Goal: Task Accomplishment & Management: Use online tool/utility

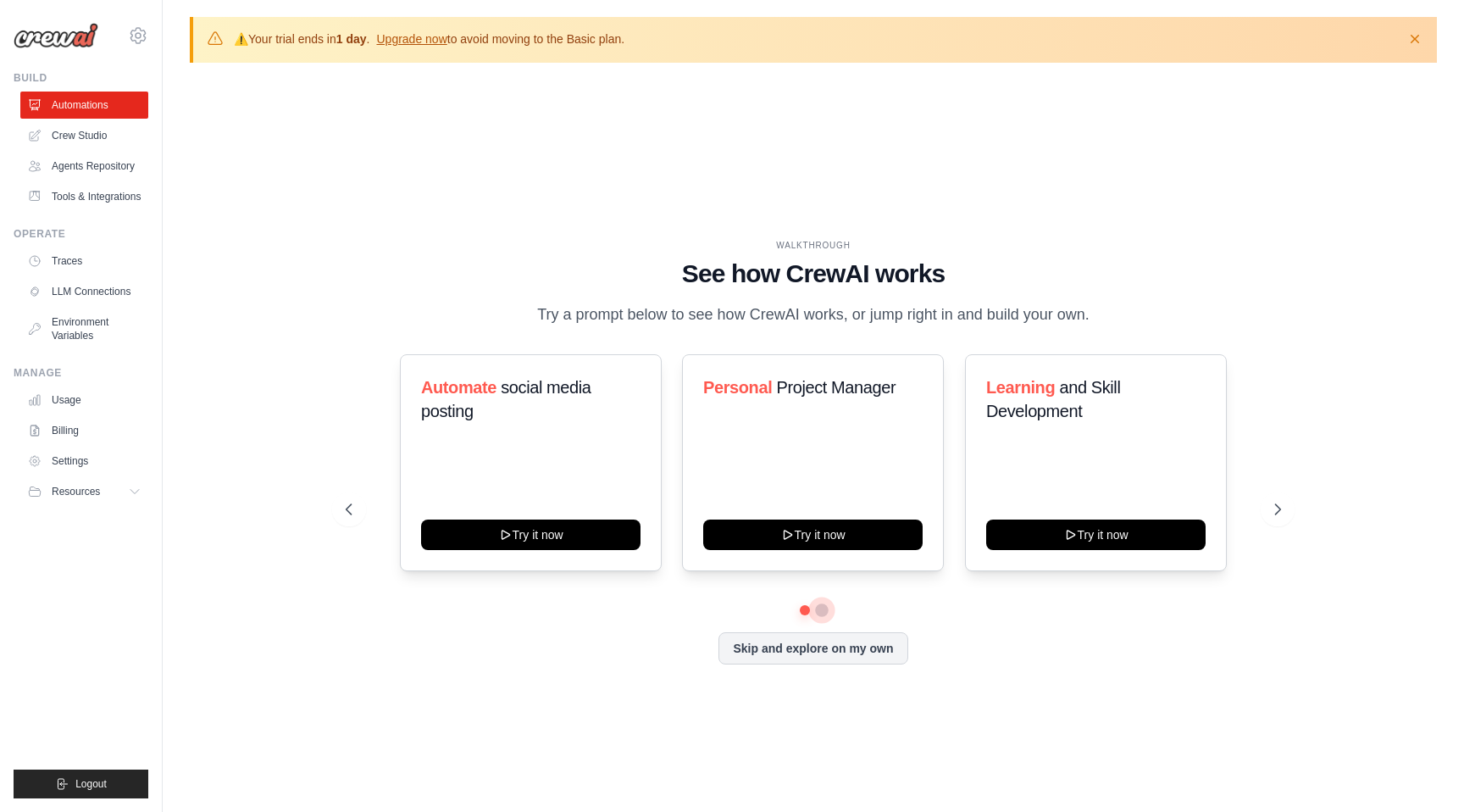
click at [819, 608] on button at bounding box center [822, 610] width 14 height 14
click at [808, 609] on button at bounding box center [805, 610] width 12 height 12
click at [816, 423] on div "Personal Project Manager Try it now" at bounding box center [813, 463] width 262 height 217
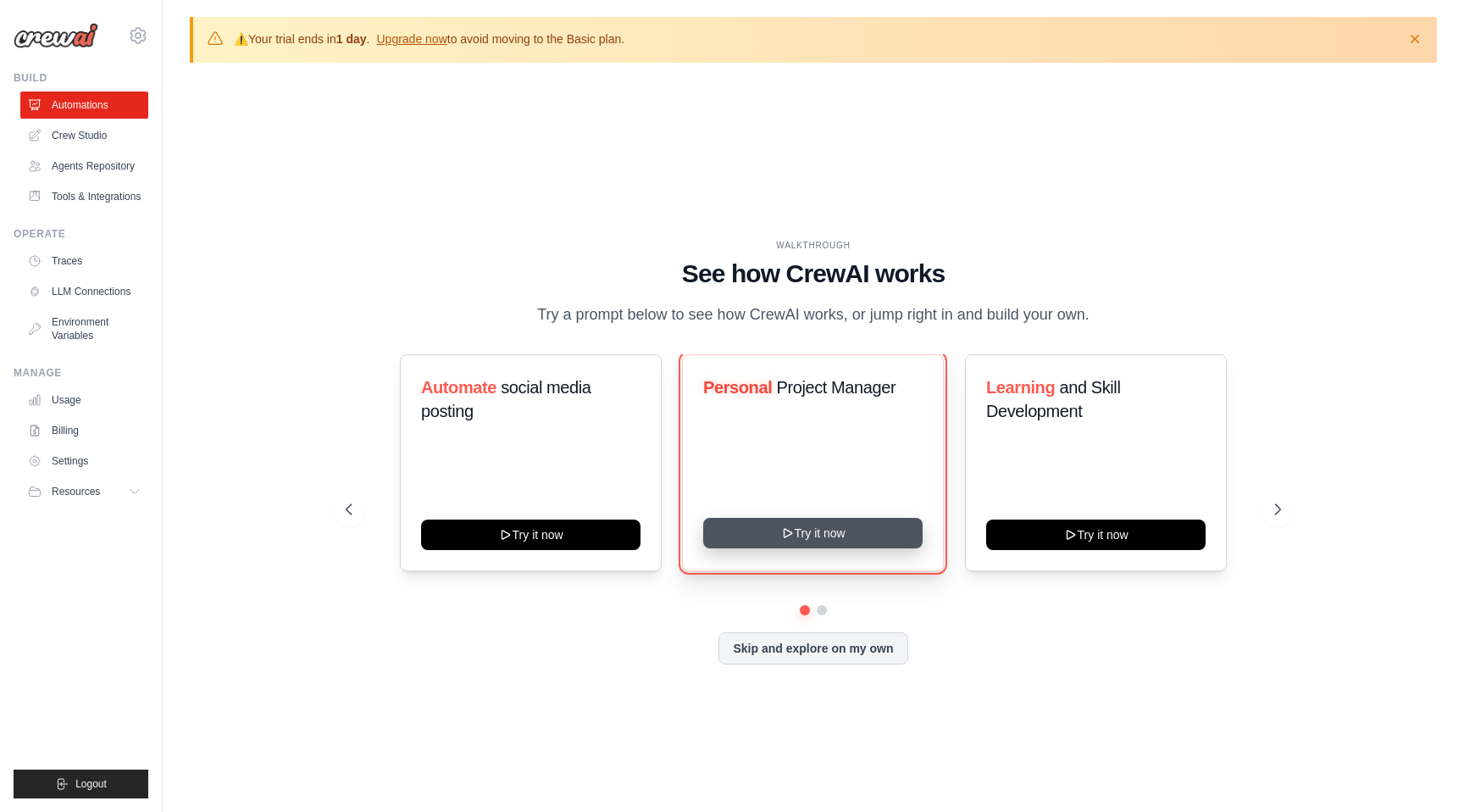
click at [819, 537] on button "Try it now" at bounding box center [813, 533] width 219 height 30
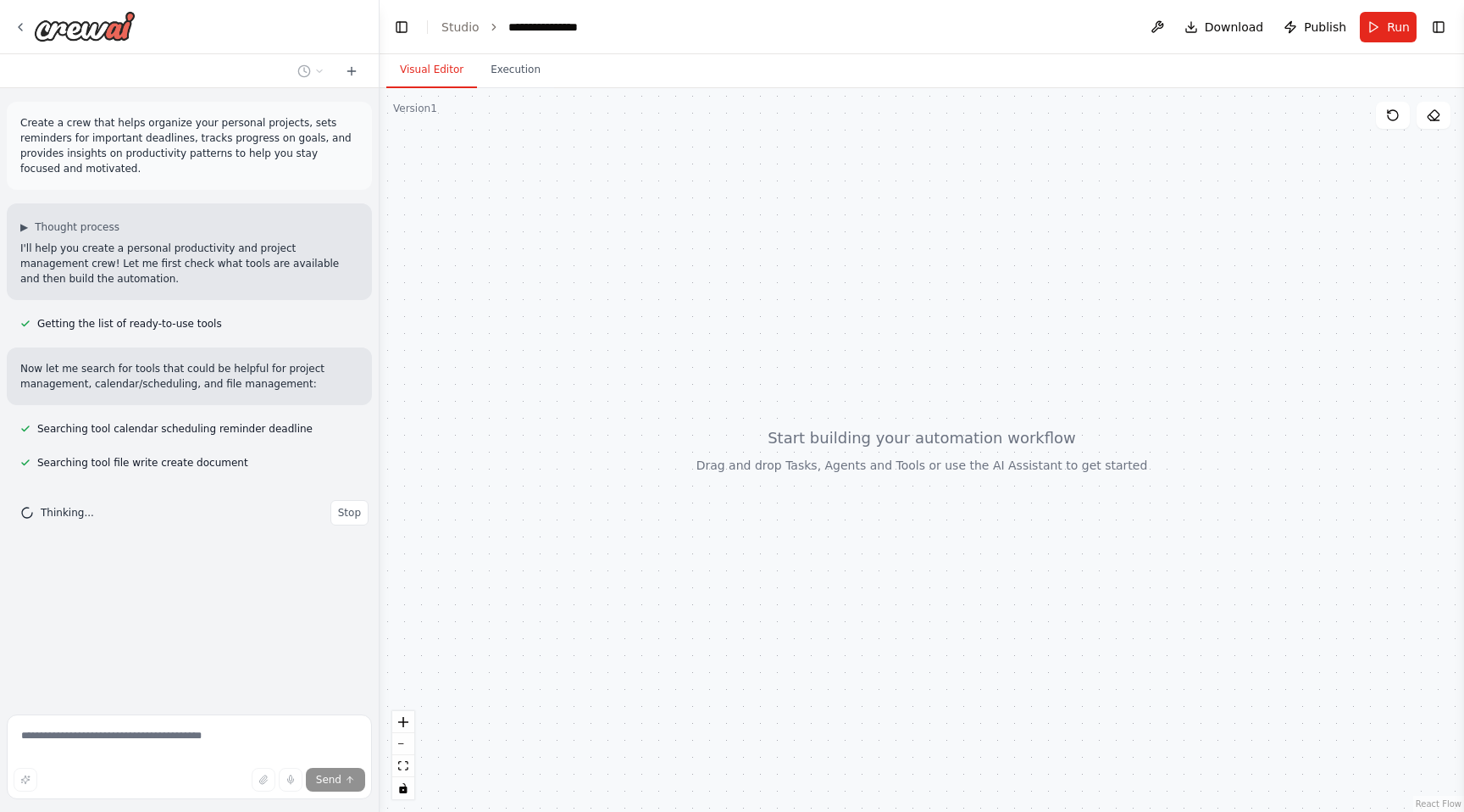
click at [178, 136] on p "Create a crew that helps organize your personal projects, sets reminders for im…" at bounding box center [189, 146] width 338 height 61
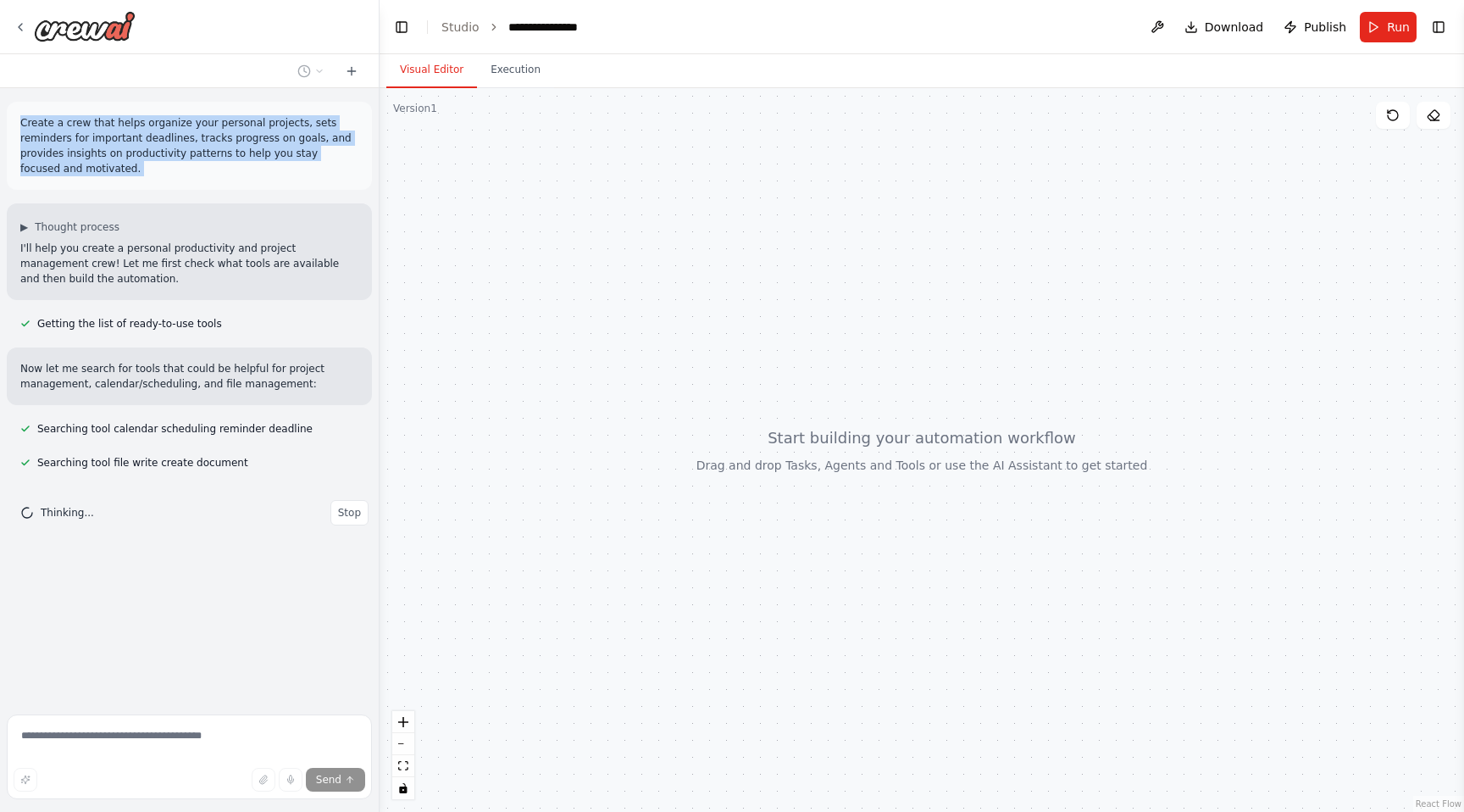
click at [178, 136] on p "Create a crew that helps organize your personal projects, sets reminders for im…" at bounding box center [189, 146] width 338 height 61
copy p "Create a crew that helps organize your personal projects, sets reminders for im…"
click at [351, 542] on span "Stop" at bounding box center [349, 547] width 23 height 14
type textarea "**********"
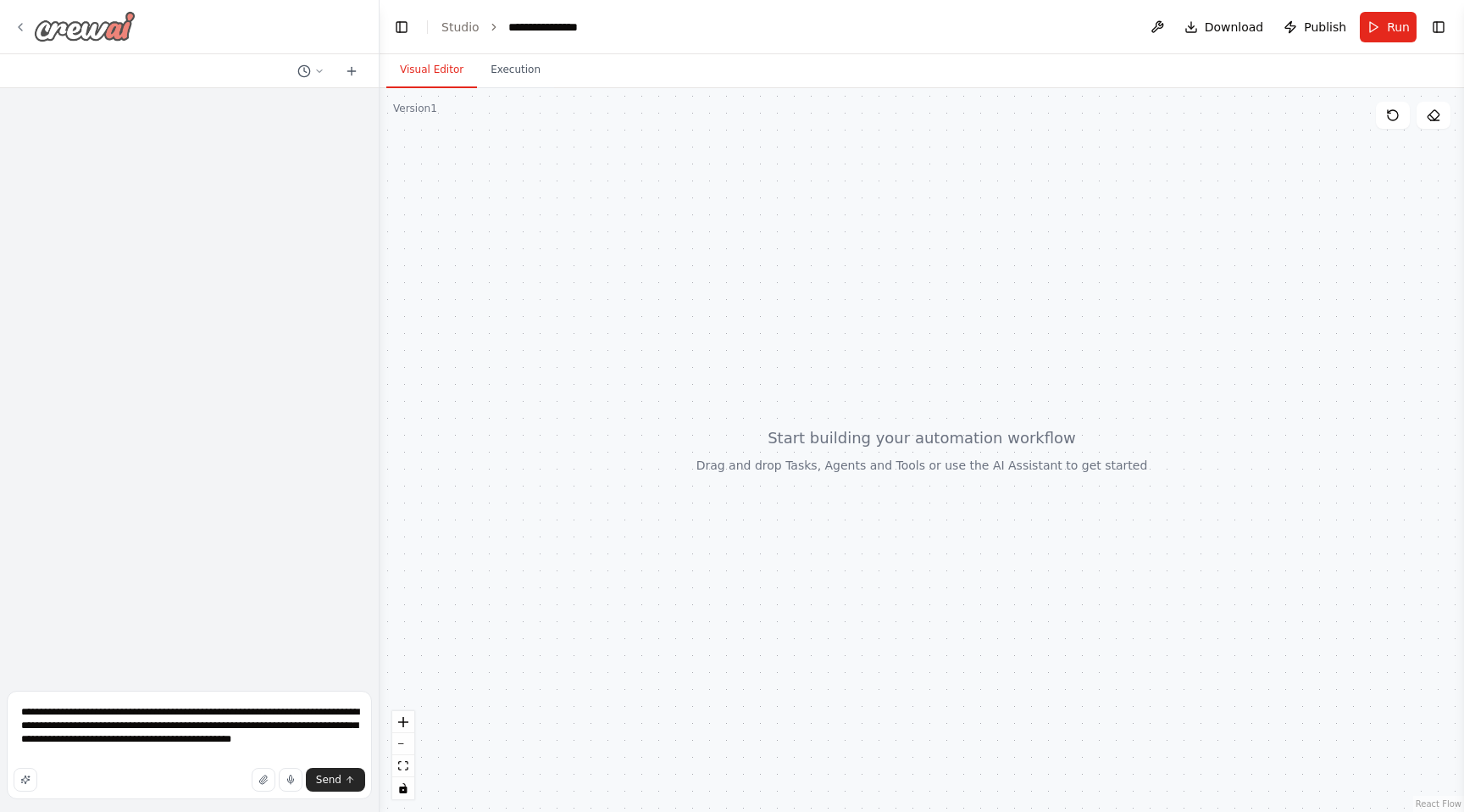
click at [18, 22] on icon at bounding box center [21, 27] width 14 height 14
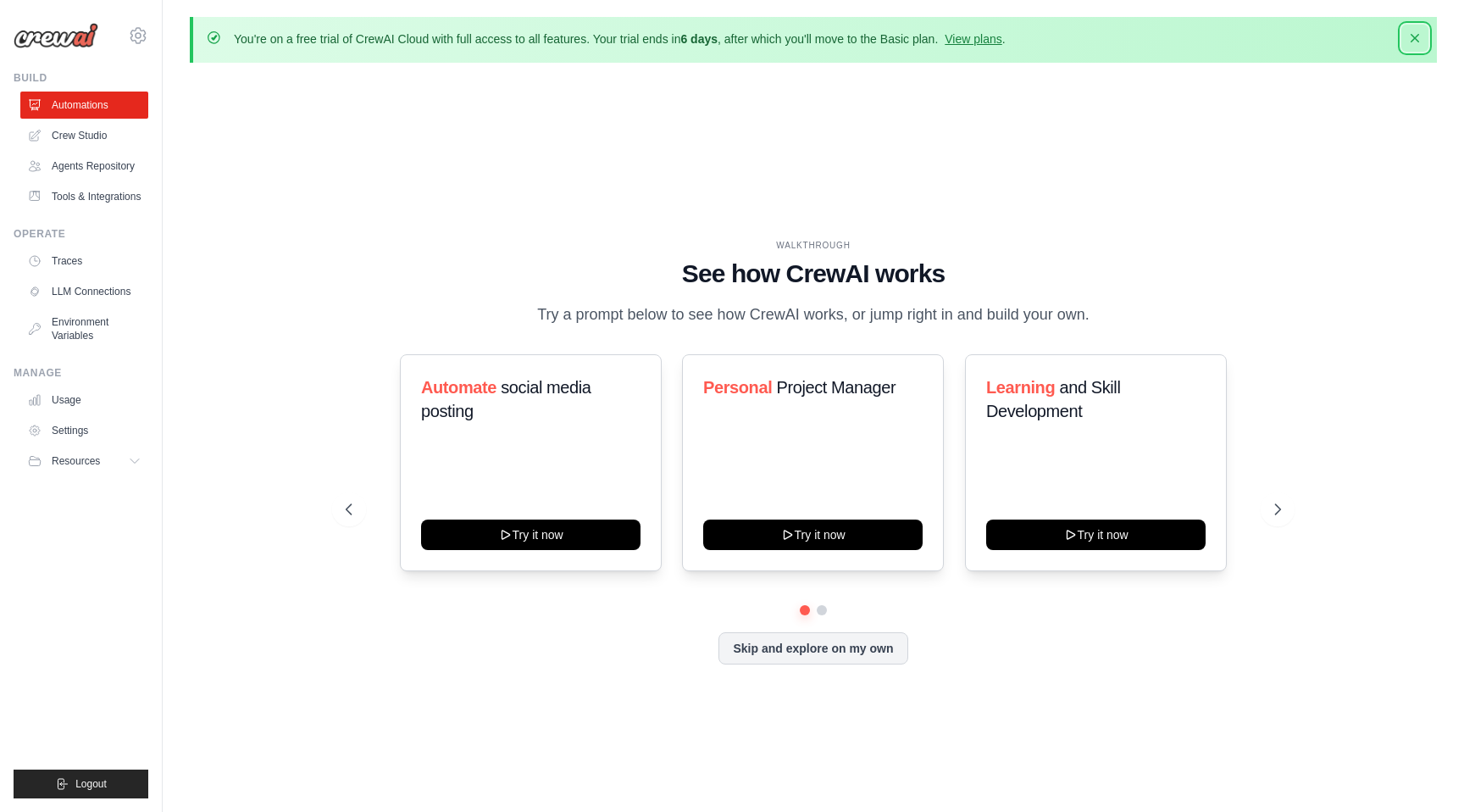
click at [1423, 35] on icon "button" at bounding box center [1414, 37] width 17 height 17
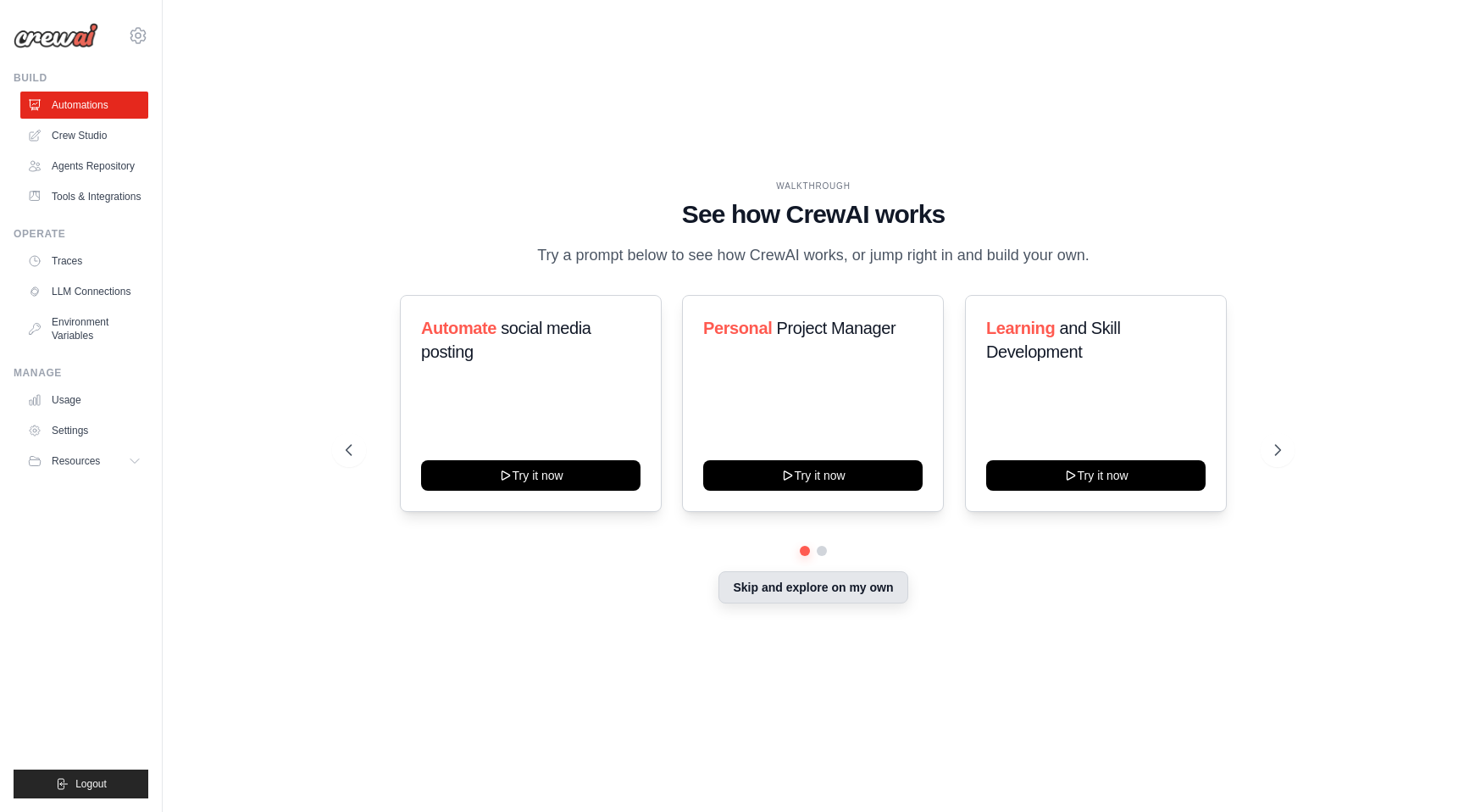
click at [724, 571] on button "Skip and explore on my own" at bounding box center [812, 587] width 189 height 32
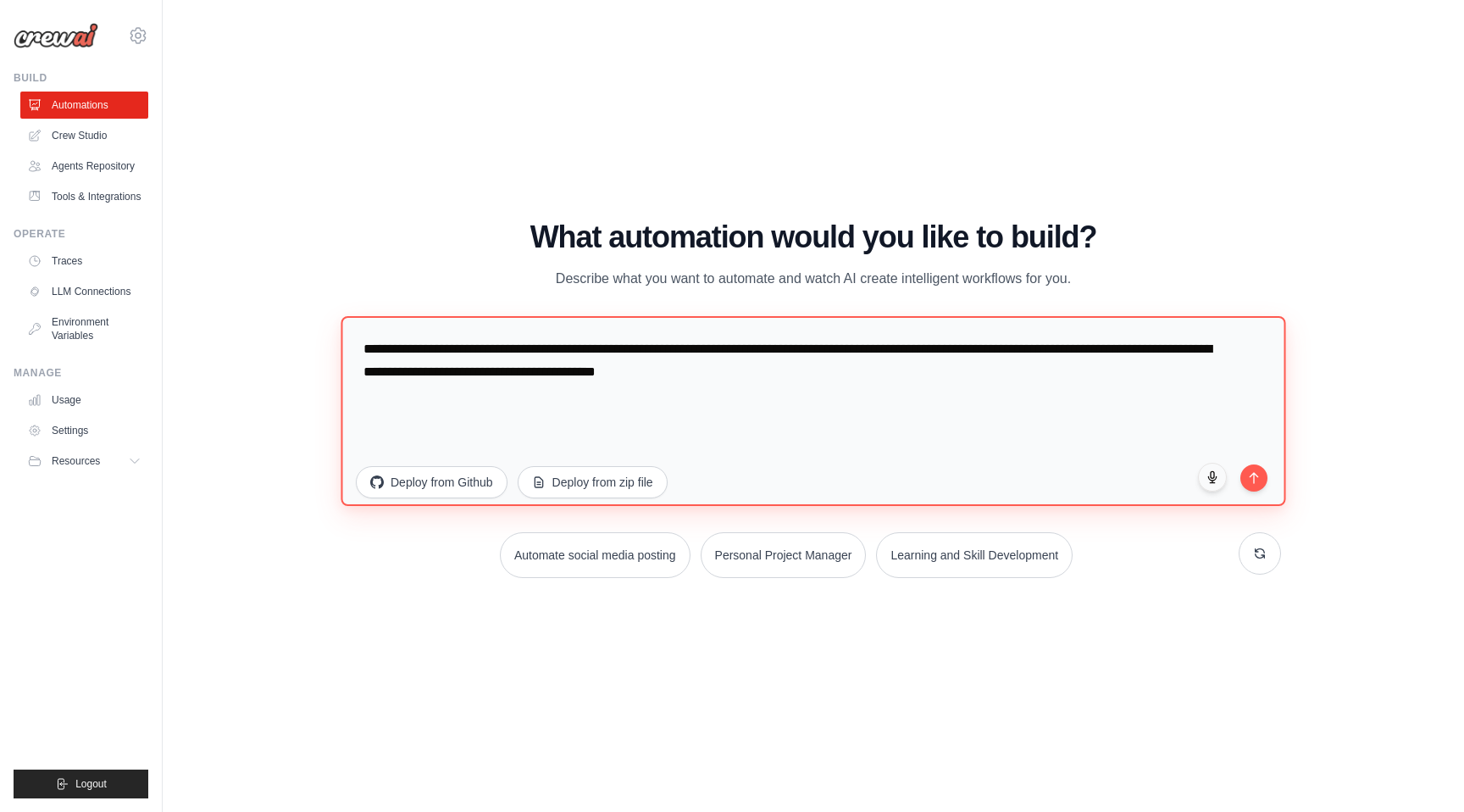
click at [767, 316] on textarea "**********" at bounding box center [813, 411] width 945 height 190
click at [762, 316] on textarea "**********" at bounding box center [813, 411] width 945 height 190
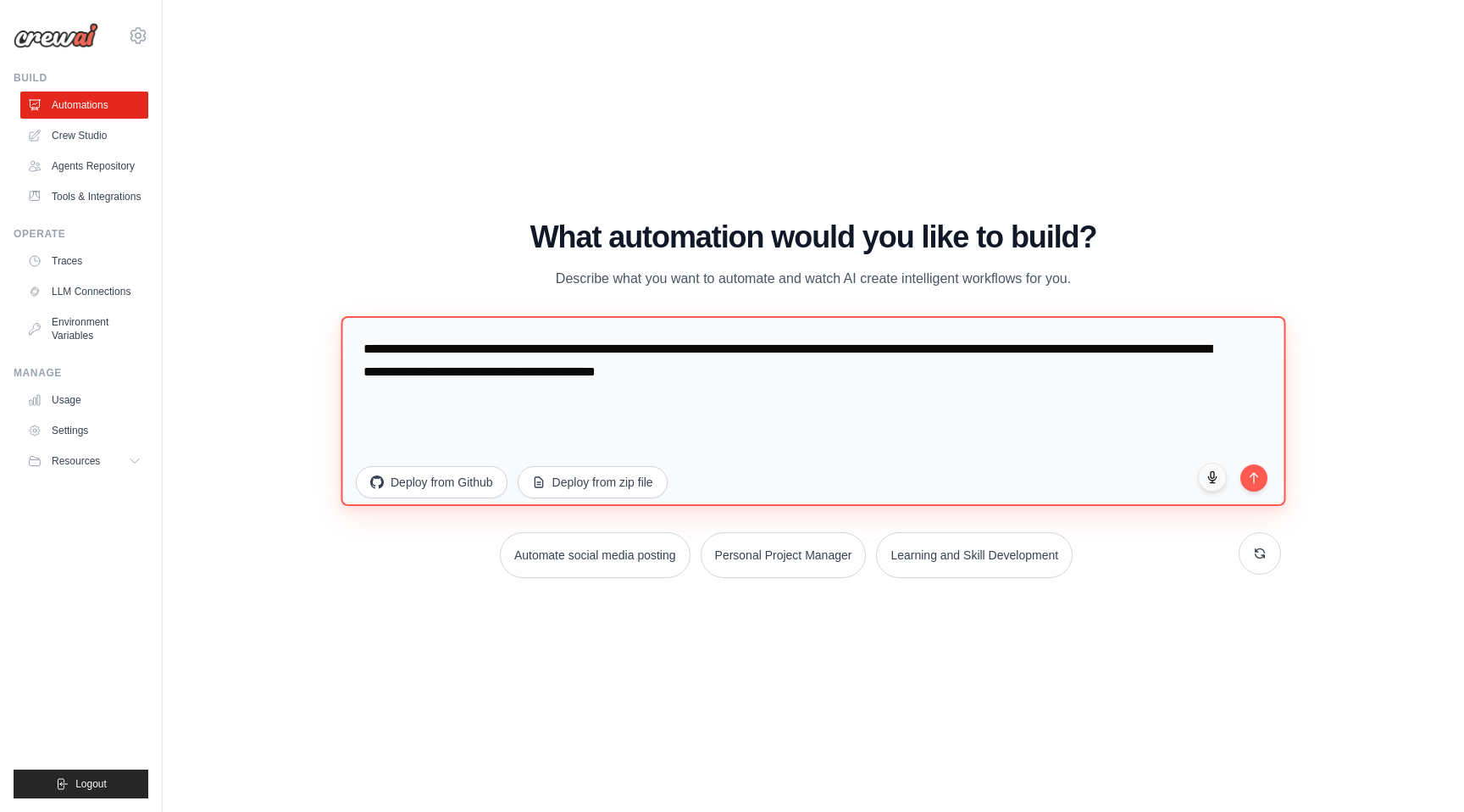
paste textarea
drag, startPoint x: 258, startPoint y: 176, endPoint x: 1297, endPoint y: 181, distance: 1039.0
click at [1286, 316] on textarea "**********" at bounding box center [813, 411] width 945 height 190
click at [341, 316] on textarea "**********" at bounding box center [813, 411] width 945 height 190
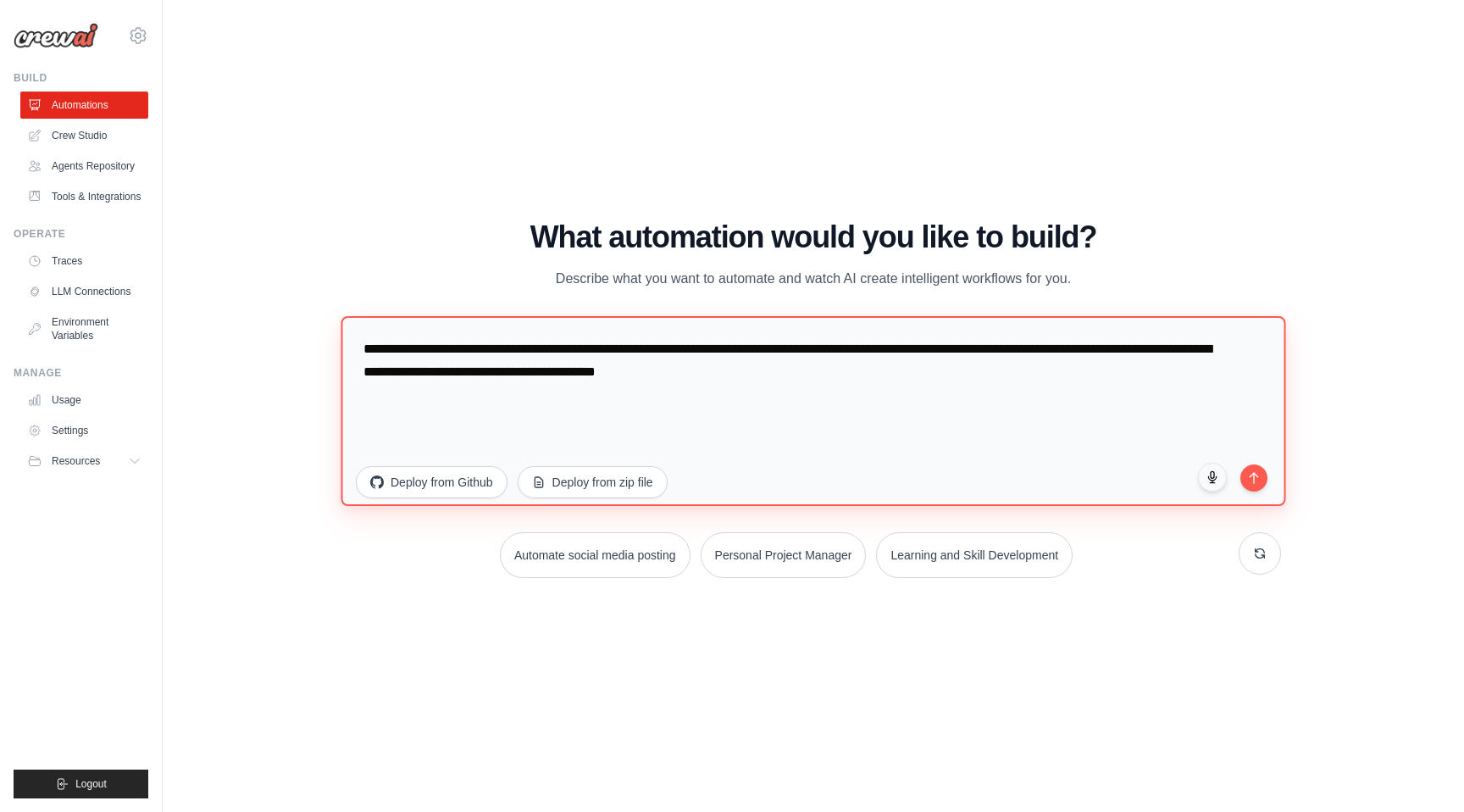
click at [341, 316] on textarea "**********" at bounding box center [813, 411] width 945 height 190
click at [621, 316] on textarea "**********" at bounding box center [813, 411] width 945 height 190
drag, startPoint x: 1332, startPoint y: 174, endPoint x: 849, endPoint y: 179, distance: 483.0
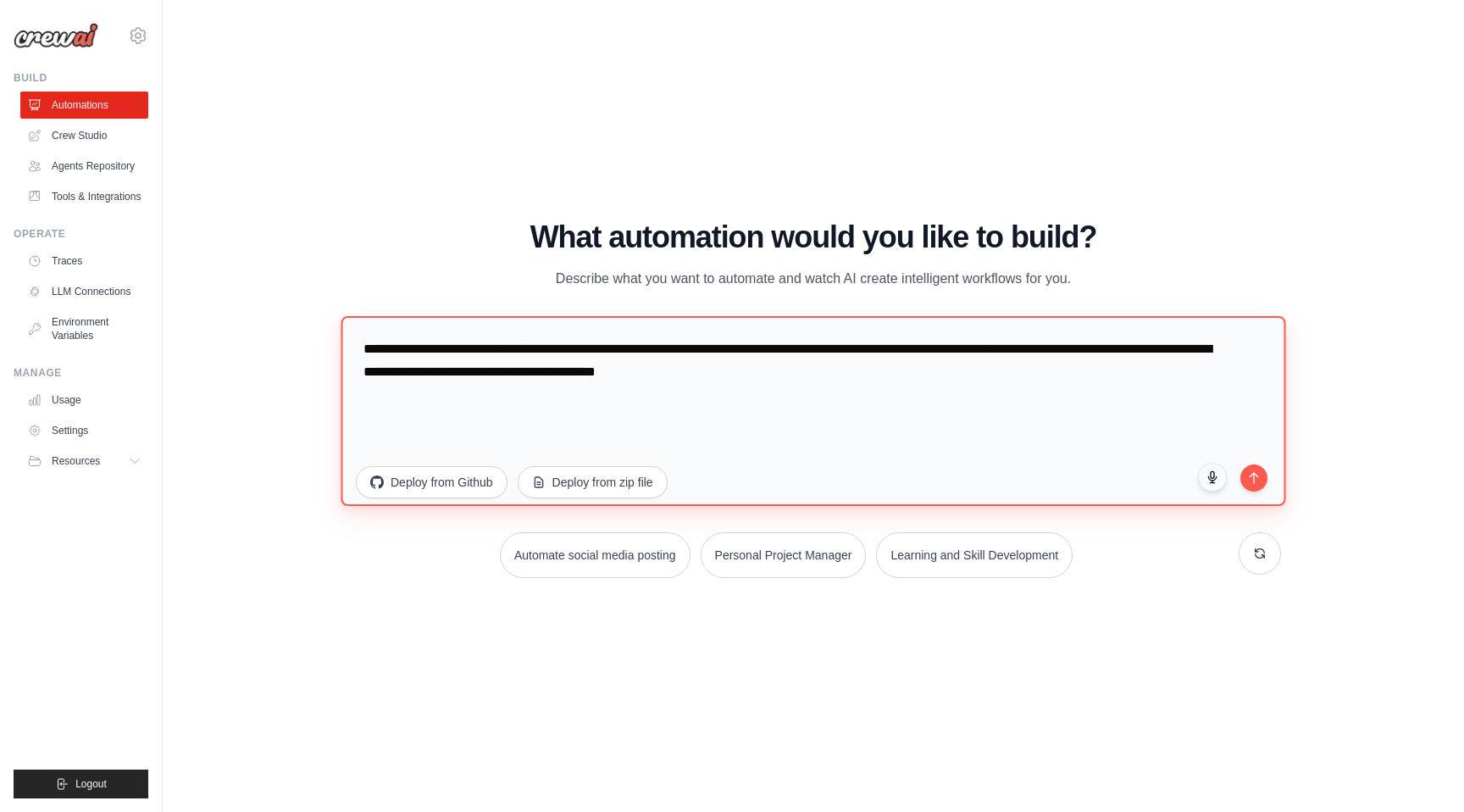
click at [848, 316] on textarea "**********" at bounding box center [813, 411] width 945 height 190
click at [1052, 316] on textarea "**********" at bounding box center [813, 411] width 945 height 190
click at [1286, 316] on textarea "**********" at bounding box center [813, 411] width 945 height 190
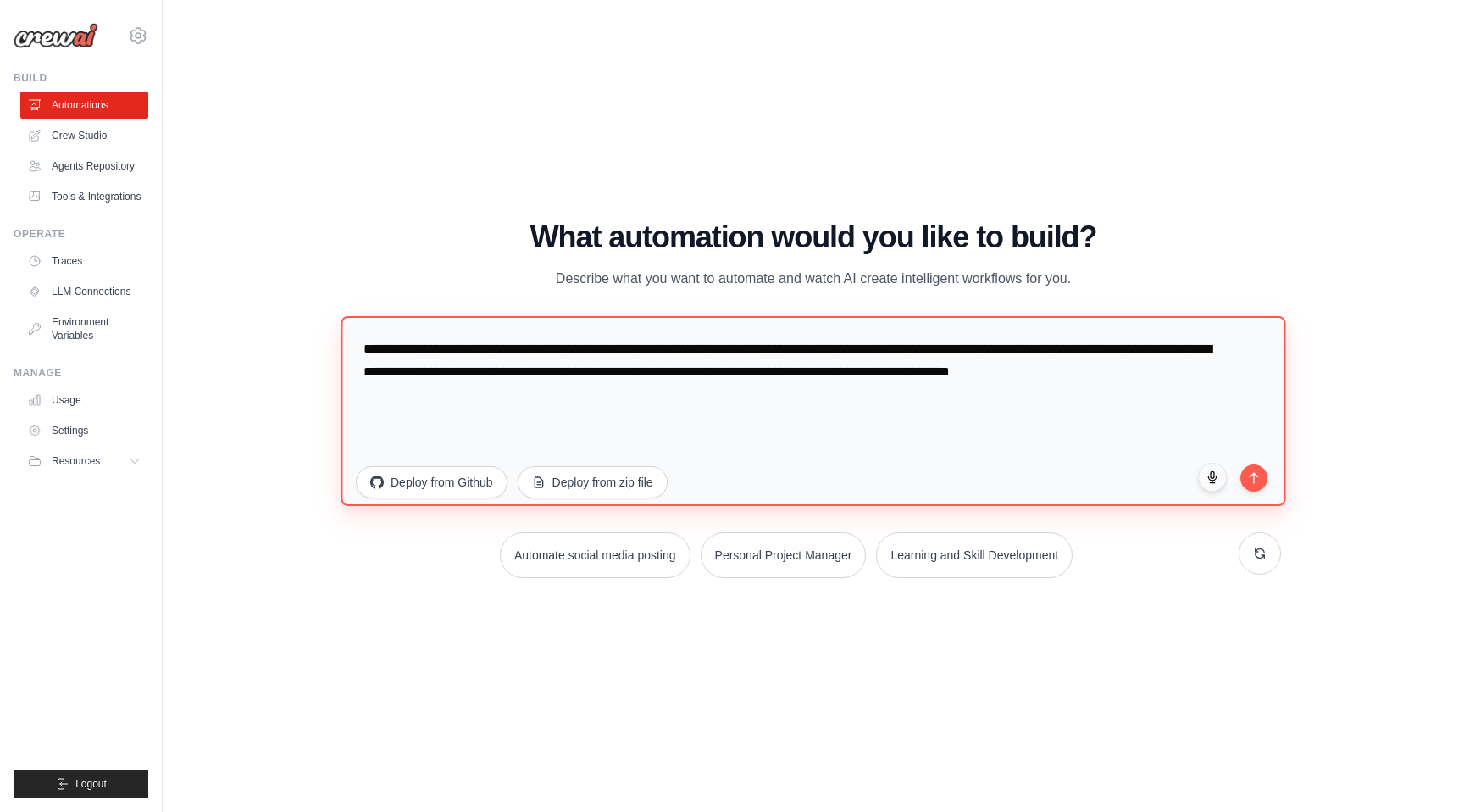
click at [640, 316] on textarea "**********" at bounding box center [813, 411] width 945 height 190
click at [609, 316] on textarea "**********" at bounding box center [813, 411] width 945 height 190
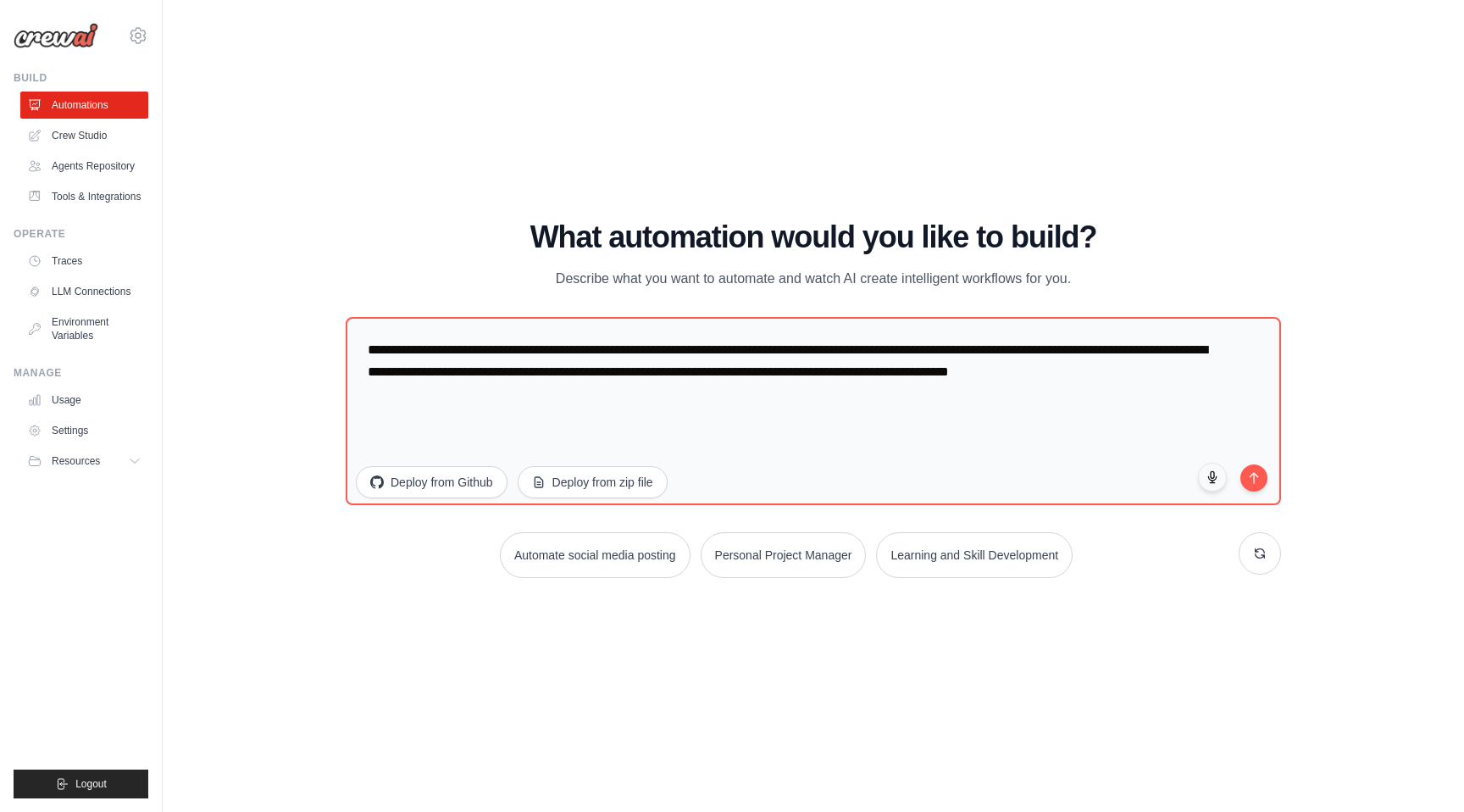
click at [947, 489] on body "deleonea@gmail.com Settings Build Automations" at bounding box center [732, 406] width 1464 height 812
click at [1274, 658] on body "deleonea@gmail.com Settings Build Automations" at bounding box center [732, 406] width 1464 height 812
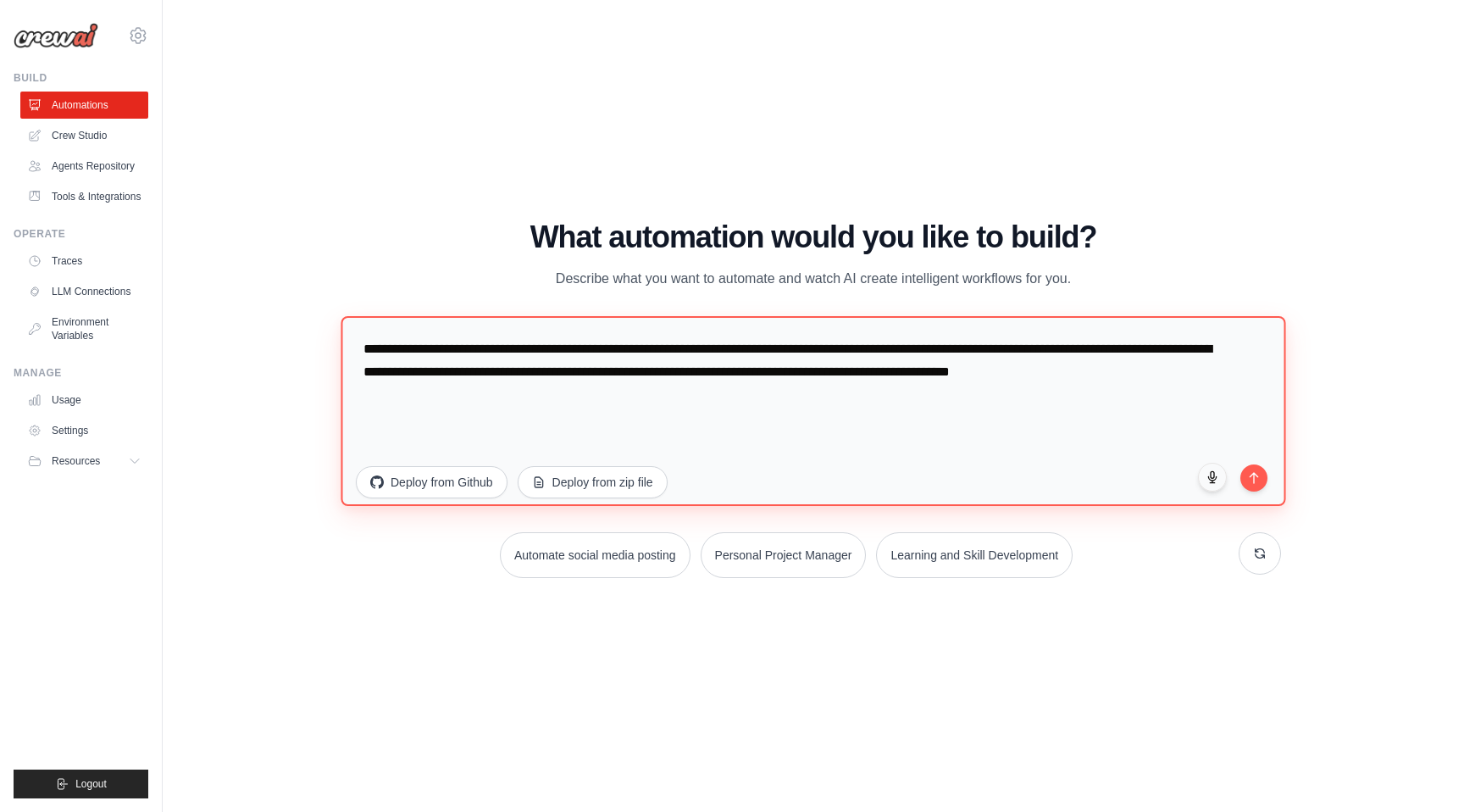
click at [922, 316] on textarea "**********" at bounding box center [813, 411] width 945 height 190
click at [632, 316] on textarea "**********" at bounding box center [813, 411] width 945 height 190
click at [645, 316] on textarea "**********" at bounding box center [813, 411] width 945 height 190
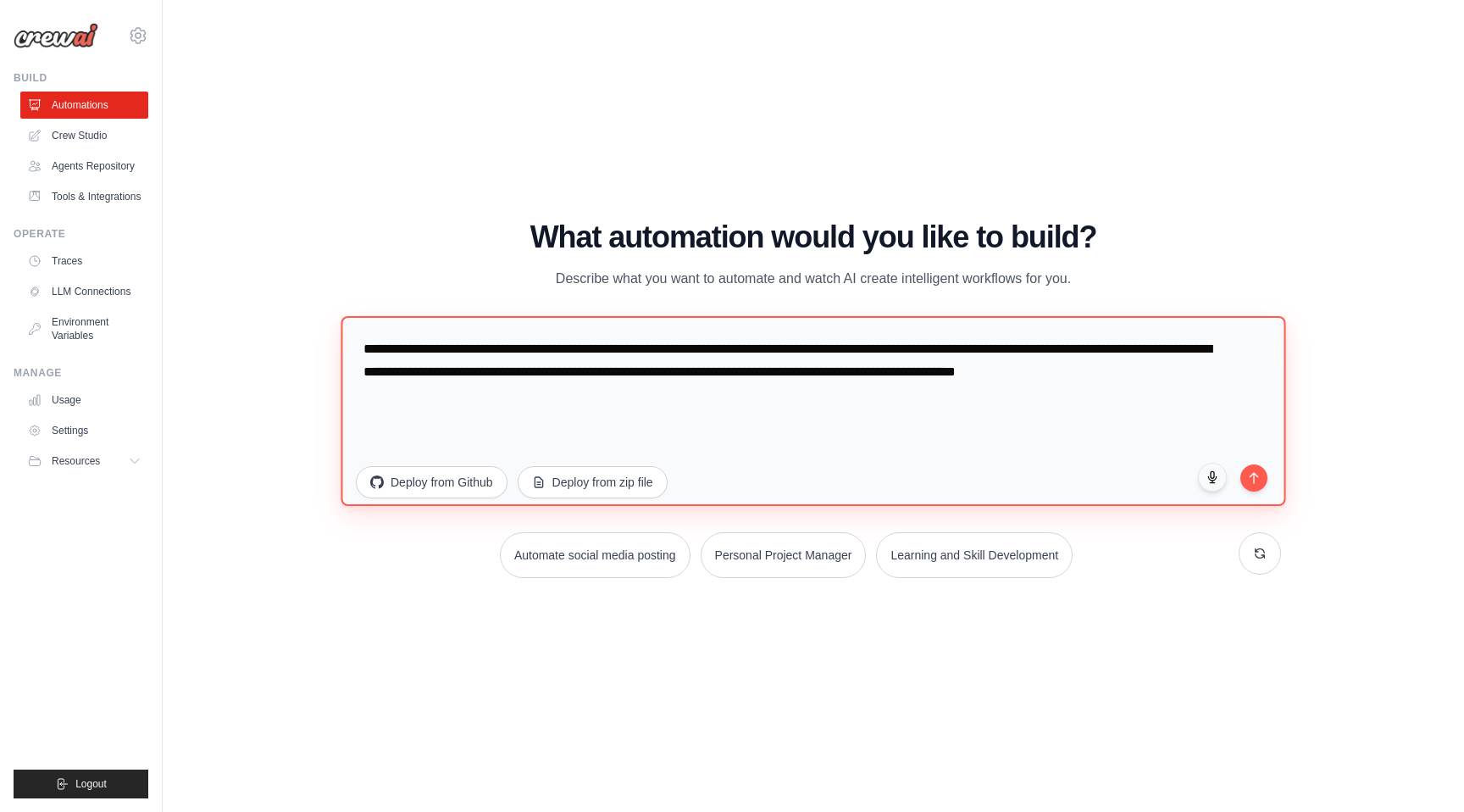
type textarea "**********"
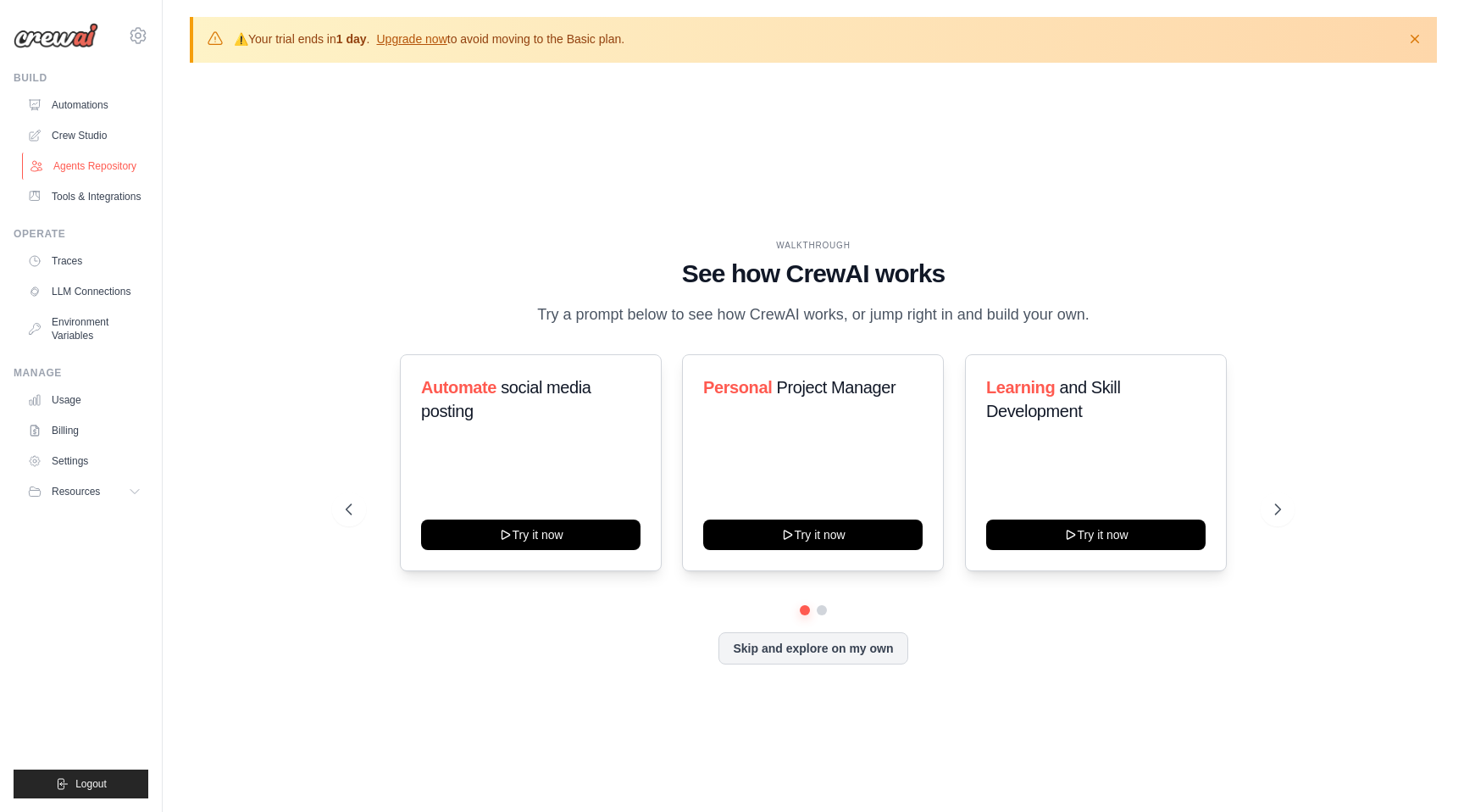
click at [79, 166] on link "Agents Repository" at bounding box center [85, 165] width 128 height 27
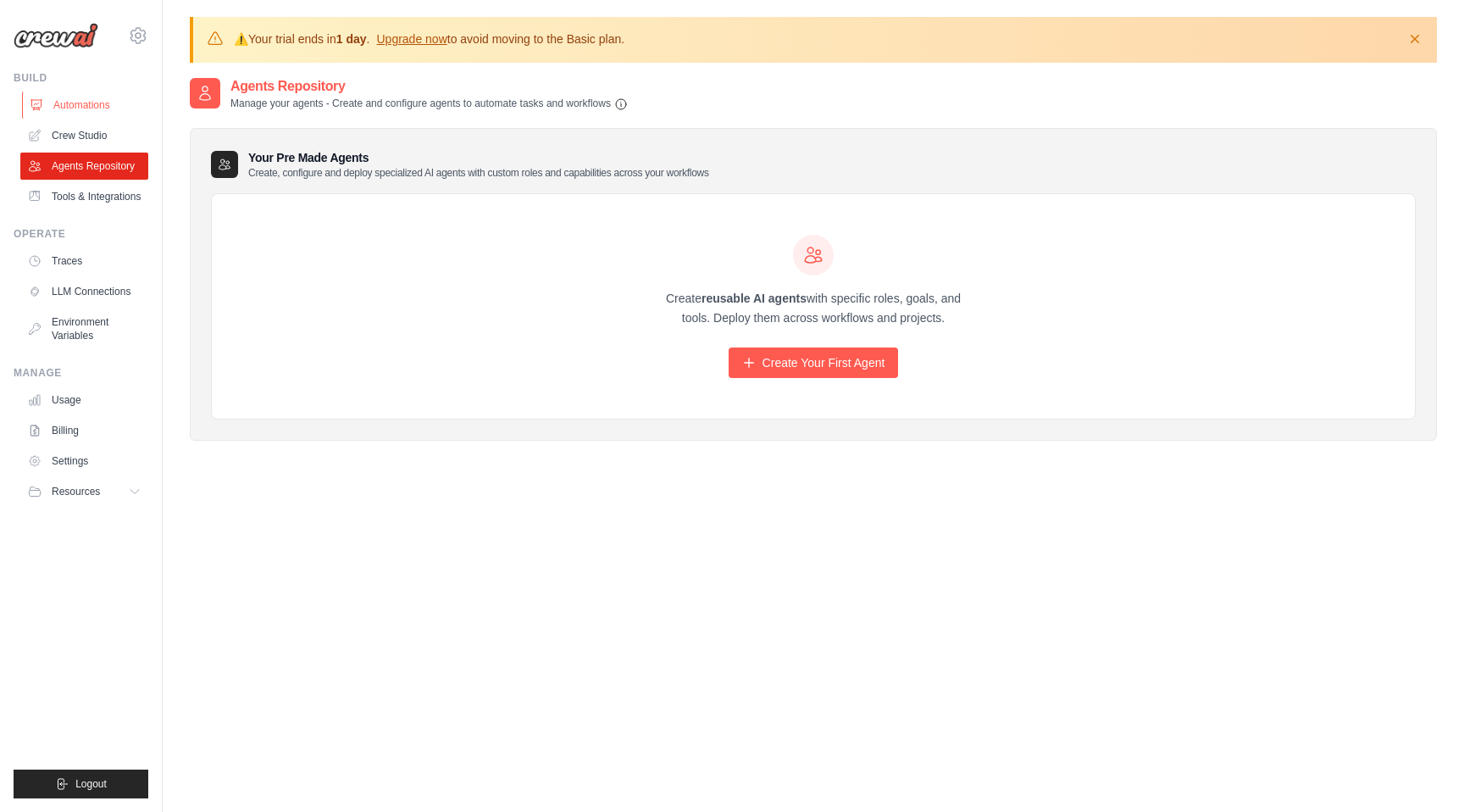
click at [90, 110] on link "Automations" at bounding box center [85, 104] width 128 height 27
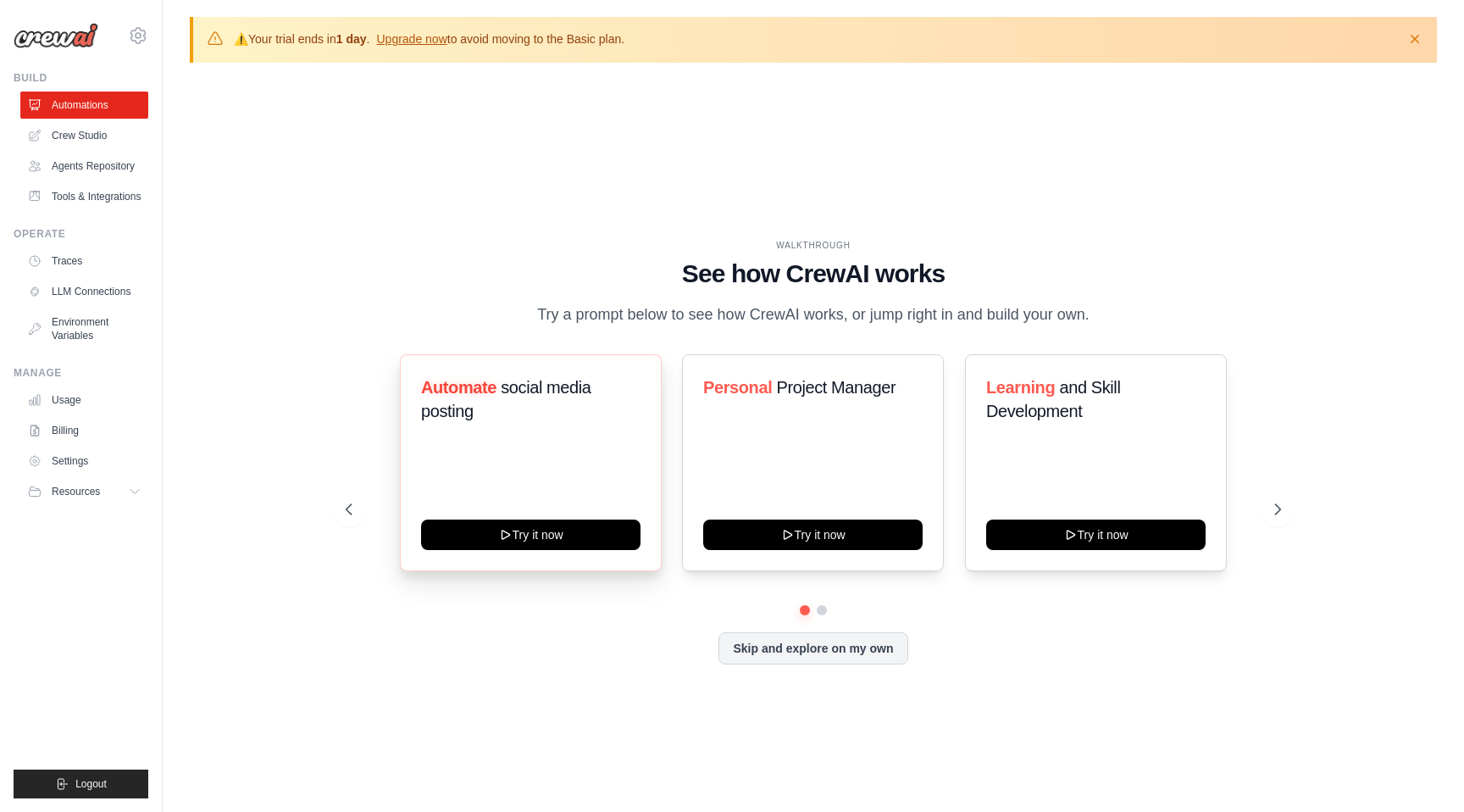
click at [576, 492] on div "Automate social media posting Try it now" at bounding box center [530, 463] width 262 height 217
click at [103, 102] on link "Automations" at bounding box center [85, 104] width 128 height 27
click at [829, 606] on div at bounding box center [814, 610] width 935 height 10
click at [820, 645] on button "Skip and explore on my own" at bounding box center [812, 646] width 189 height 32
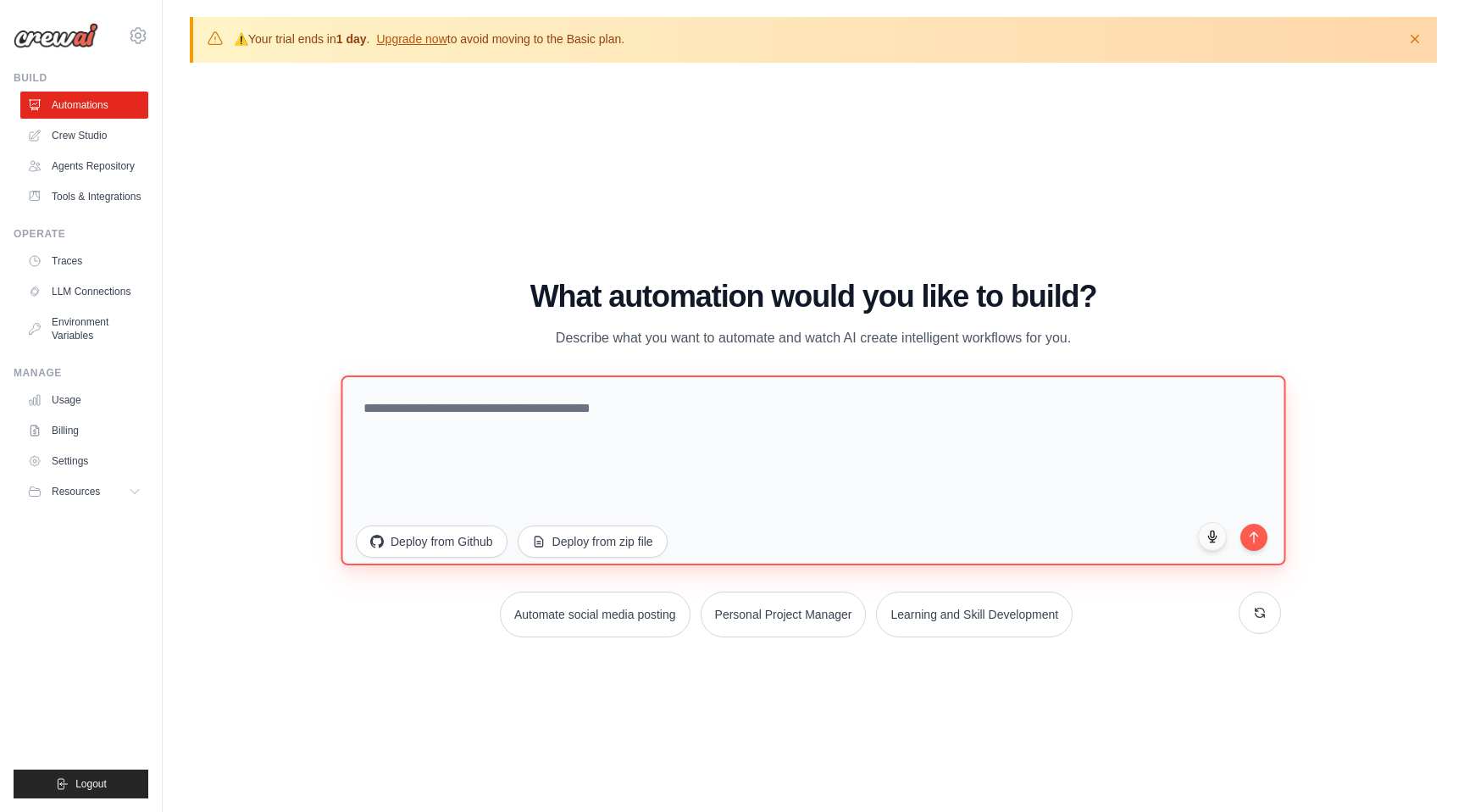
click at [828, 456] on textarea at bounding box center [813, 470] width 945 height 190
paste textarea "**********"
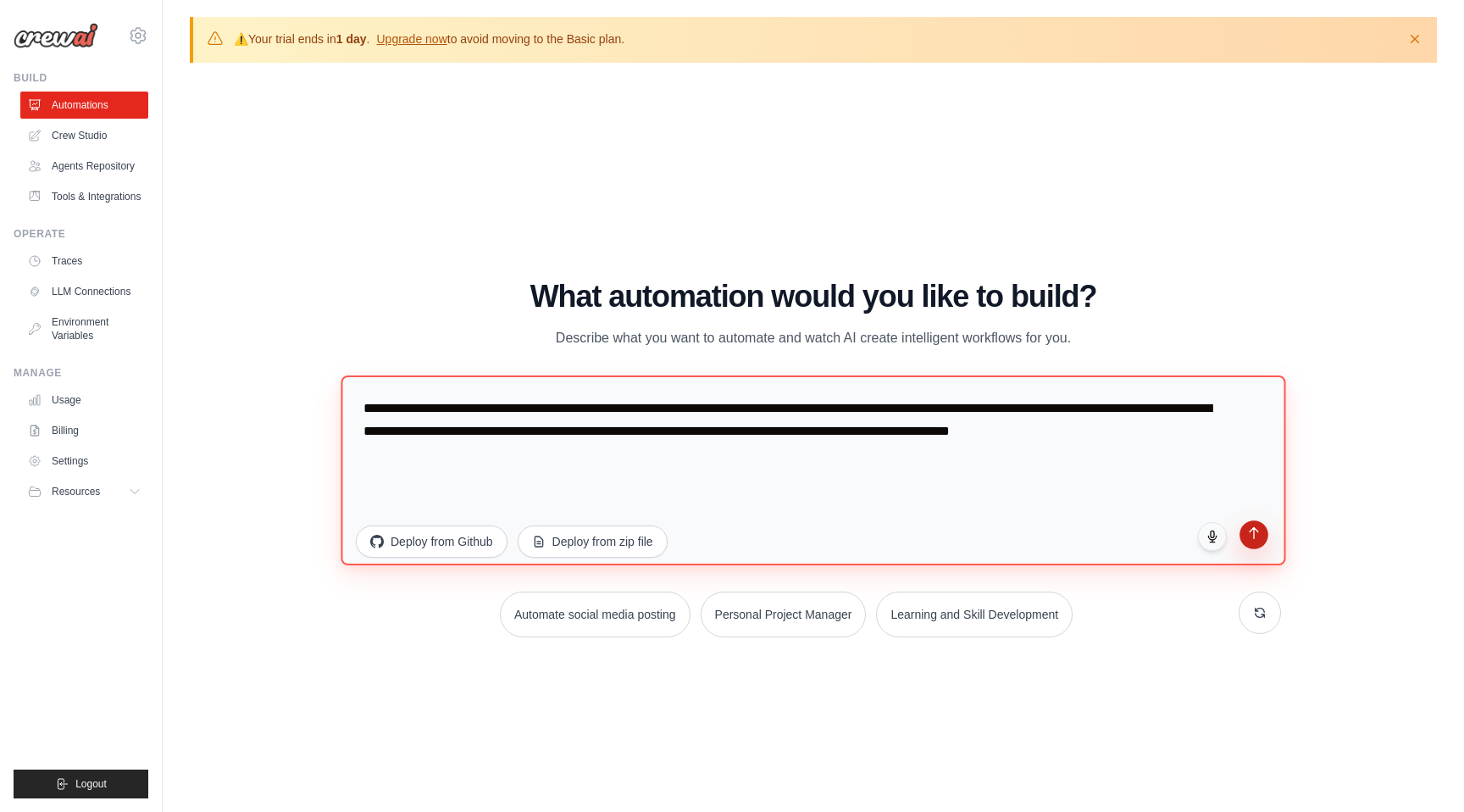
type textarea "**********"
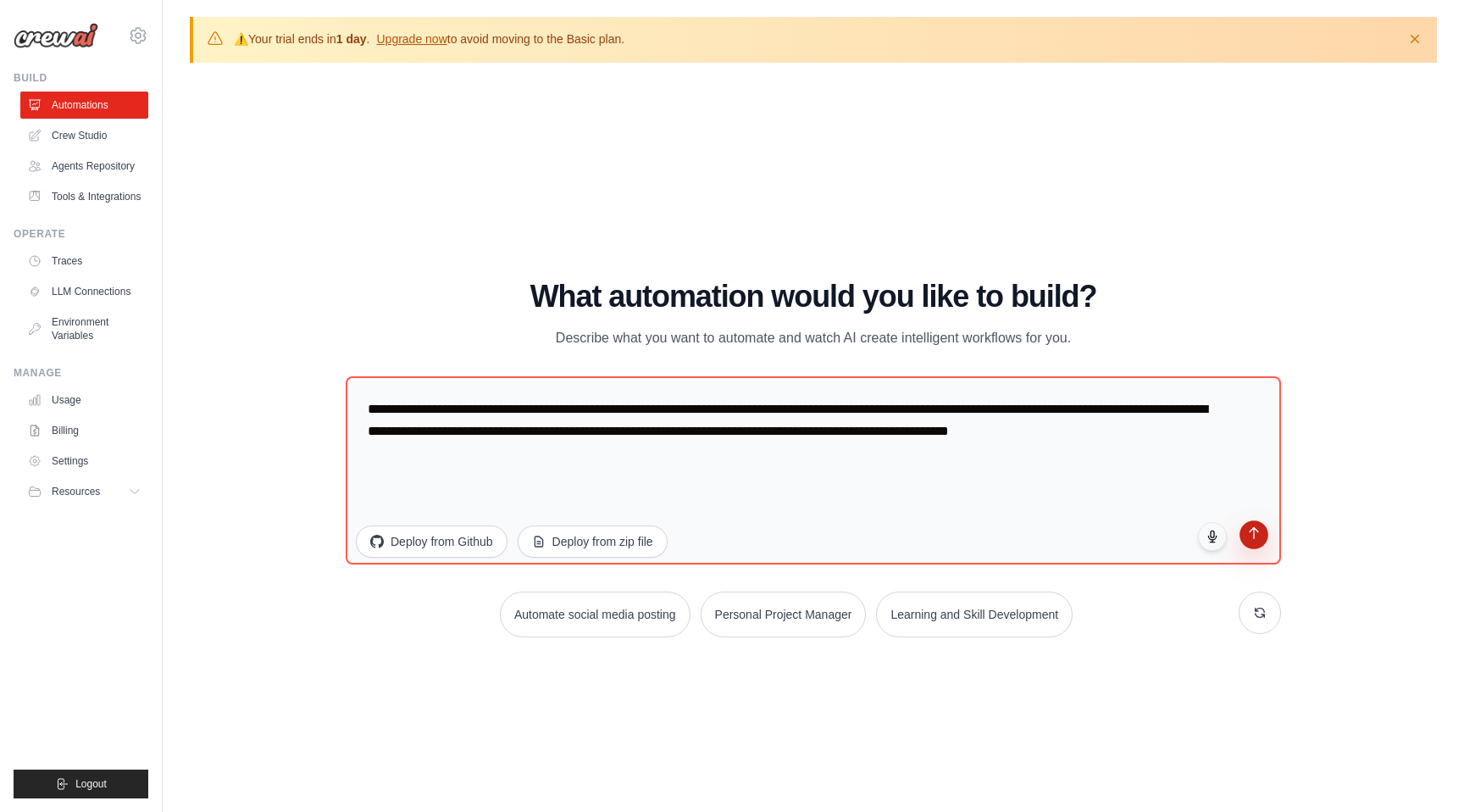
click at [1253, 533] on icon "submit" at bounding box center [1254, 533] width 9 height 11
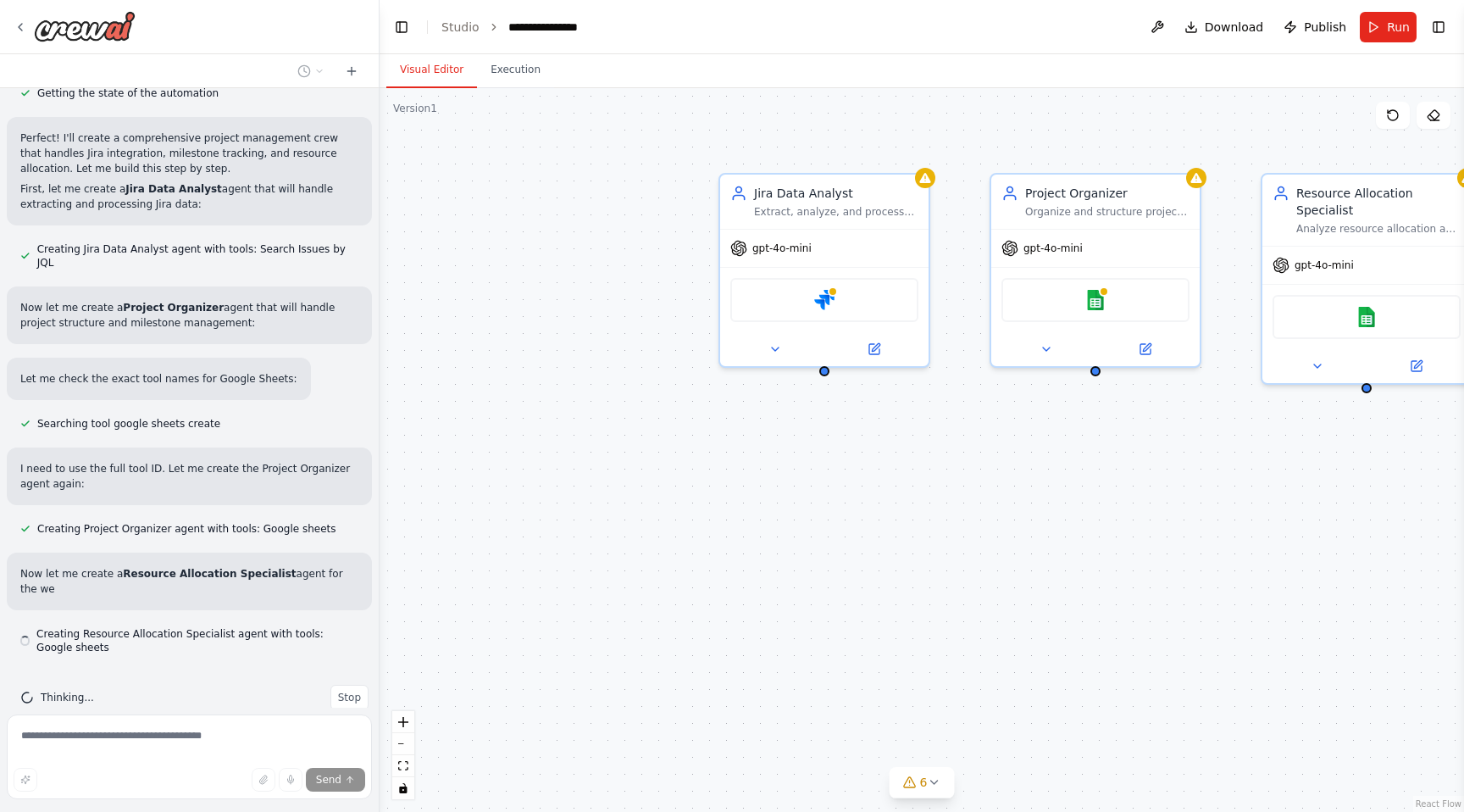
scroll to position [483, 0]
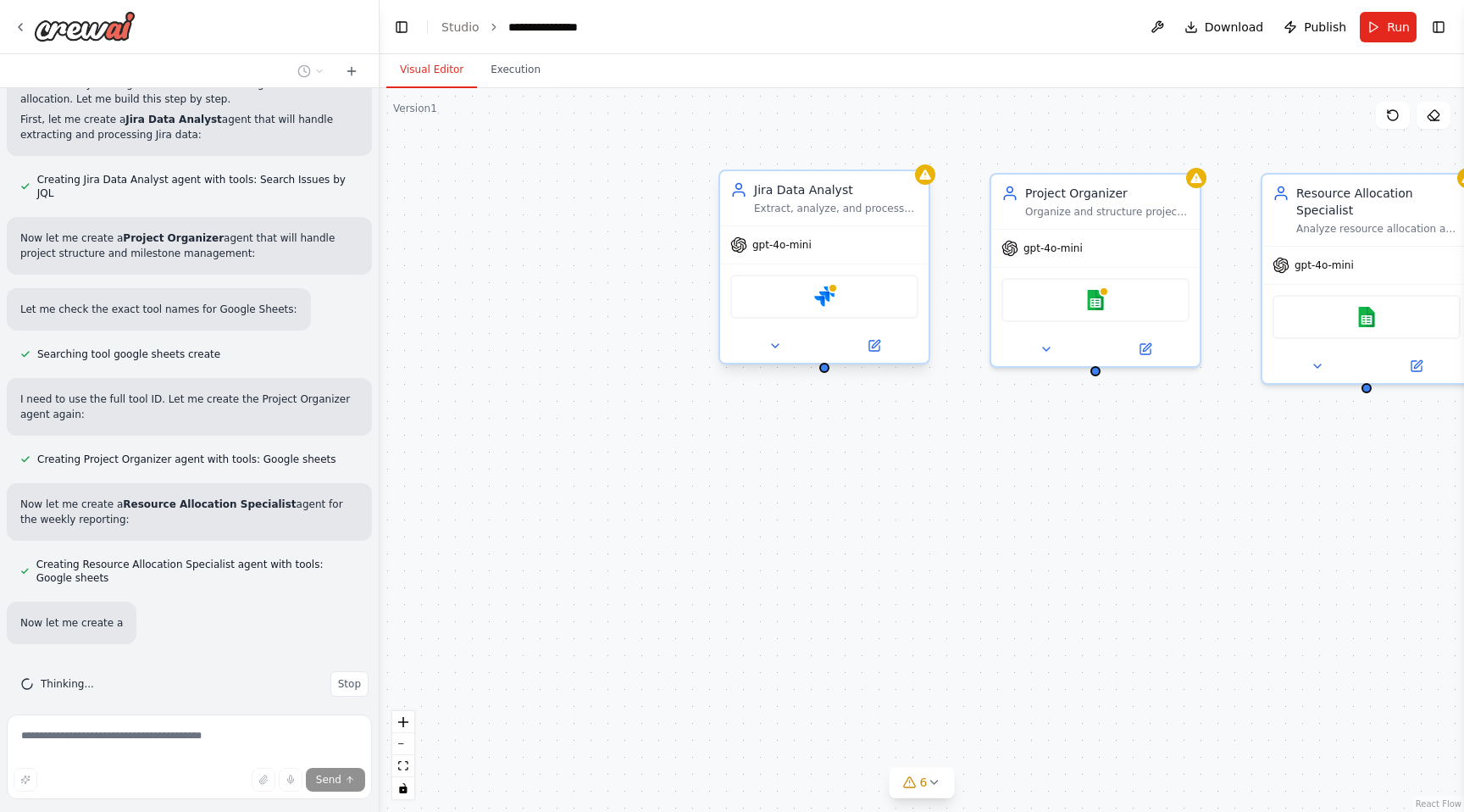
click at [793, 206] on div "Extract, analyze, and process Jira project data including features, stories, bu…" at bounding box center [835, 209] width 164 height 14
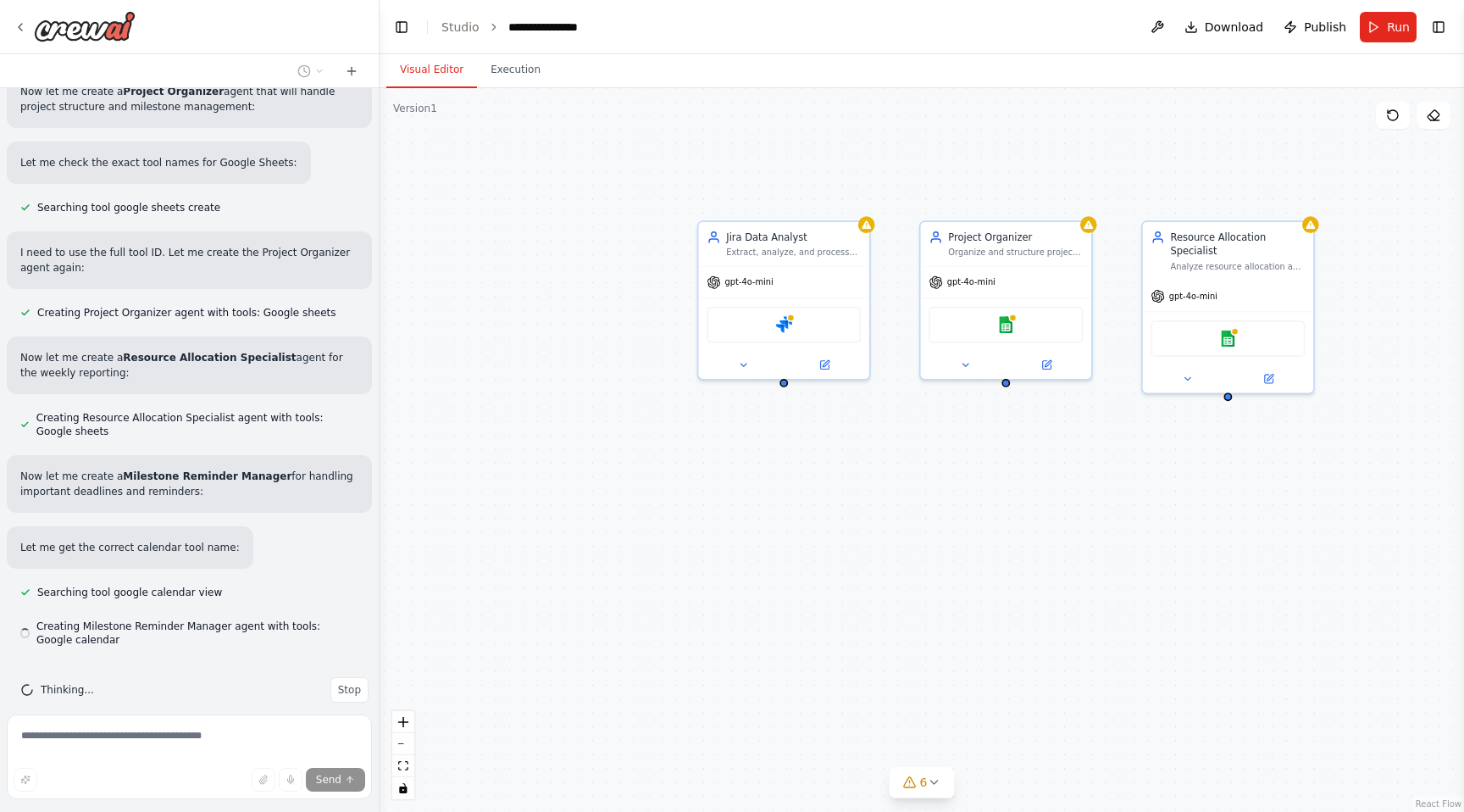
scroll to position [691, 0]
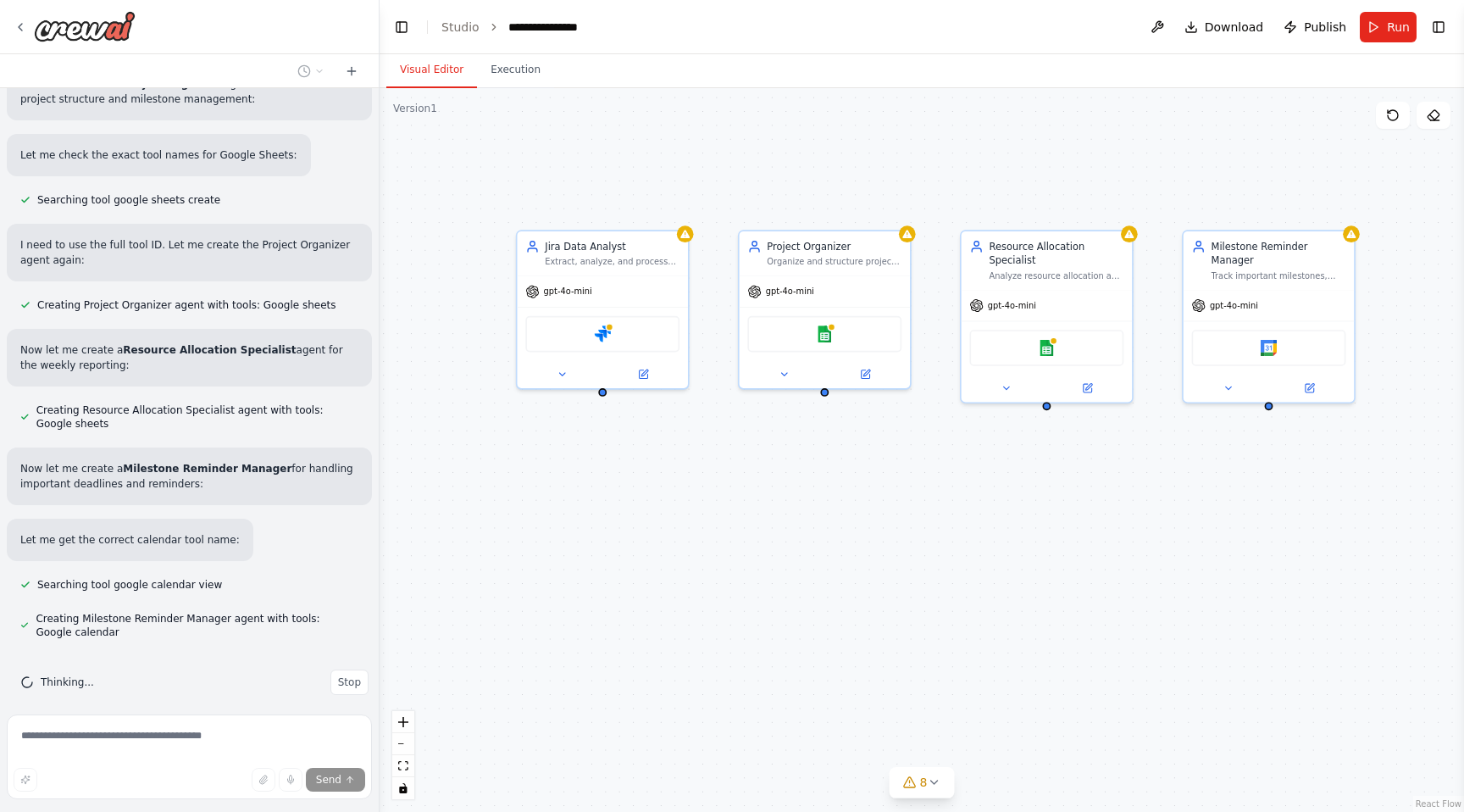
drag, startPoint x: 897, startPoint y: 540, endPoint x: 718, endPoint y: 549, distance: 179.2
click at [718, 549] on div "Jira Data Analyst Extract, analyze, and process Jira project data including fea…" at bounding box center [922, 449] width 1085 height 723
click at [332, 677] on button "Stop" at bounding box center [349, 682] width 38 height 25
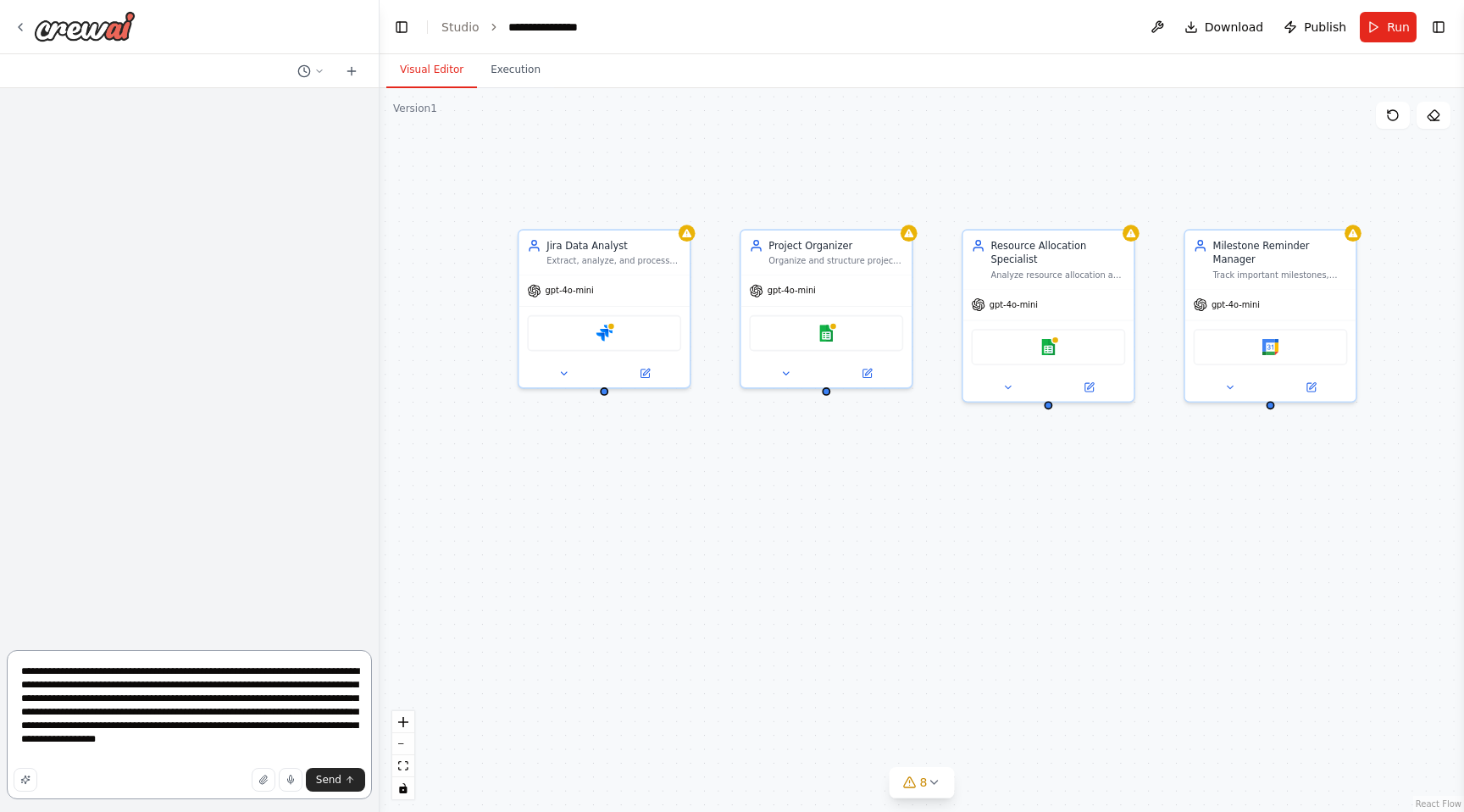
type textarea "**********"
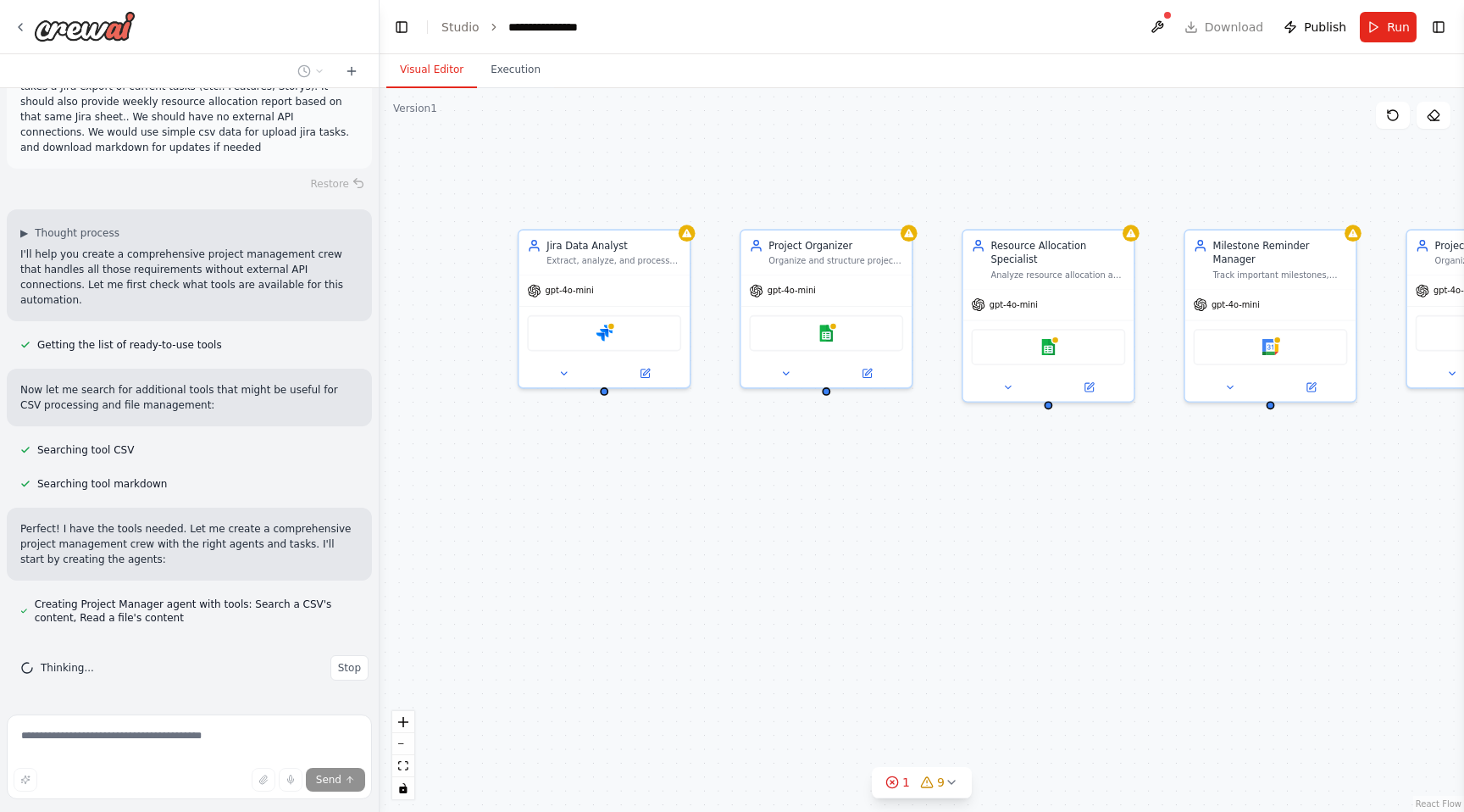
scroll to position [98, 0]
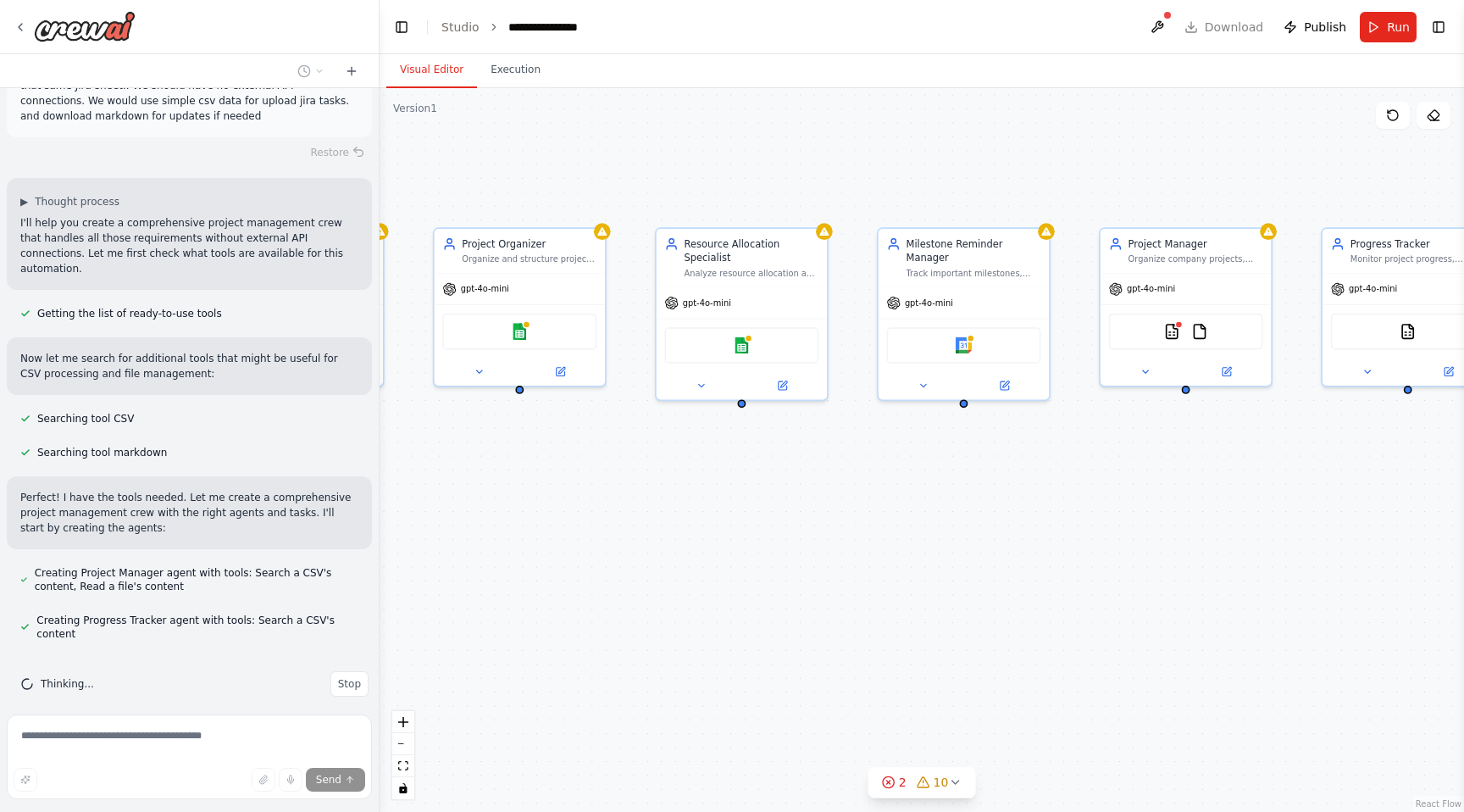
drag, startPoint x: 1021, startPoint y: 541, endPoint x: 706, endPoint y: 540, distance: 315.0
click at [706, 540] on div "Jira Data Analyst Extract, analyze, and process Jira project data including fea…" at bounding box center [922, 449] width 1085 height 723
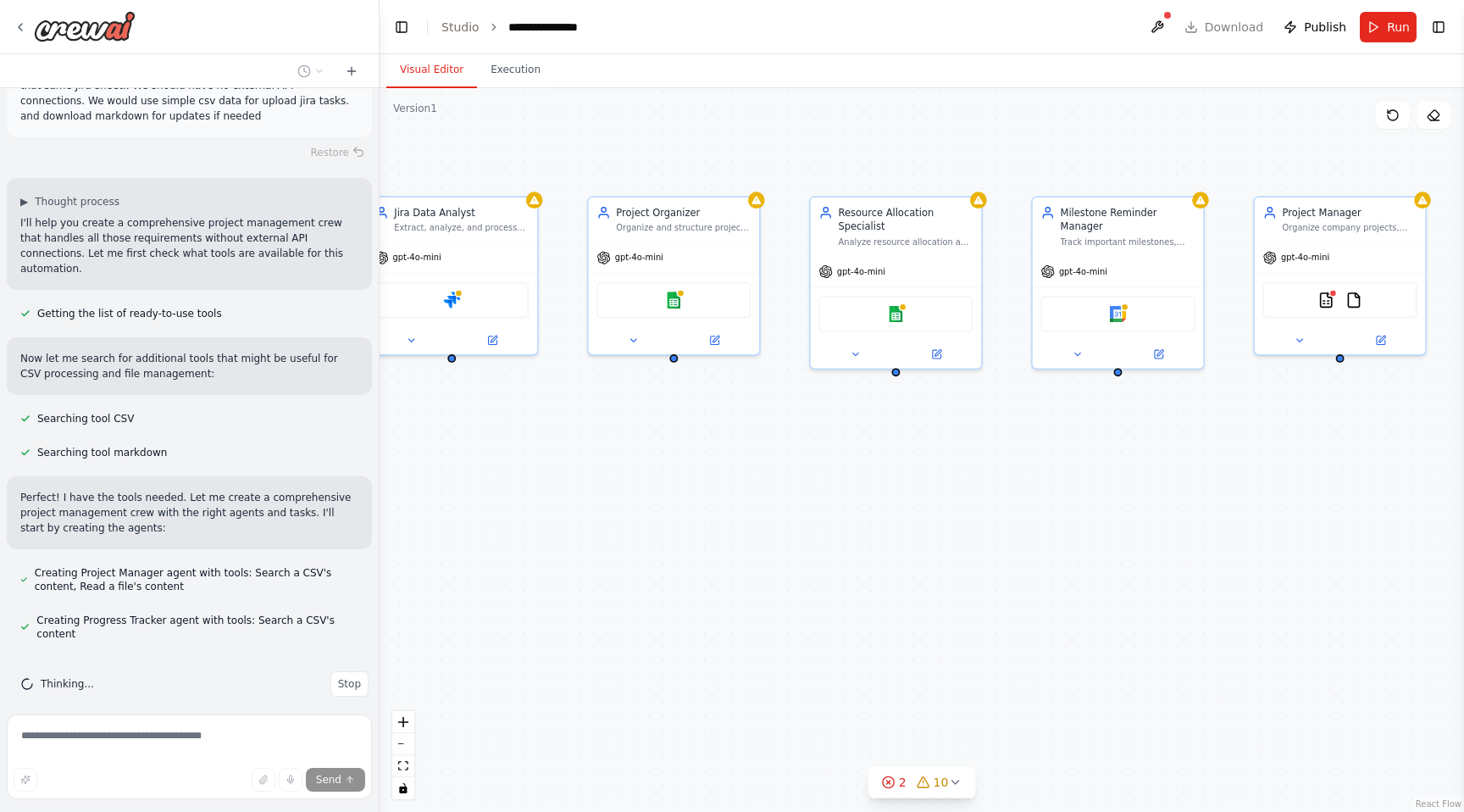
drag, startPoint x: 1052, startPoint y: 514, endPoint x: 1283, endPoint y: 476, distance: 234.1
click at [1283, 476] on div "Jira Data Analyst Extract, analyze, and process Jira project data including fea…" at bounding box center [922, 449] width 1085 height 723
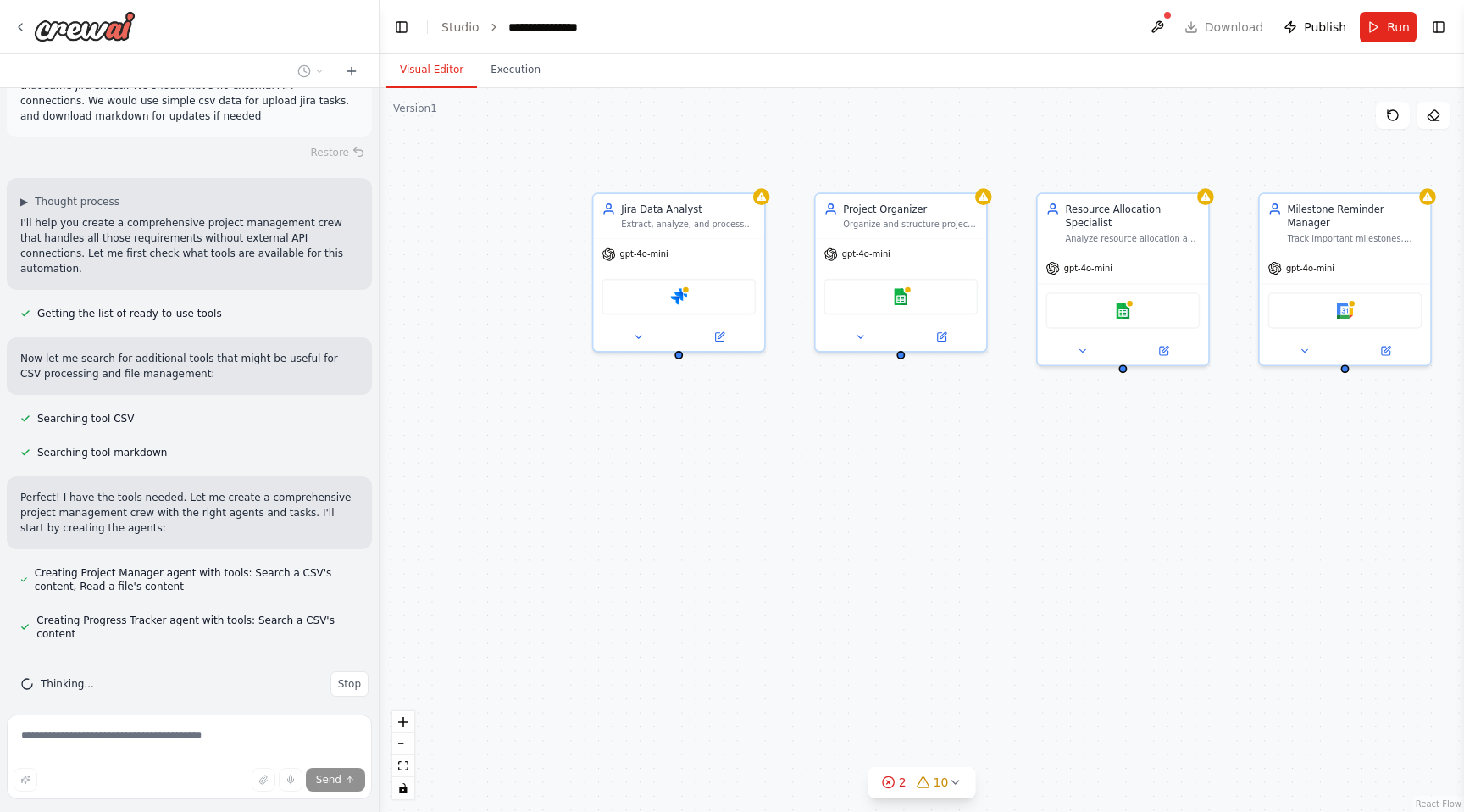
drag, startPoint x: 1284, startPoint y: 476, endPoint x: 1456, endPoint y: 476, distance: 172.0
click at [1455, 476] on div "Jira Data Analyst Extract, analyze, and process Jira project data including fea…" at bounding box center [922, 449] width 1085 height 723
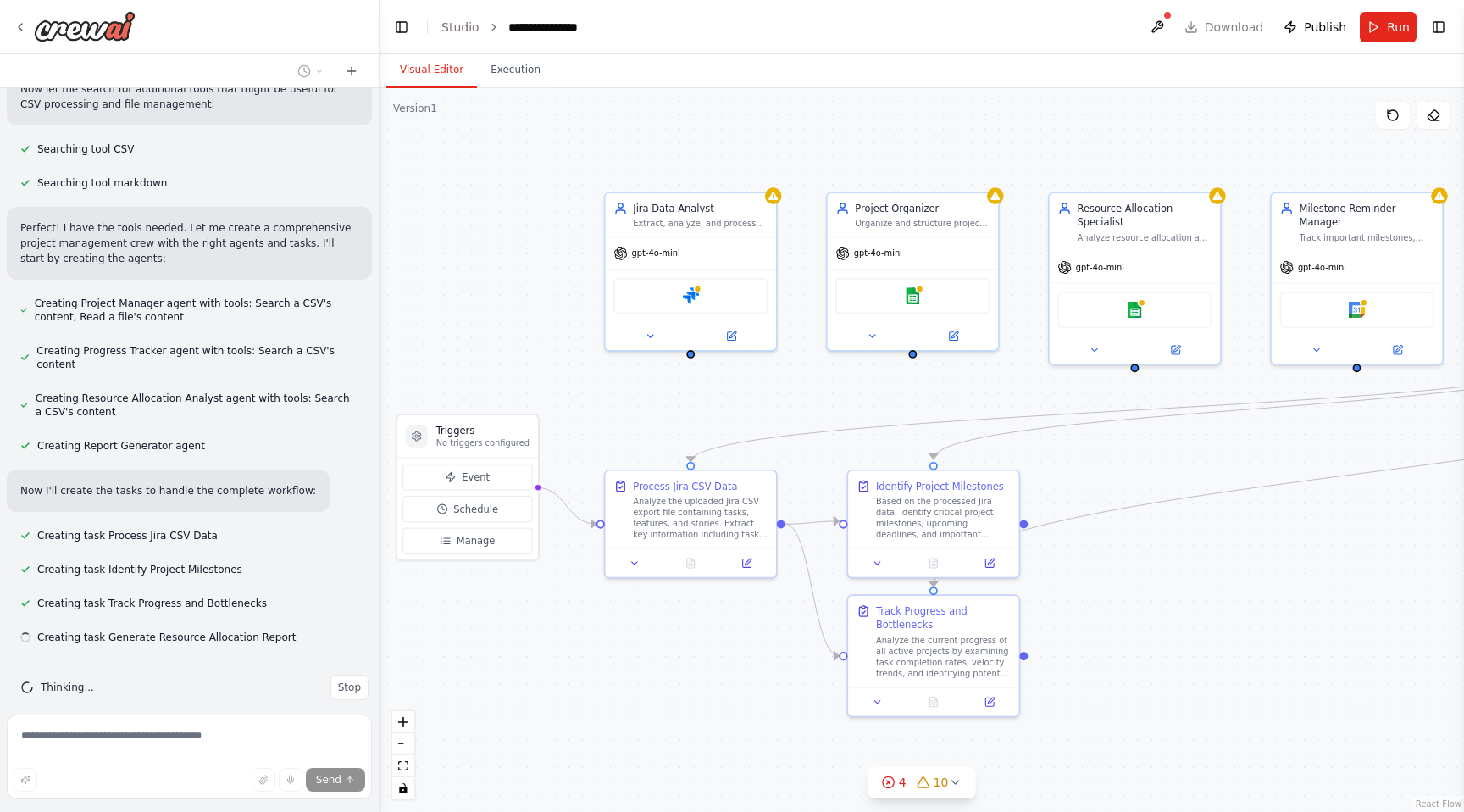
scroll to position [371, 0]
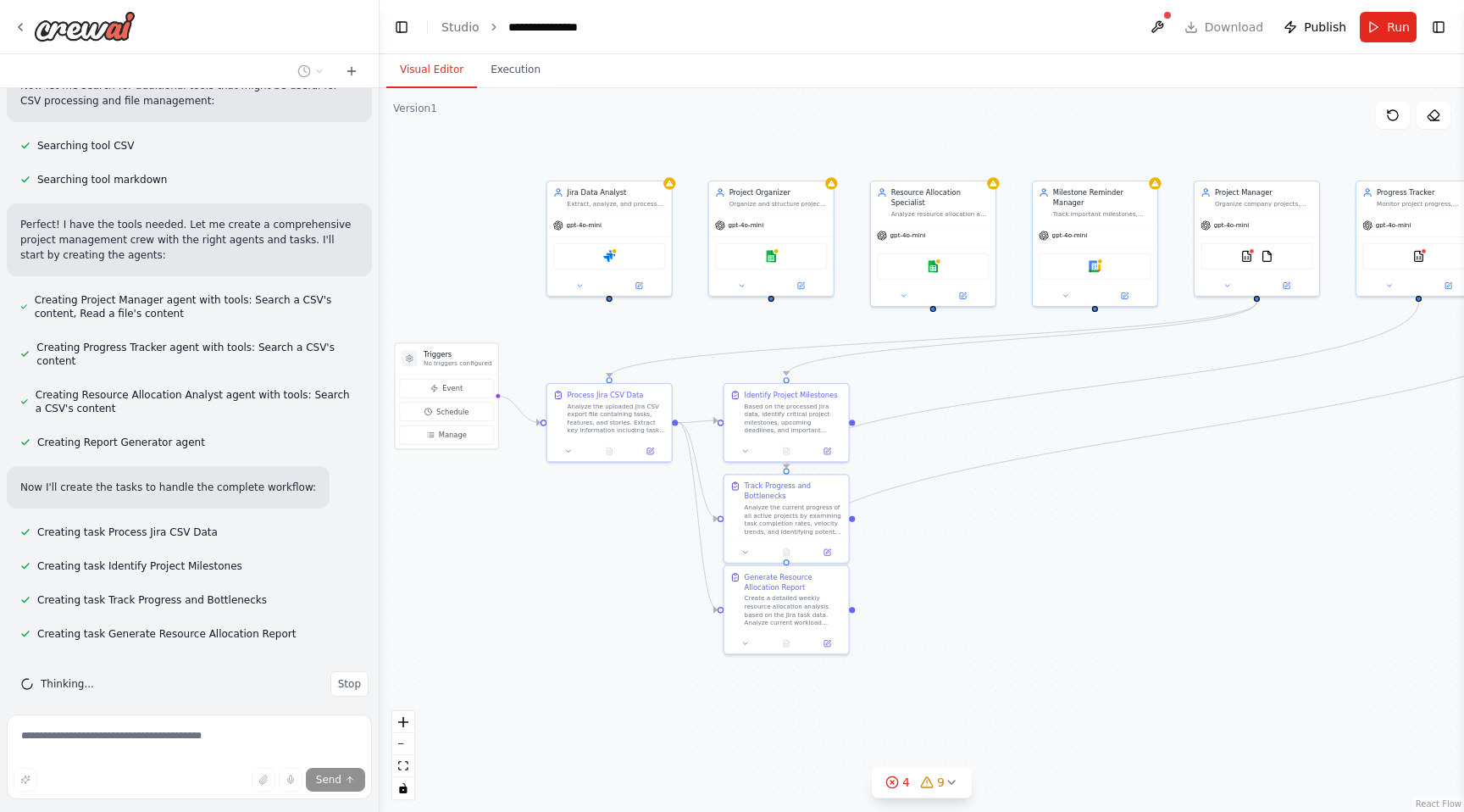
drag, startPoint x: 1175, startPoint y: 486, endPoint x: 996, endPoint y: 408, distance: 195.3
click at [996, 408] on div ".deletable-edge-delete-btn { width: 20px; height: 20px; border: 0px solid #ffff…" at bounding box center [922, 449] width 1085 height 723
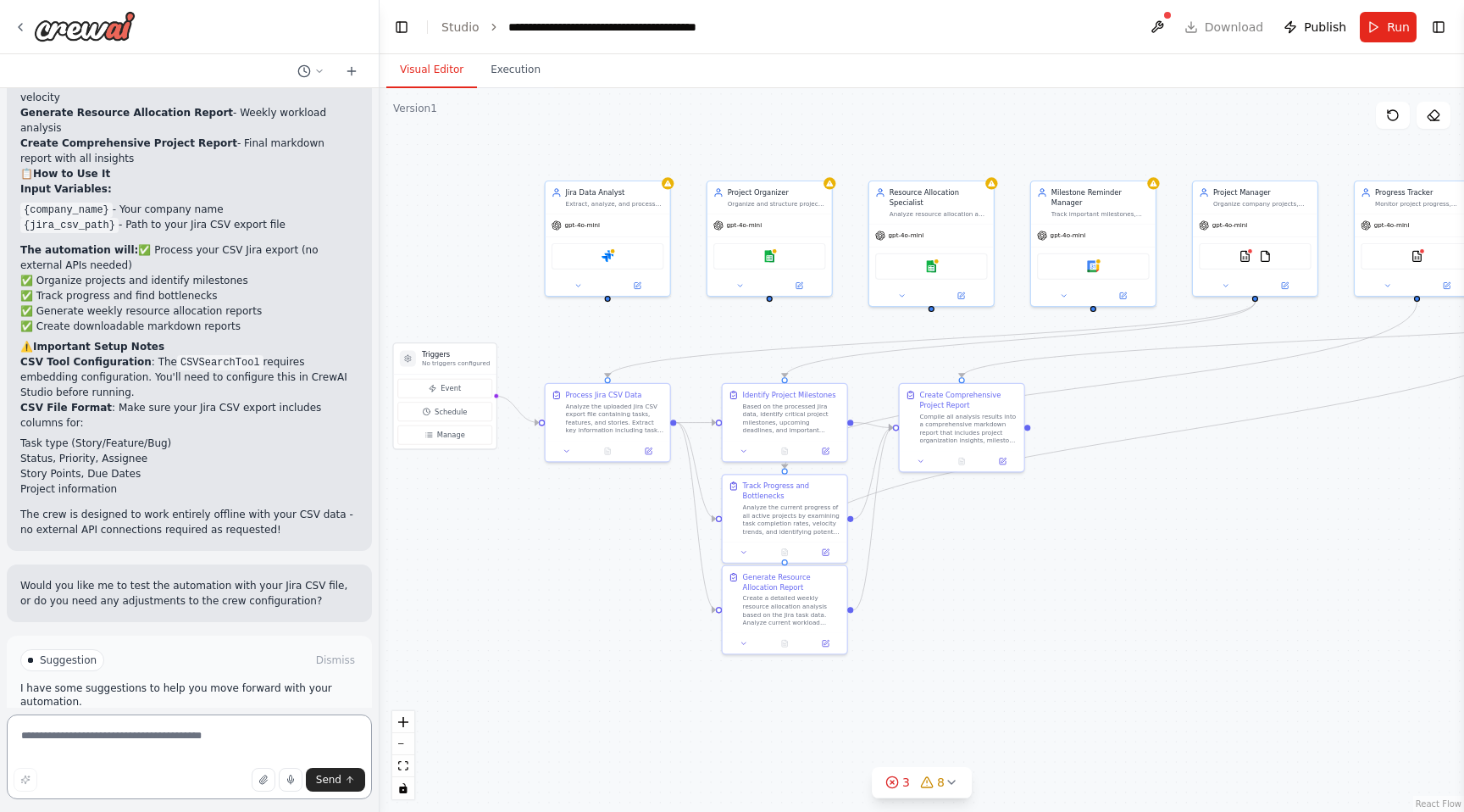
scroll to position [1514, 0]
click at [584, 206] on div "Jira Data Analyst Extract, analyze, and process Jira project data including fea…" at bounding box center [608, 196] width 124 height 32
click at [752, 203] on div "Organize and structure project information from Jira data, identify key milesto…" at bounding box center [776, 202] width 98 height 9
click at [891, 214] on div "Analyze resource allocation and workload distribution across team members for {…" at bounding box center [938, 212] width 98 height 9
click at [961, 218] on div "Resource Allocation Specialist Analyze resource allocation and workload distrib…" at bounding box center [931, 201] width 124 height 43
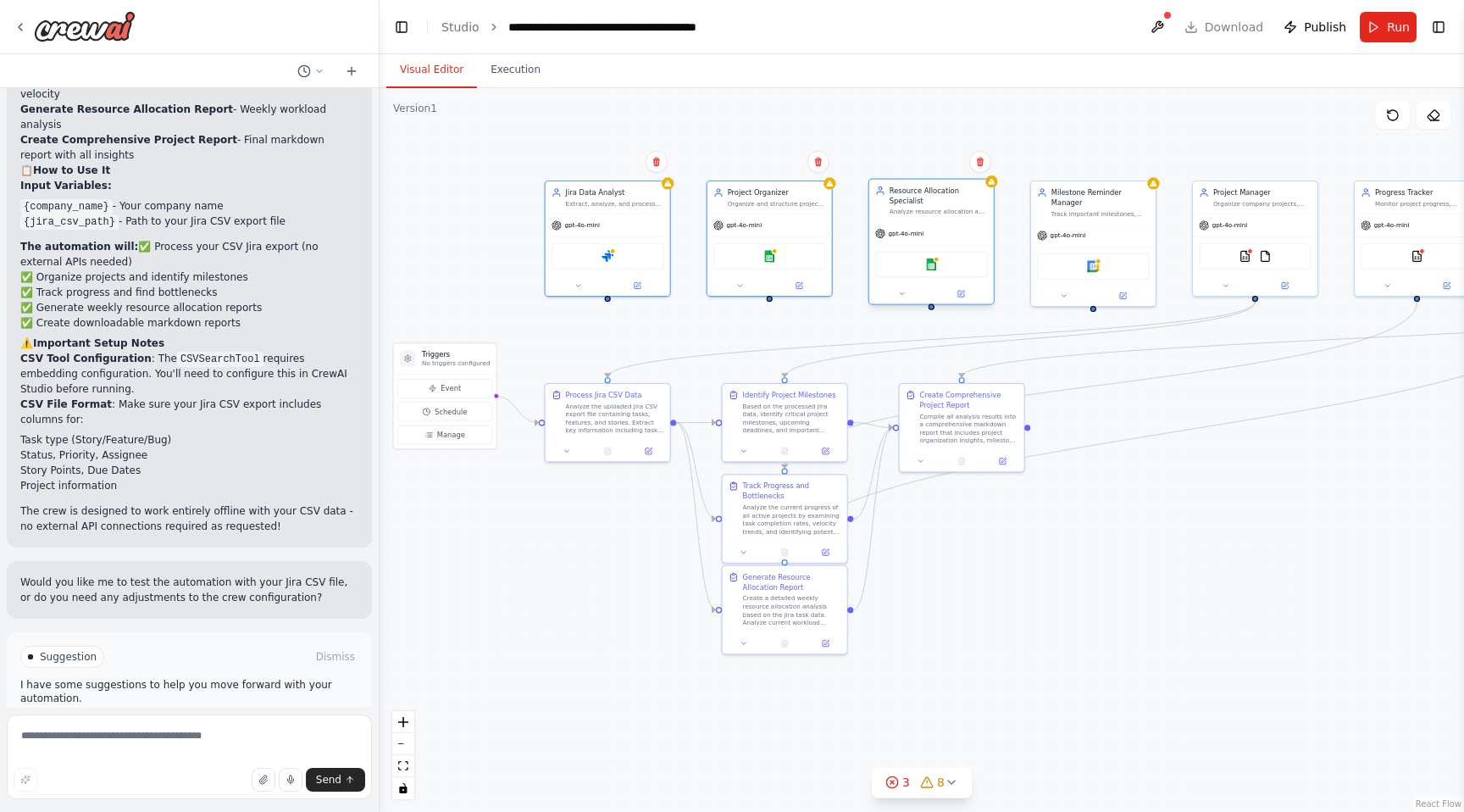
click at [962, 190] on div "Resource Allocation Specialist" at bounding box center [938, 195] width 98 height 20
click at [967, 201] on div "Resource Allocation Specialist" at bounding box center [938, 195] width 98 height 20
click at [1095, 209] on div "Milestone Reminder Manager Track important milestones, deadlines, and create re…" at bounding box center [1093, 201] width 124 height 43
click at [1143, 162] on icon at bounding box center [1142, 161] width 7 height 10
click at [1090, 163] on button "Confirm" at bounding box center [1094, 161] width 60 height 20
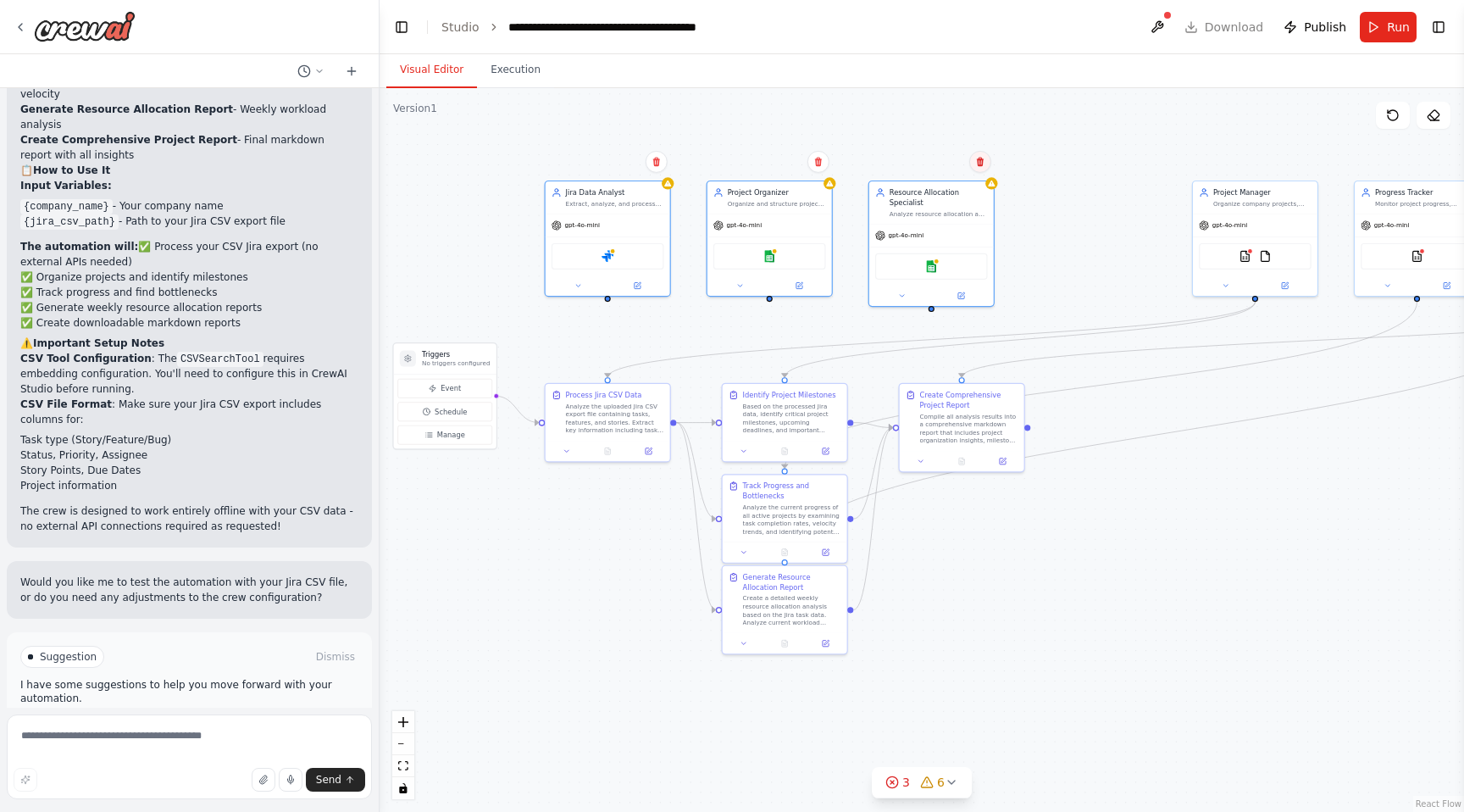
click at [986, 158] on button at bounding box center [980, 161] width 22 height 22
click at [933, 153] on button "Confirm" at bounding box center [932, 161] width 60 height 20
click at [821, 163] on icon at bounding box center [819, 162] width 10 height 10
click at [772, 159] on button "Confirm" at bounding box center [770, 161] width 60 height 20
click at [655, 163] on icon at bounding box center [656, 162] width 10 height 10
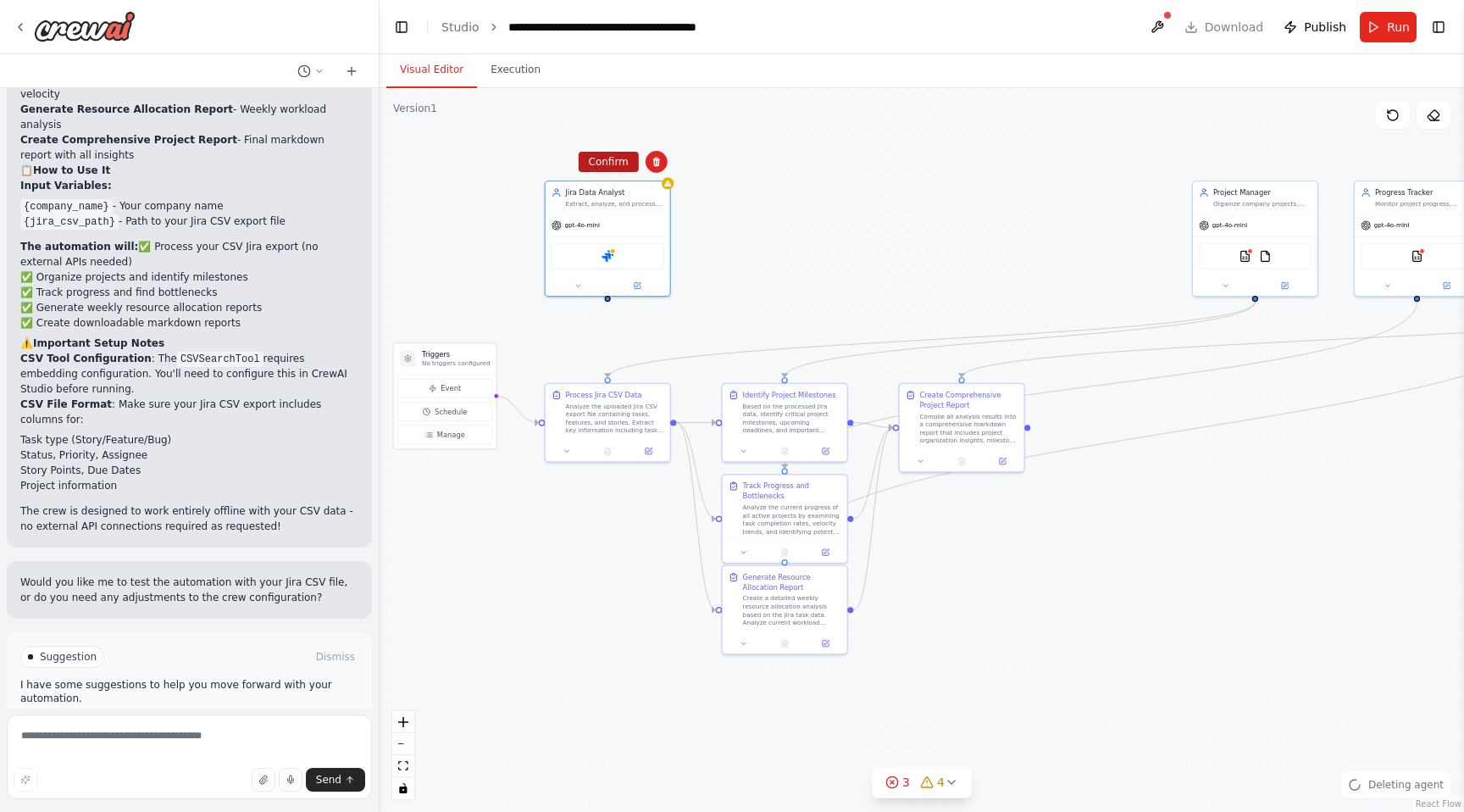
click at [610, 161] on button "Confirm" at bounding box center [609, 161] width 60 height 20
click at [658, 158] on icon at bounding box center [656, 161] width 7 height 10
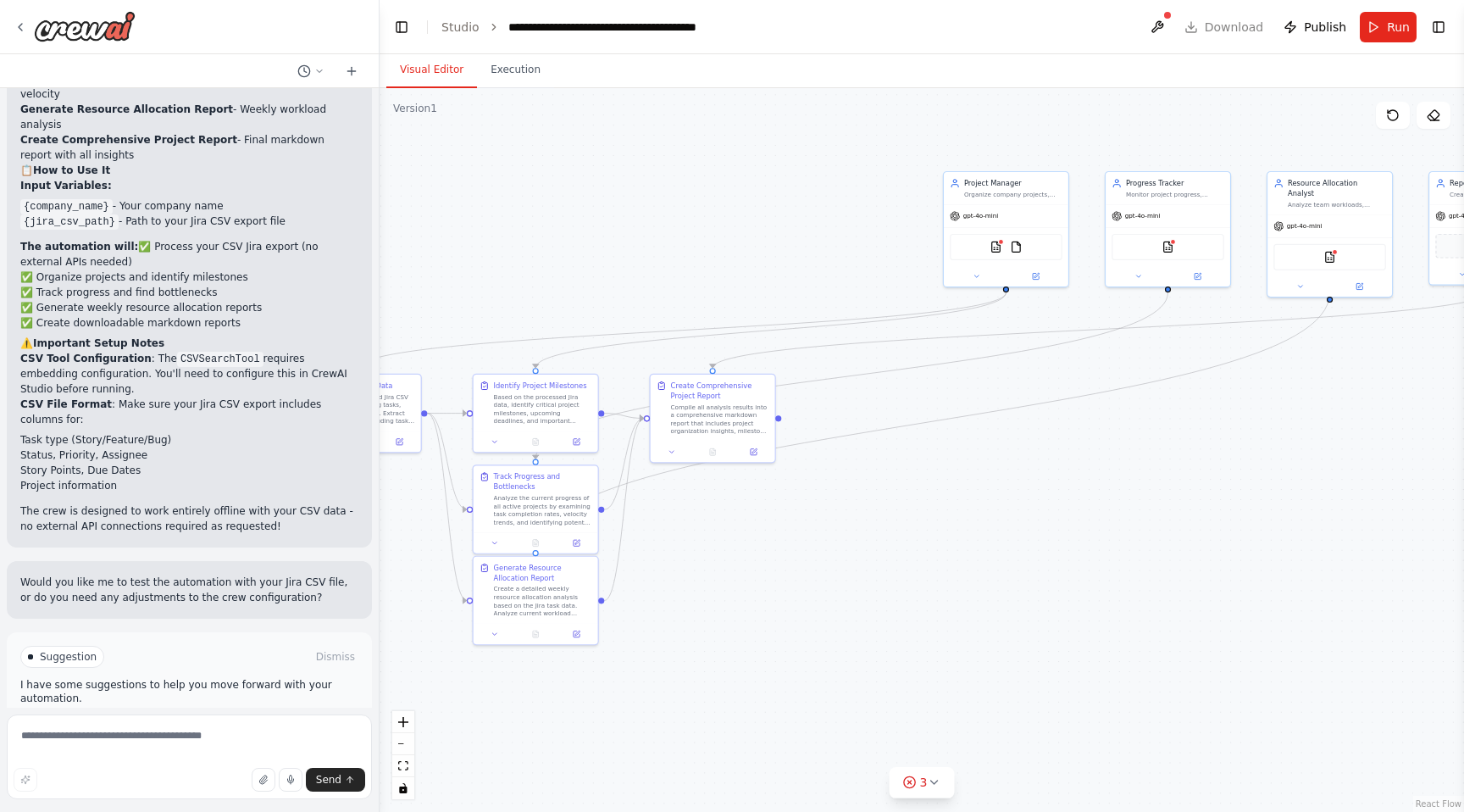
drag, startPoint x: 880, startPoint y: 243, endPoint x: 629, endPoint y: 234, distance: 251.2
click at [629, 234] on div ".deletable-edge-delete-btn { width: 20px; height: 20px; border: 0px solid #ffff…" at bounding box center [922, 449] width 1085 height 723
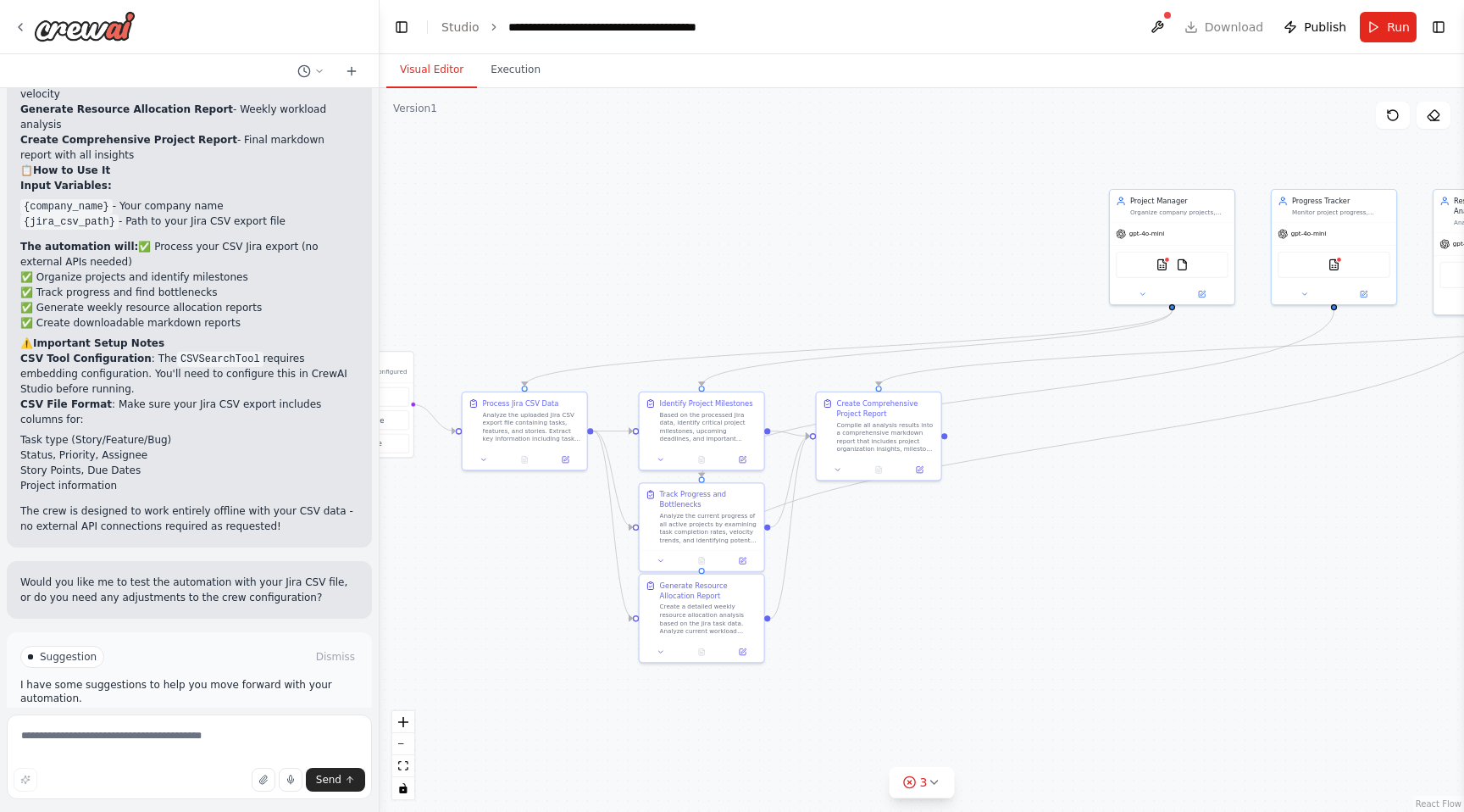
drag, startPoint x: 854, startPoint y: 496, endPoint x: 1021, endPoint y: 515, distance: 168.1
click at [1021, 515] on div ".deletable-edge-delete-btn { width: 20px; height: 20px; border: 0px solid #ffff…" at bounding box center [922, 449] width 1085 height 723
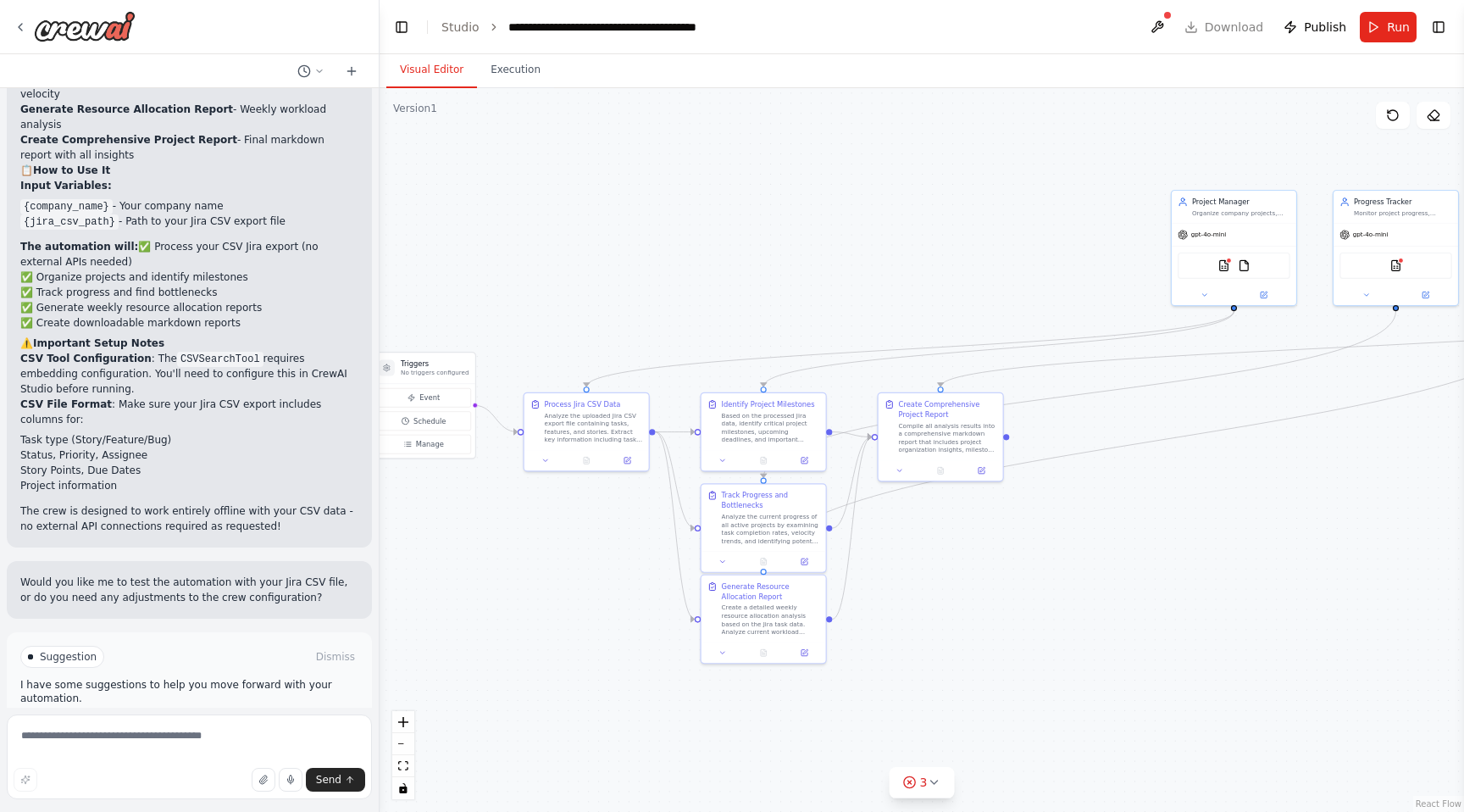
drag, startPoint x: 498, startPoint y: 566, endPoint x: 615, endPoint y: 570, distance: 117.1
click at [615, 570] on div ".deletable-edge-delete-btn { width: 20px; height: 20px; border: 0px solid #ffff…" at bounding box center [922, 449] width 1085 height 723
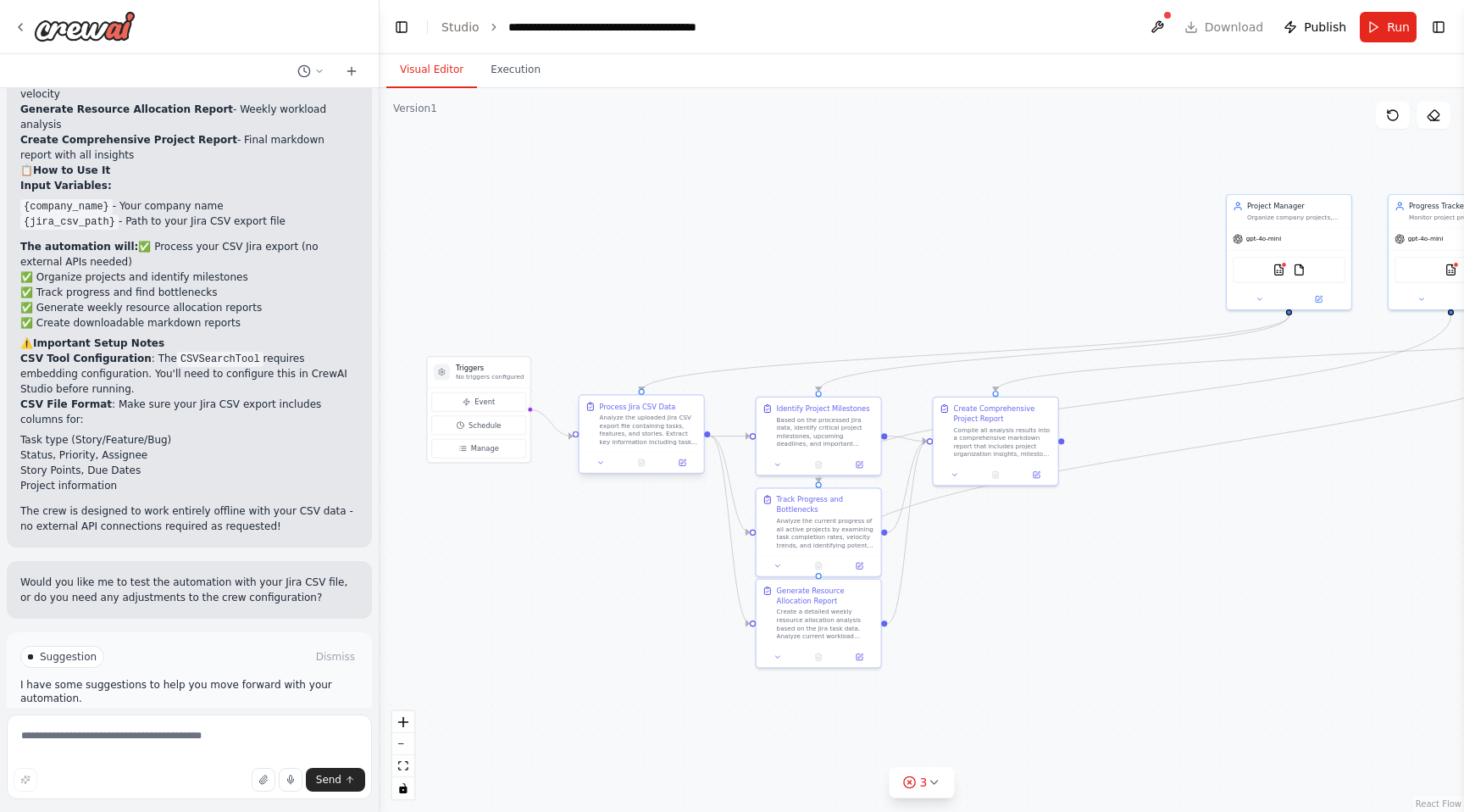
click at [646, 440] on div "Analyze the uploaded Jira CSV export file containing tasks, features, and stori…" at bounding box center [649, 429] width 98 height 32
click at [806, 451] on div at bounding box center [823, 461] width 124 height 20
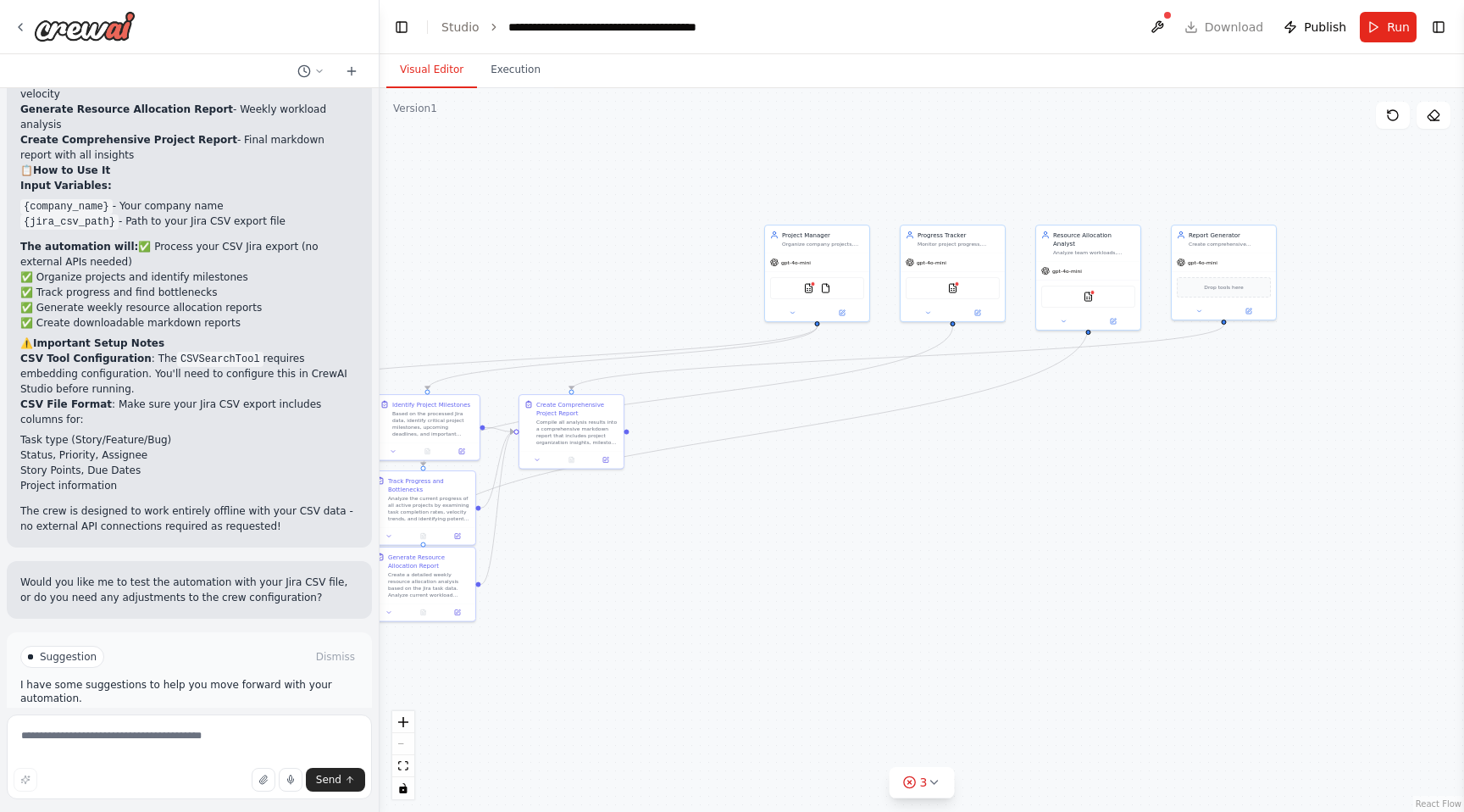
drag, startPoint x: 1234, startPoint y: 464, endPoint x: 788, endPoint y: 446, distance: 446.4
click at [788, 446] on div ".deletable-edge-delete-btn { width: 20px; height: 20px; border: 0px solid #ffff…" at bounding box center [922, 449] width 1085 height 723
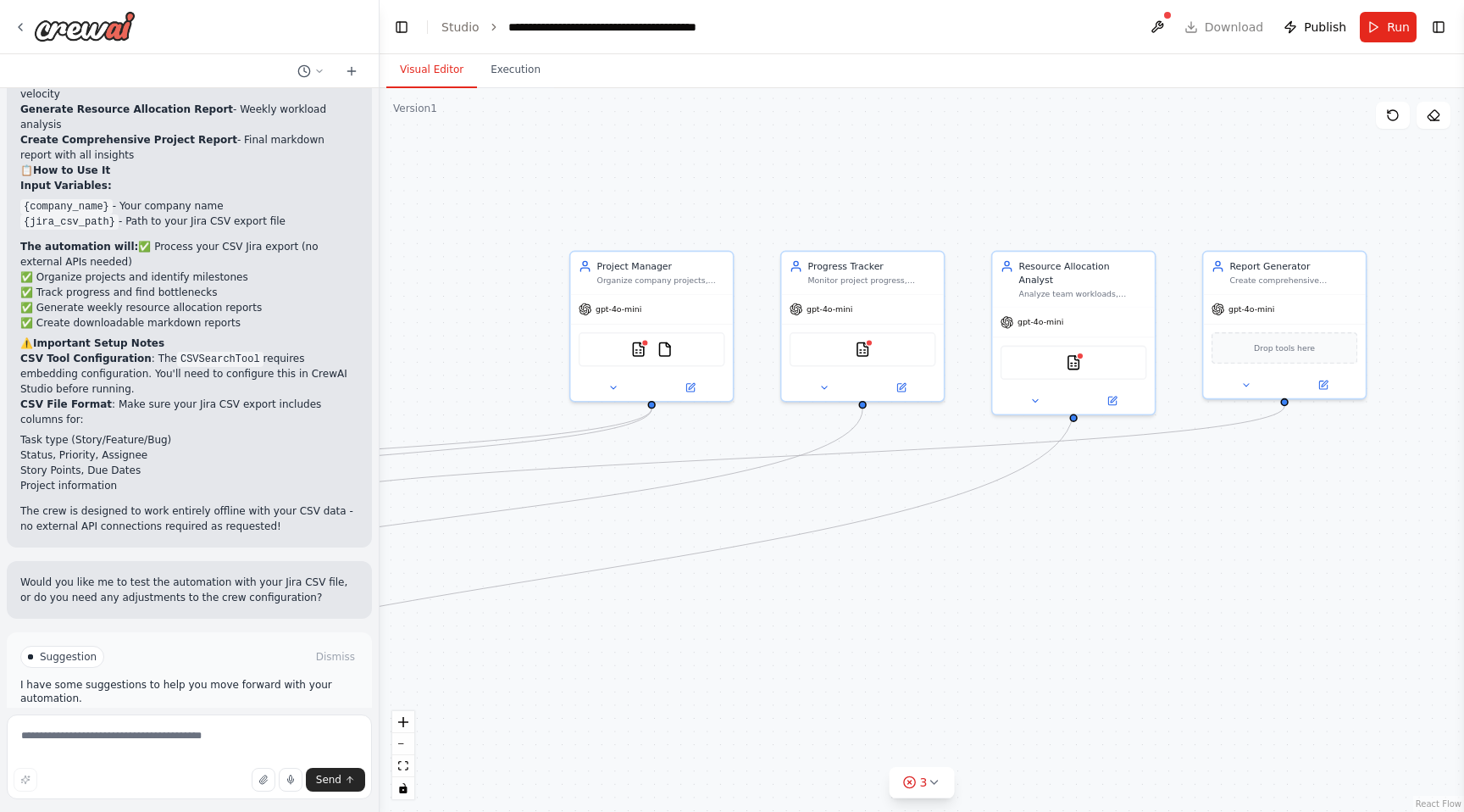
drag, startPoint x: 900, startPoint y: 430, endPoint x: 775, endPoint y: 578, distance: 193.7
click at [775, 580] on div ".deletable-edge-delete-btn { width: 20px; height: 20px; border: 0px solid #ffff…" at bounding box center [922, 449] width 1085 height 723
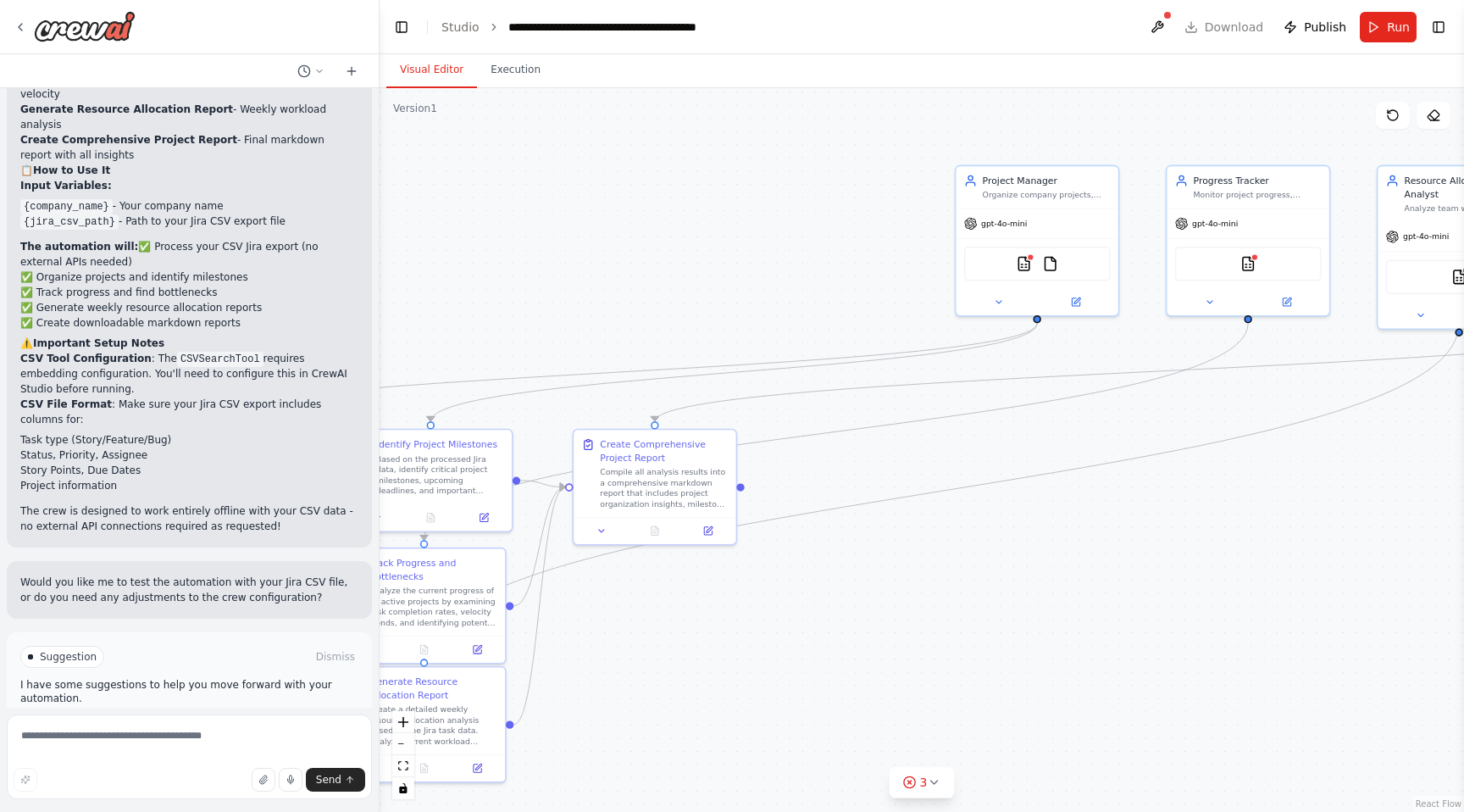
drag, startPoint x: 834, startPoint y: 596, endPoint x: 1253, endPoint y: 500, distance: 429.9
click at [1250, 502] on div ".deletable-edge-delete-btn { width: 20px; height: 20px; border: 0px solid #ffff…" at bounding box center [922, 449] width 1085 height 723
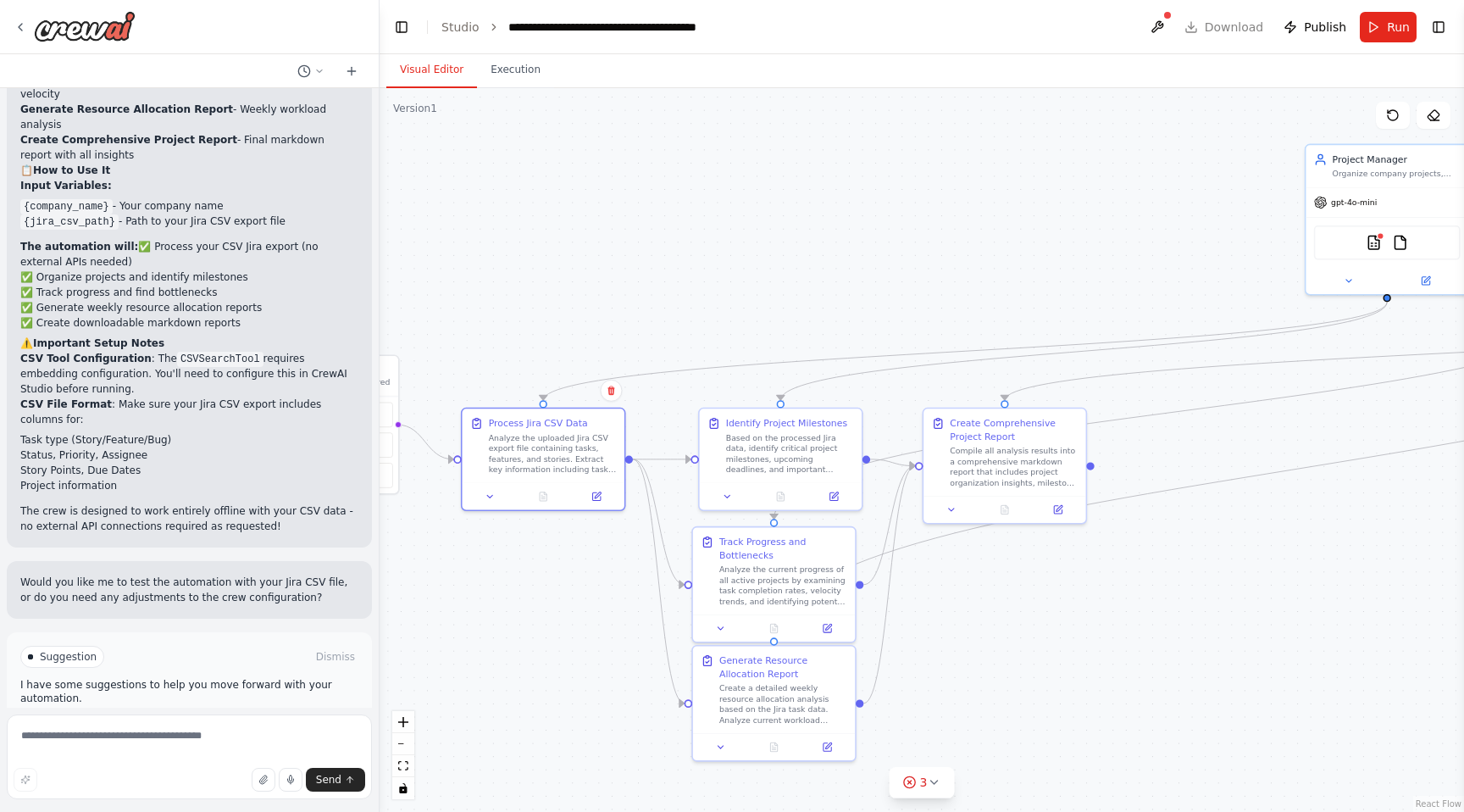
drag, startPoint x: 866, startPoint y: 598, endPoint x: 1187, endPoint y: 587, distance: 321.2
click at [1187, 587] on div ".deletable-edge-delete-btn { width: 20px; height: 20px; border: 0px solid #ffff…" at bounding box center [922, 449] width 1085 height 723
click at [219, 652] on div "Suggestion Dismiss I have some suggestions to help you move forward with your a…" at bounding box center [189, 694] width 338 height 97
click at [221, 722] on span "Run Automation" at bounding box center [196, 729] width 83 height 14
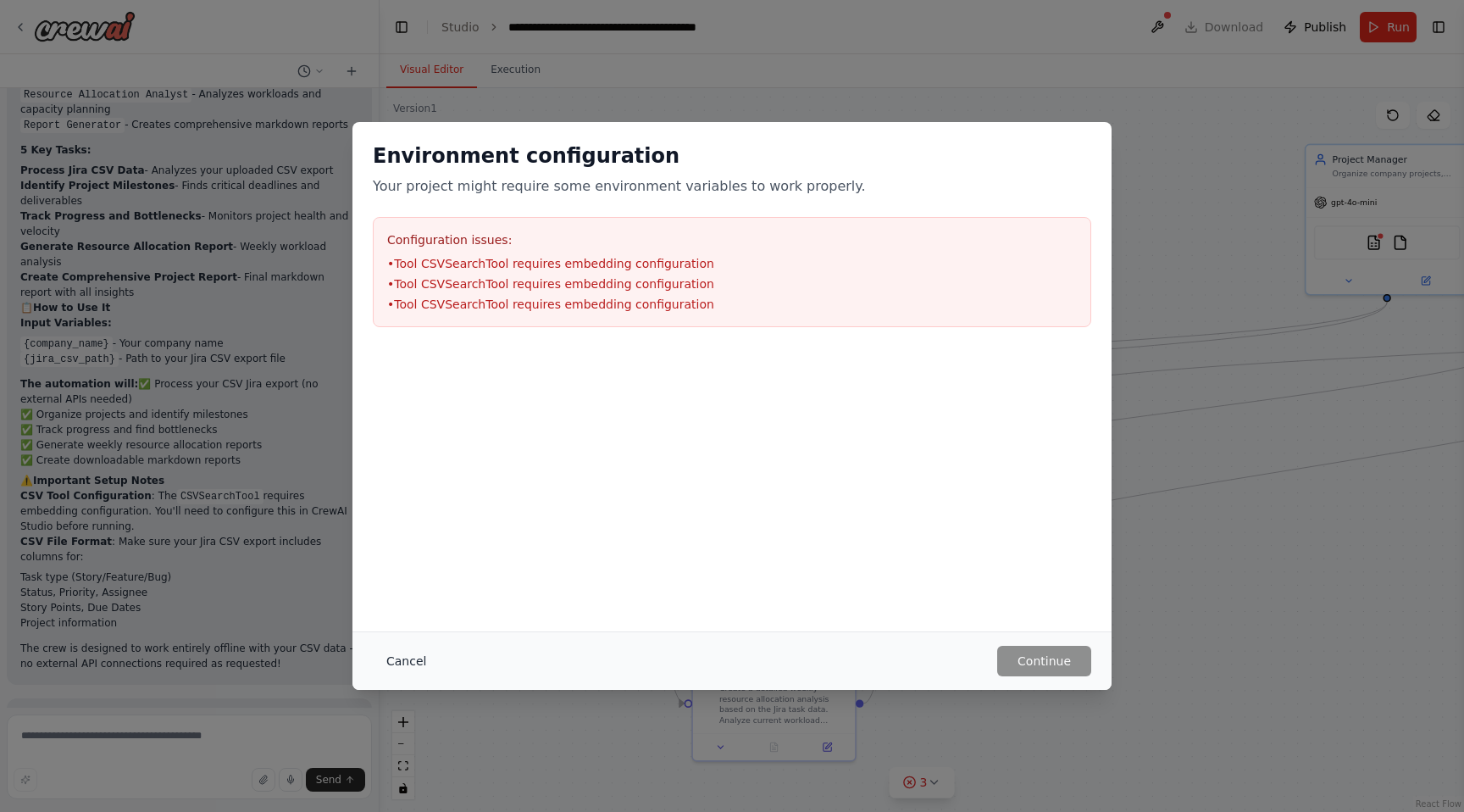
click at [403, 654] on button "Cancel" at bounding box center [406, 661] width 67 height 30
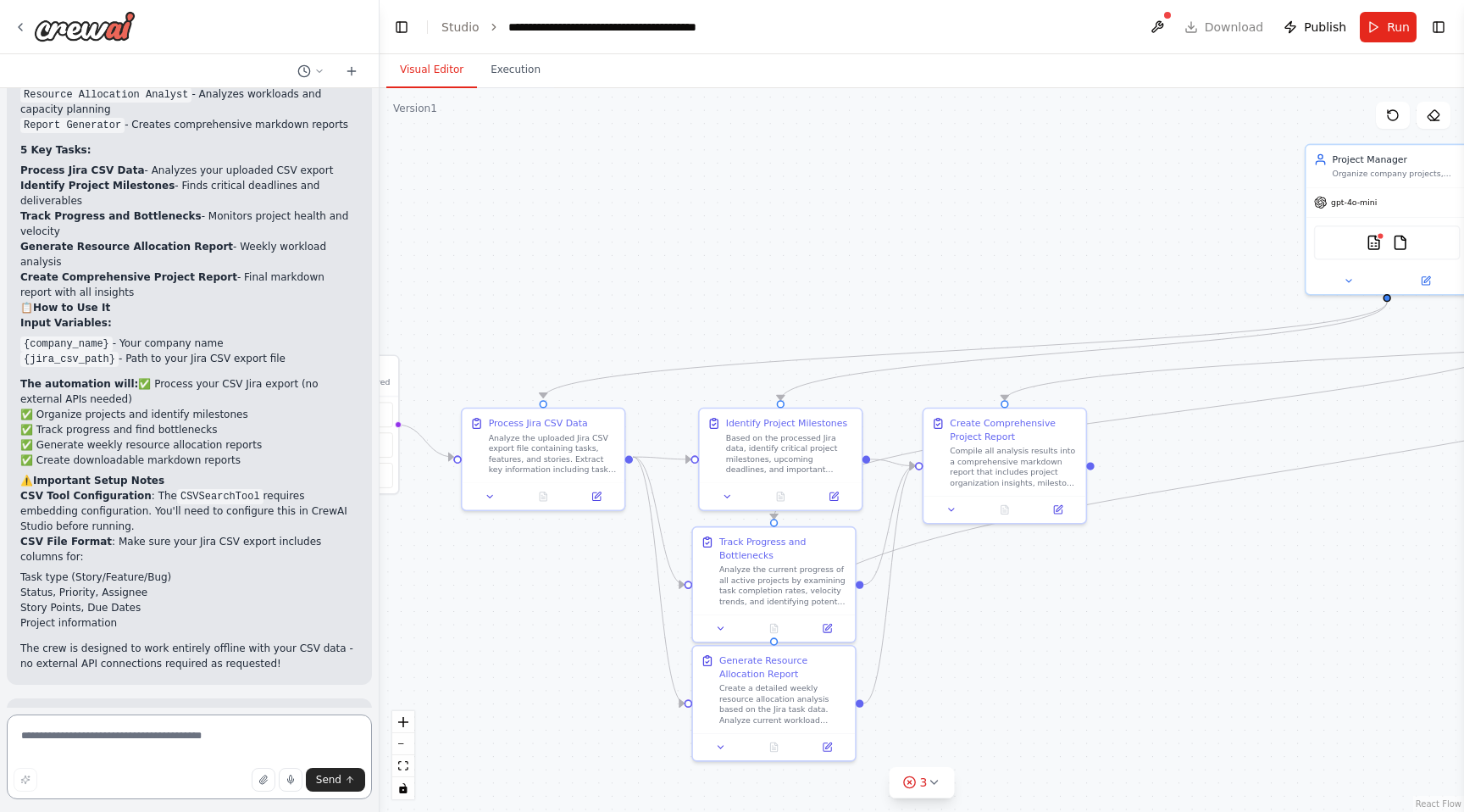
click at [227, 742] on textarea at bounding box center [190, 756] width 365 height 84
type textarea "***"
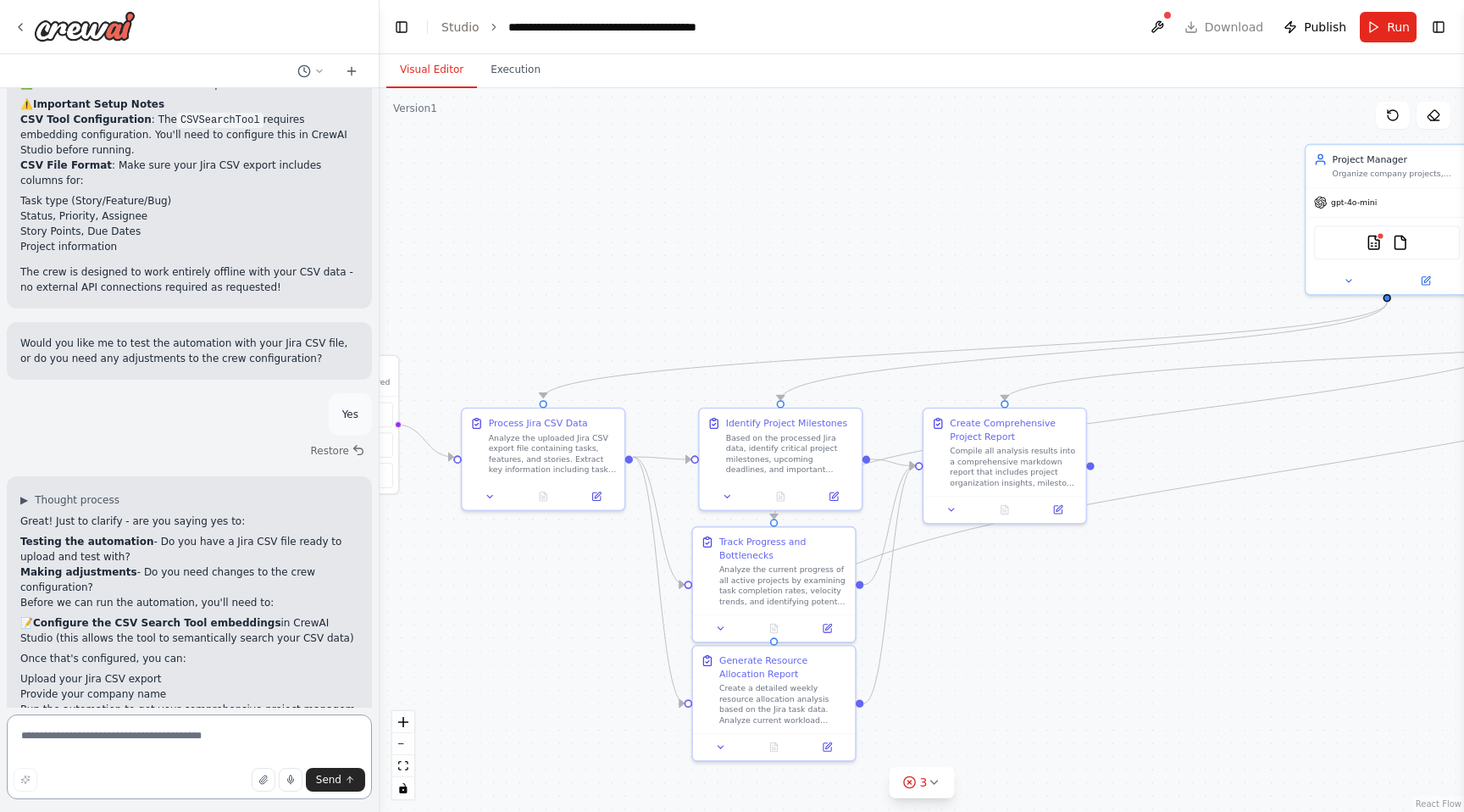
scroll to position [1767, 0]
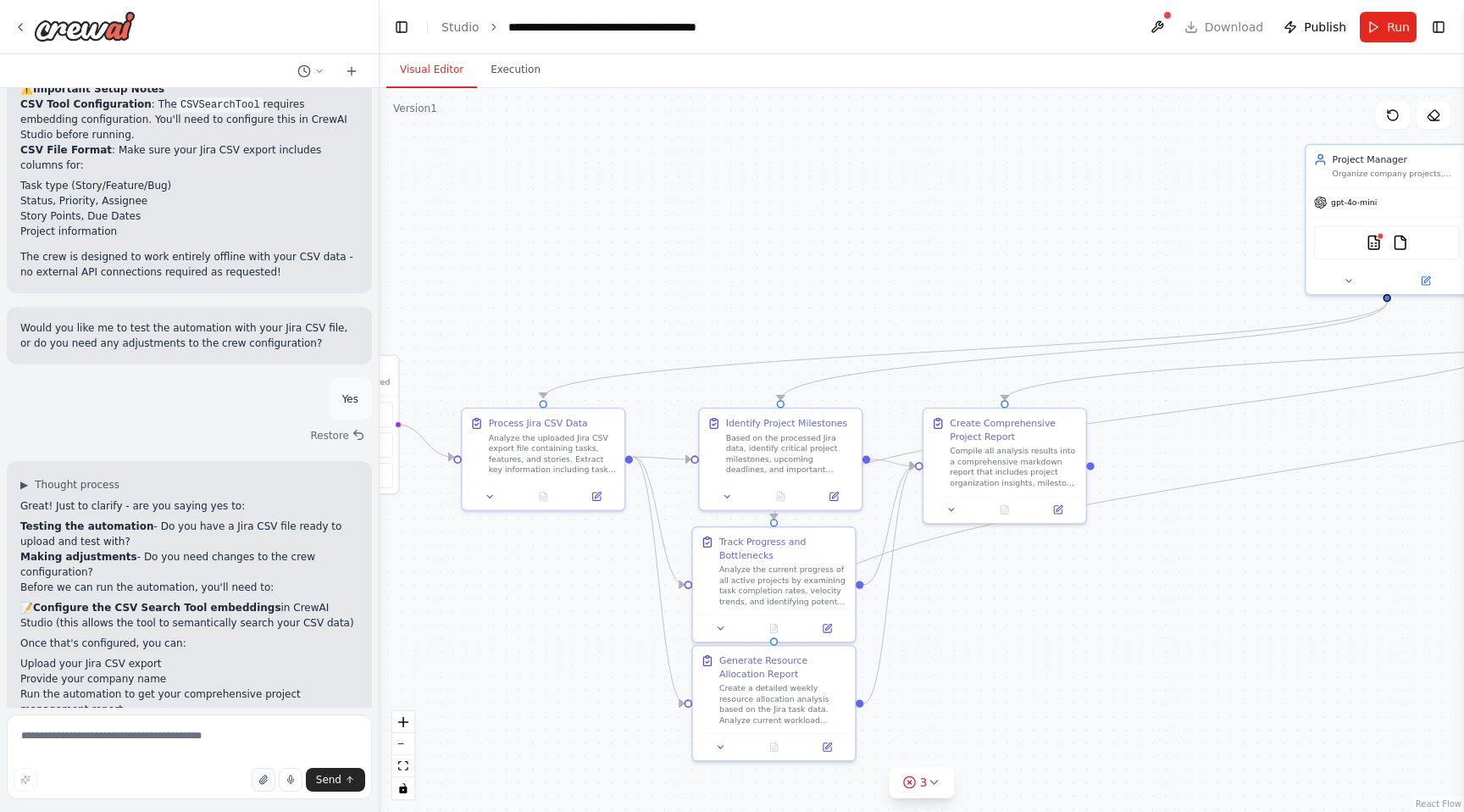
click at [263, 782] on icon "button" at bounding box center [263, 780] width 7 height 9
click at [189, 729] on textarea at bounding box center [190, 756] width 365 height 84
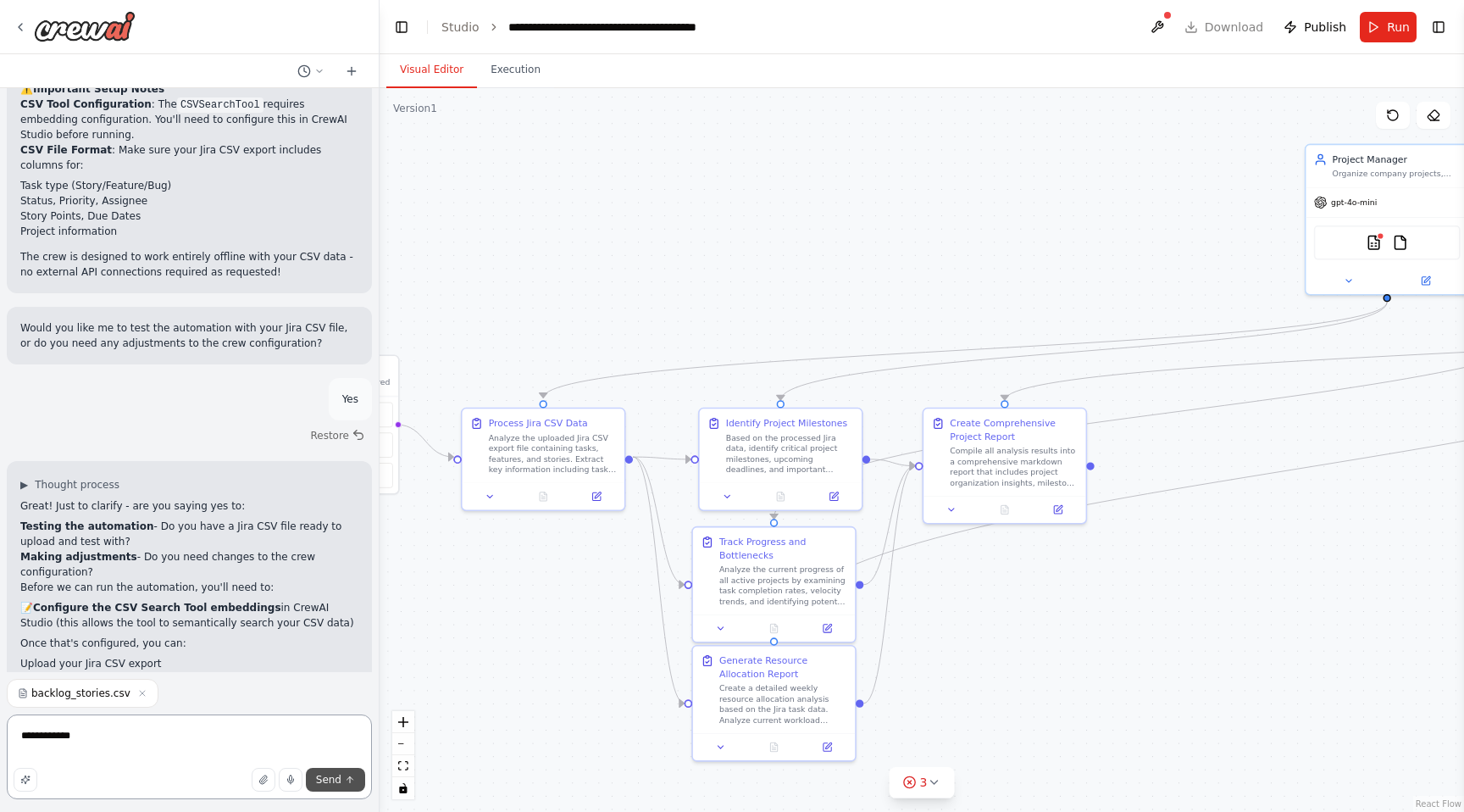
type textarea "**********"
click at [332, 782] on span "Send" at bounding box center [329, 780] width 25 height 14
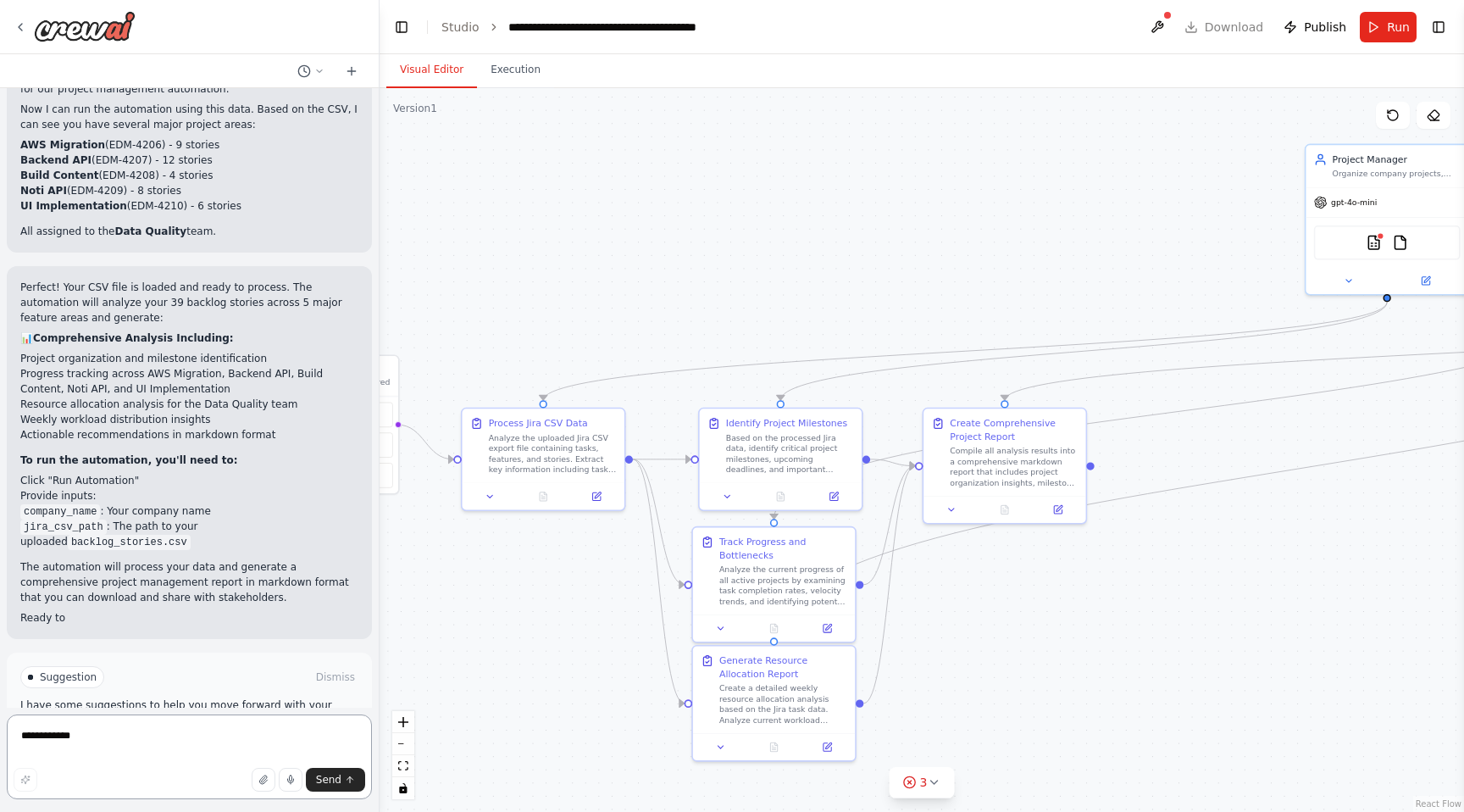
scroll to position [2747, 0]
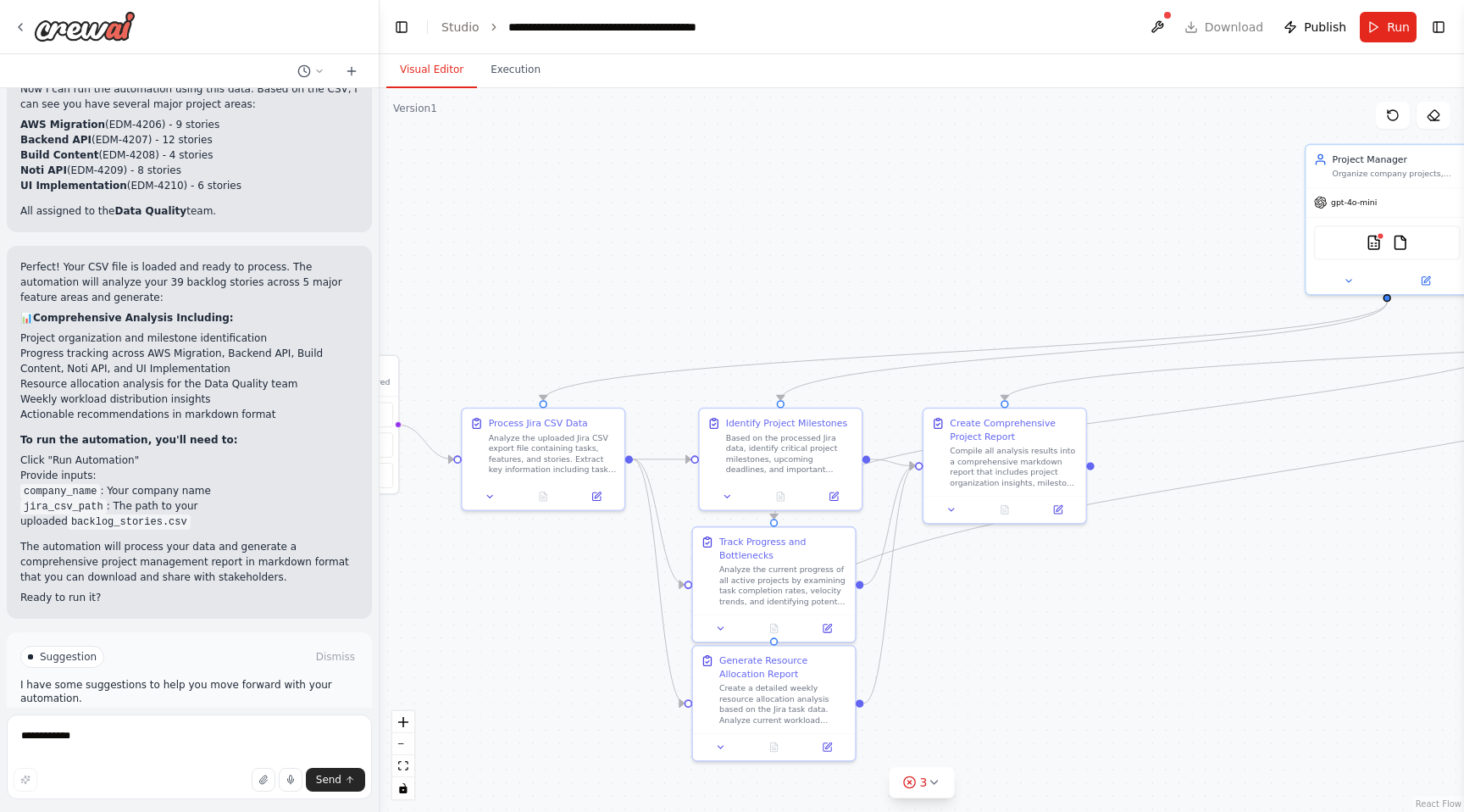
click at [256, 715] on button "Run Automation" at bounding box center [189, 729] width 338 height 27
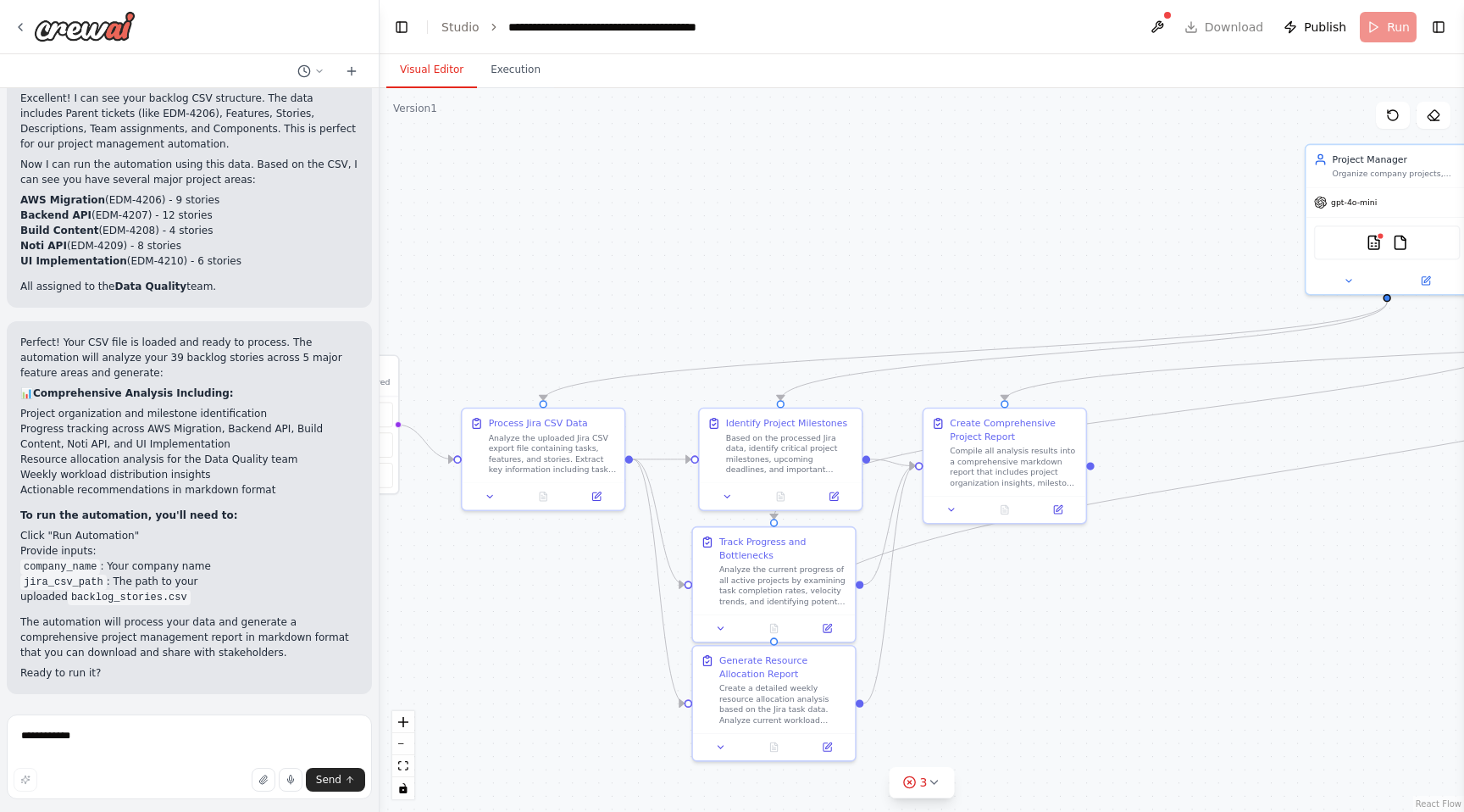
scroll to position [2610, 0]
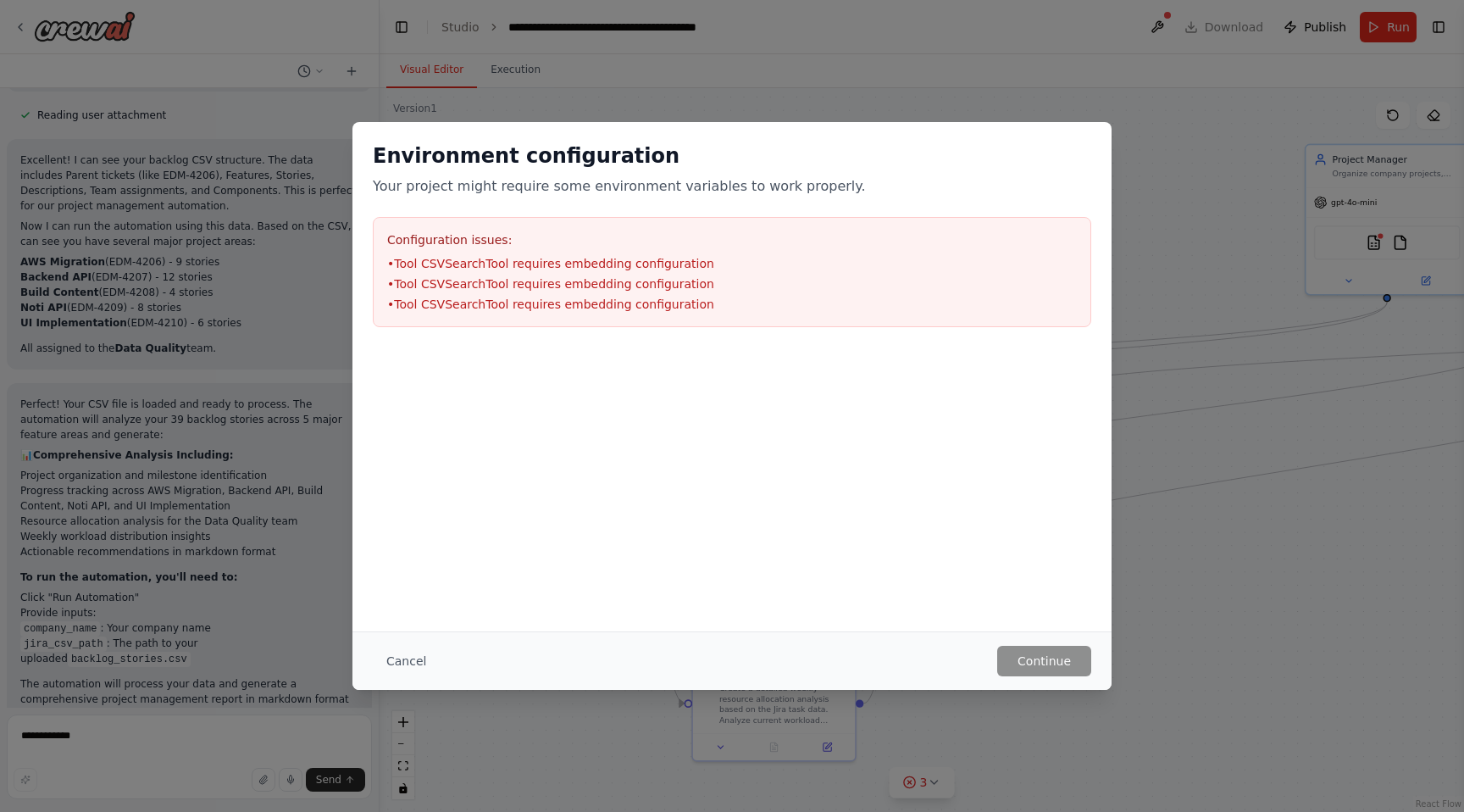
click at [370, 681] on div "Cancel Continue" at bounding box center [731, 660] width 759 height 58
click at [386, 667] on button "Cancel" at bounding box center [406, 661] width 67 height 30
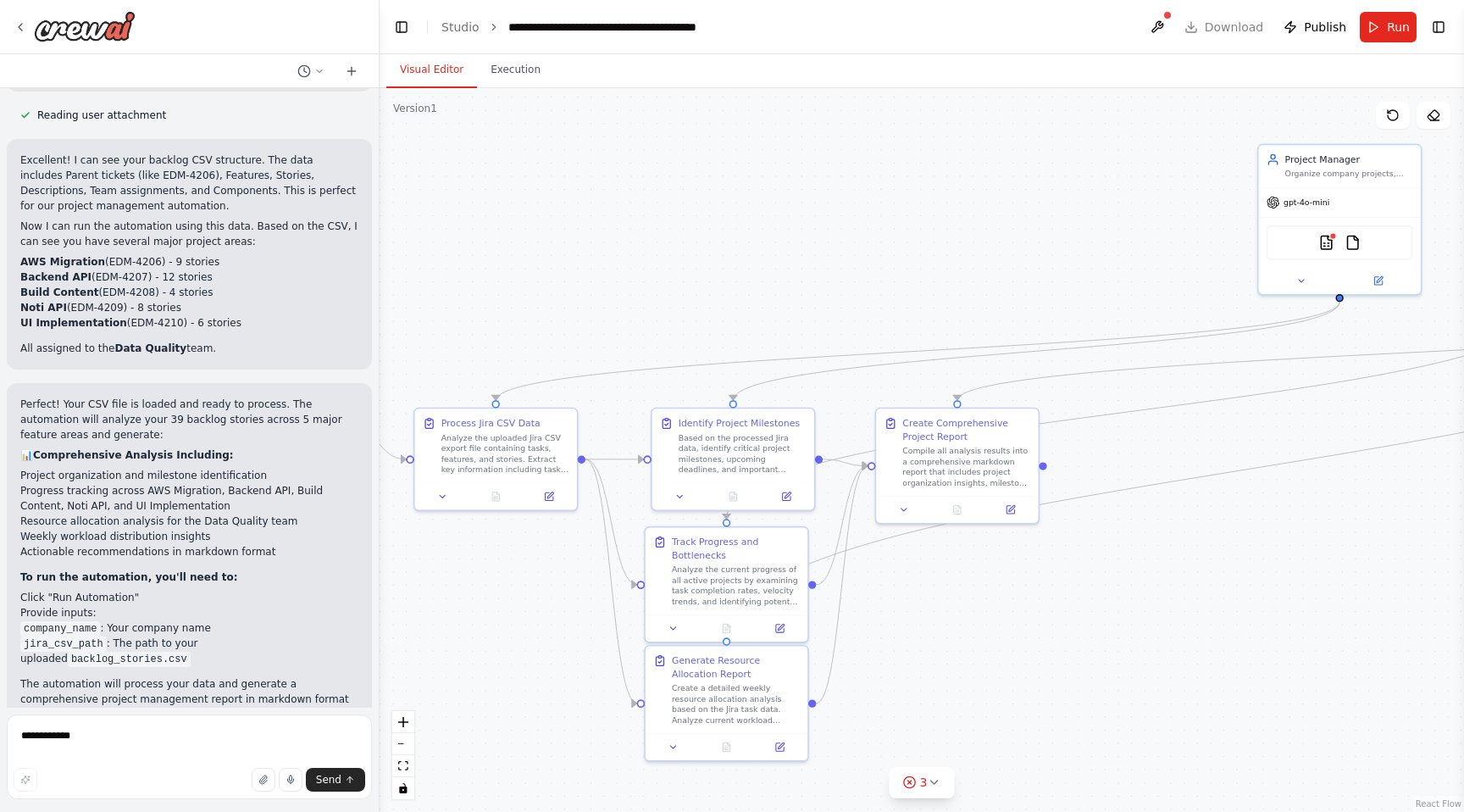
drag, startPoint x: 915, startPoint y: 317, endPoint x: 535, endPoint y: 282, distance: 381.6
click at [537, 280] on div ".deletable-edge-delete-btn { width: 20px; height: 20px; border: 0px solid #ffff…" at bounding box center [922, 449] width 1085 height 723
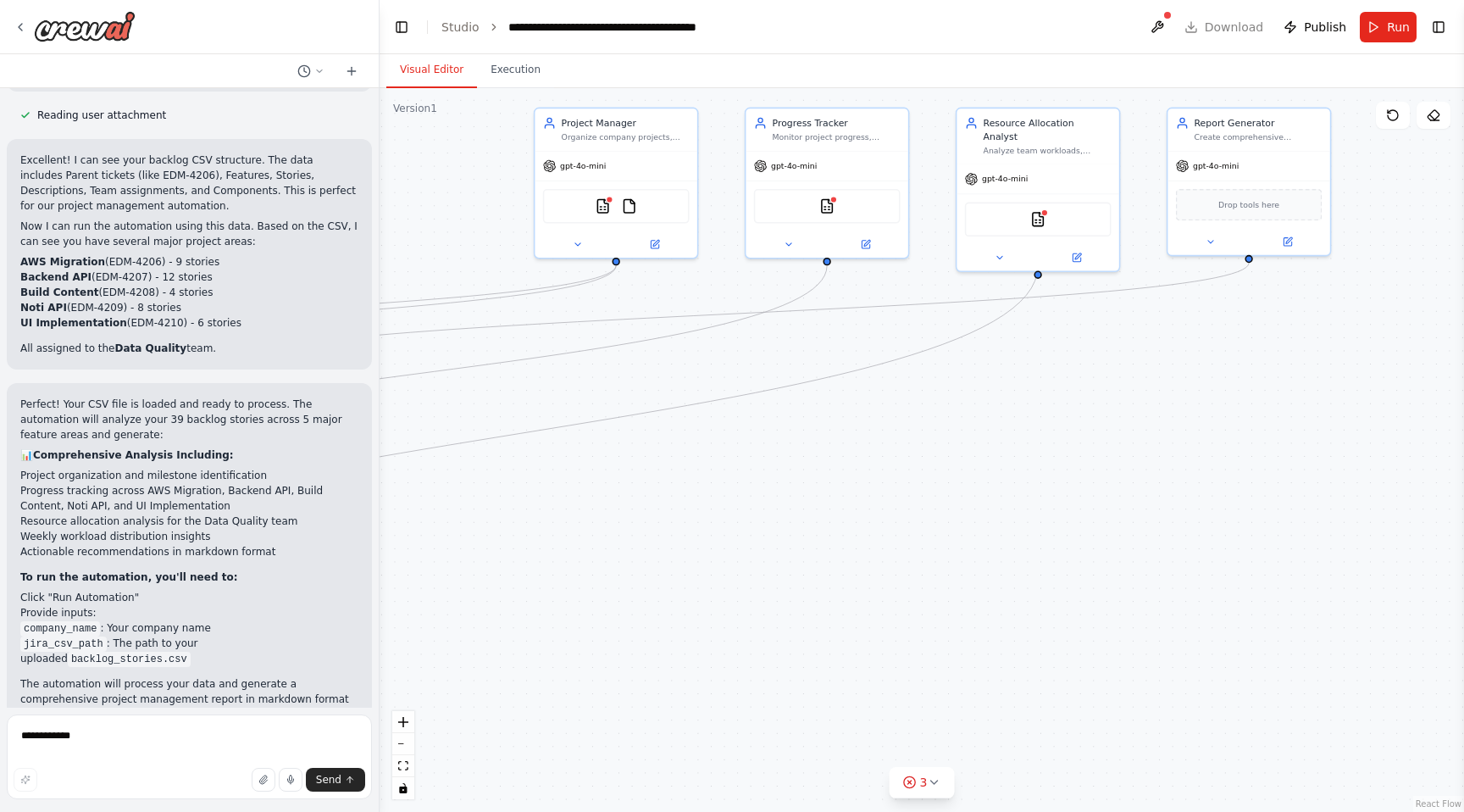
drag, startPoint x: 1019, startPoint y: 444, endPoint x: 624, endPoint y: 445, distance: 395.0
click at [624, 445] on div ".deletable-edge-delete-btn { width: 20px; height: 20px; border: 0px solid #ffff…" at bounding box center [922, 449] width 1085 height 723
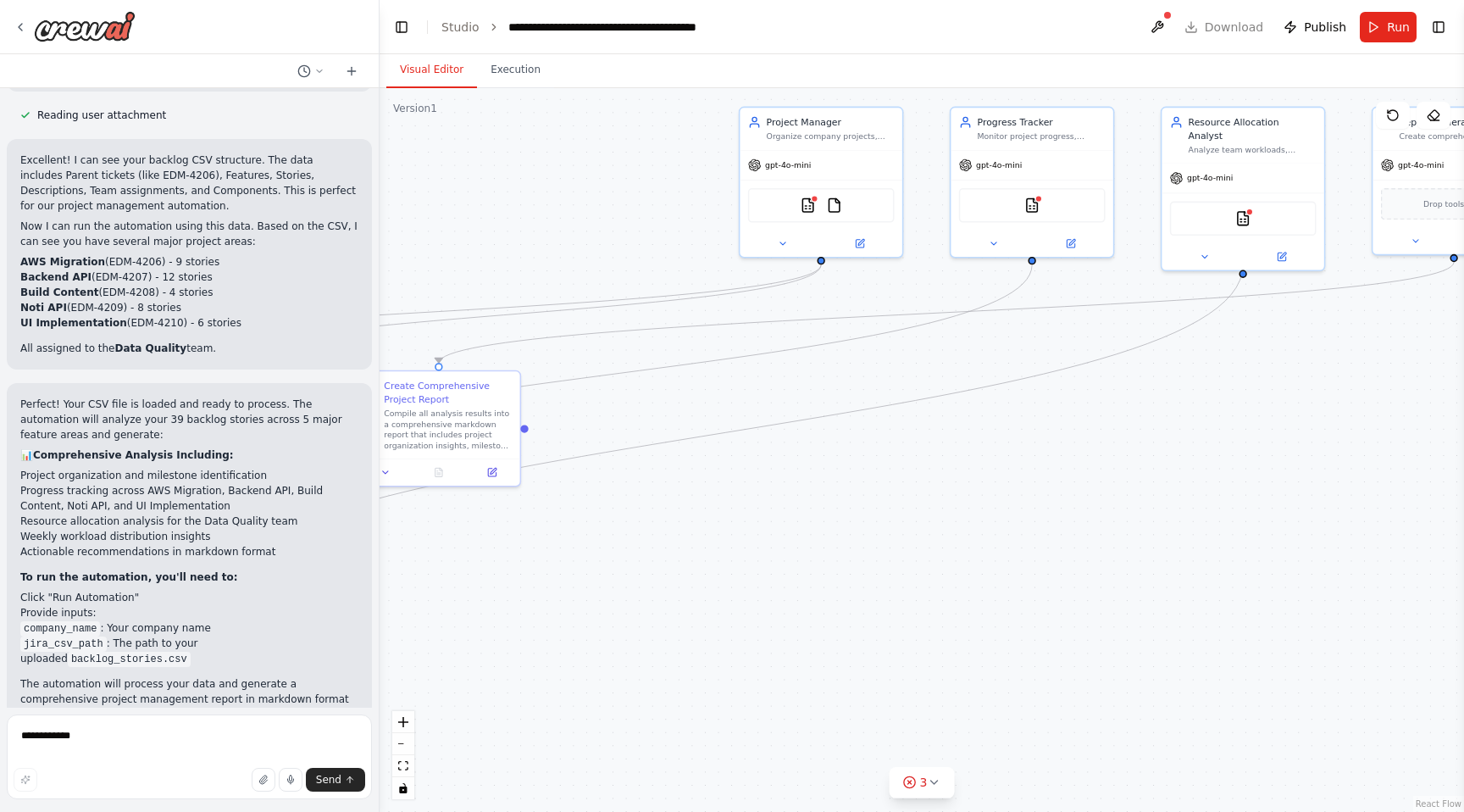
drag, startPoint x: 795, startPoint y: 500, endPoint x: 1234, endPoint y: 508, distance: 439.1
click at [1233, 508] on div ".deletable-edge-delete-btn { width: 20px; height: 20px; border: 0px solid #ffff…" at bounding box center [922, 449] width 1085 height 723
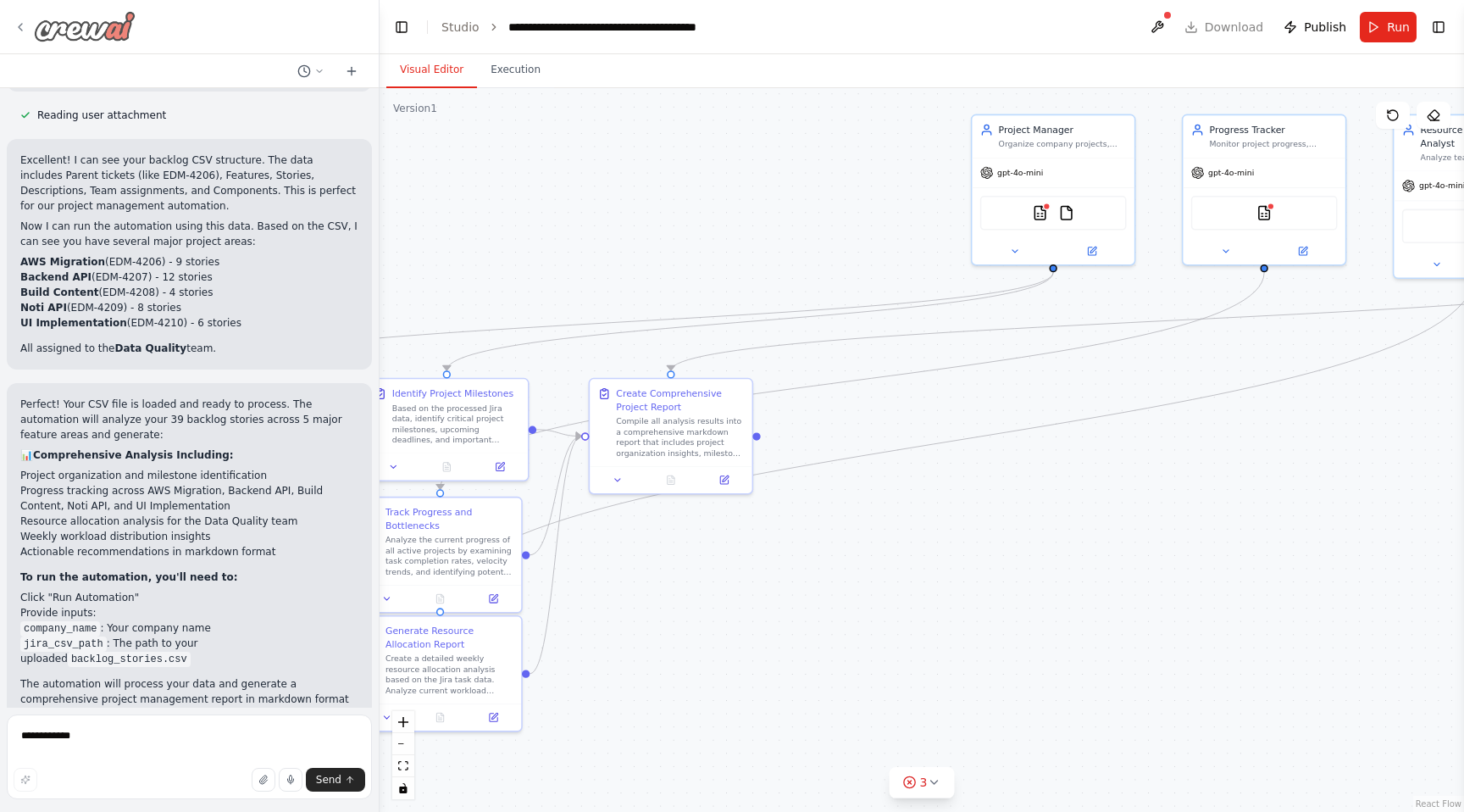
click at [15, 24] on icon at bounding box center [21, 27] width 14 height 14
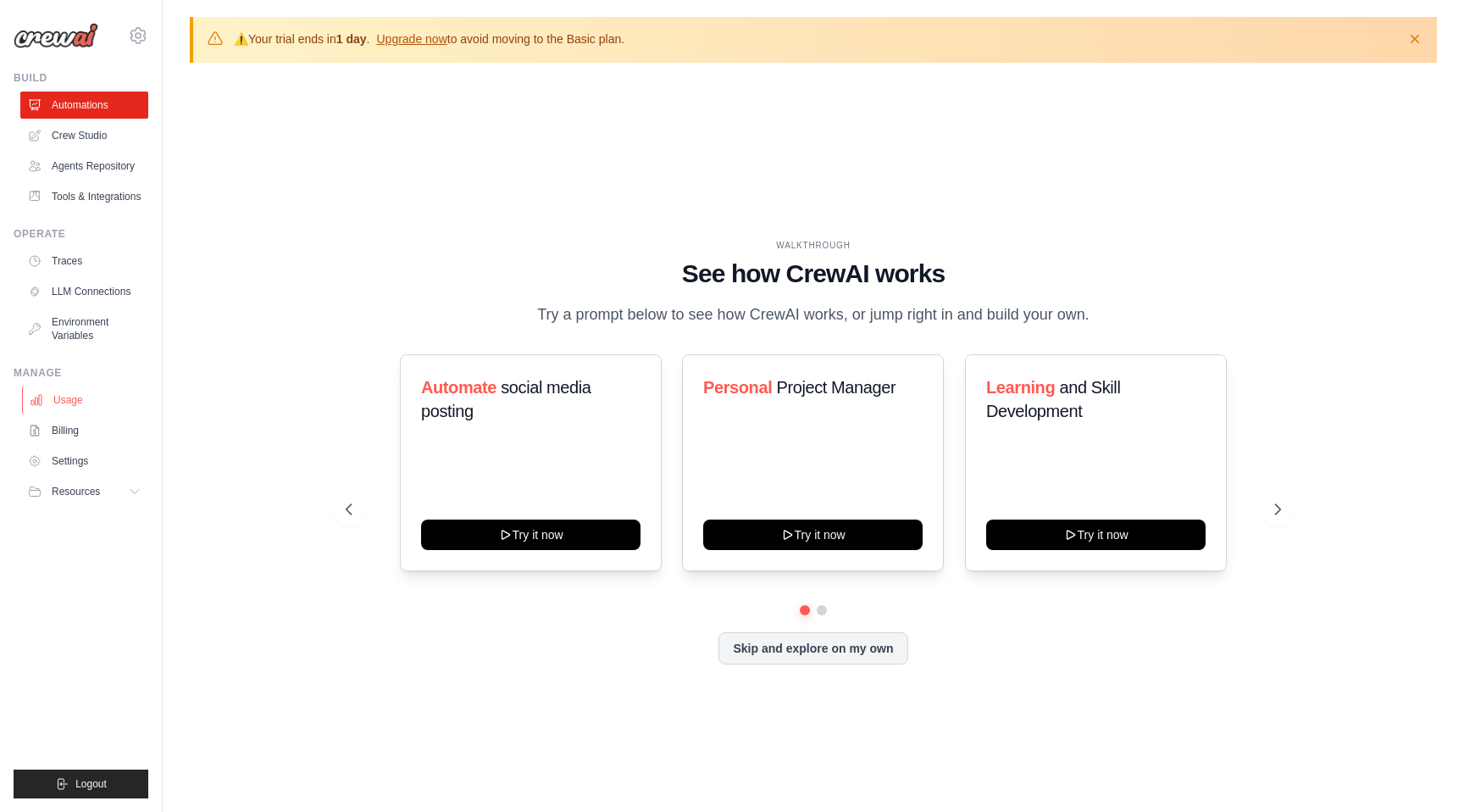
click at [108, 396] on link "Usage" at bounding box center [85, 399] width 128 height 27
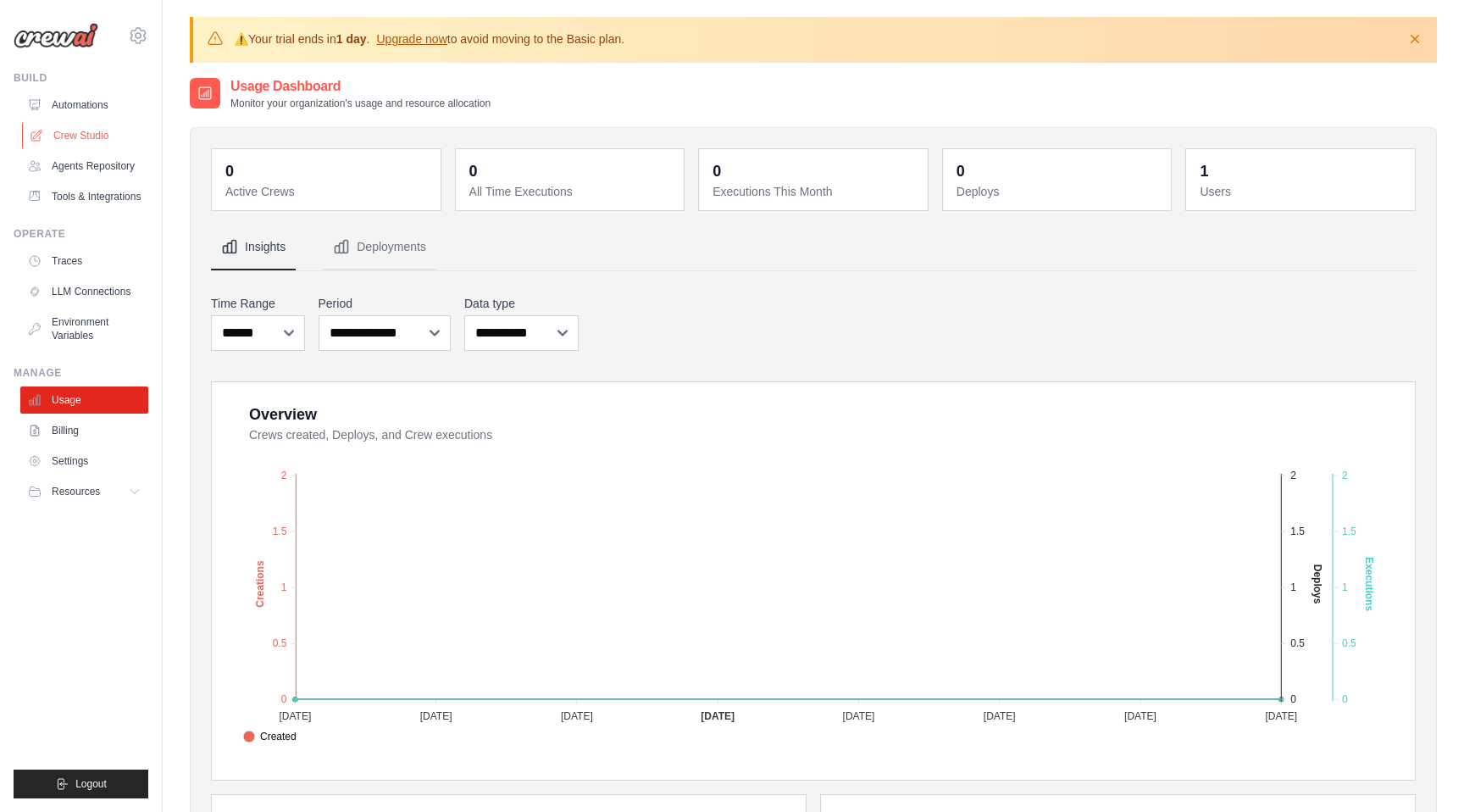
click at [84, 138] on link "Crew Studio" at bounding box center [85, 135] width 128 height 27
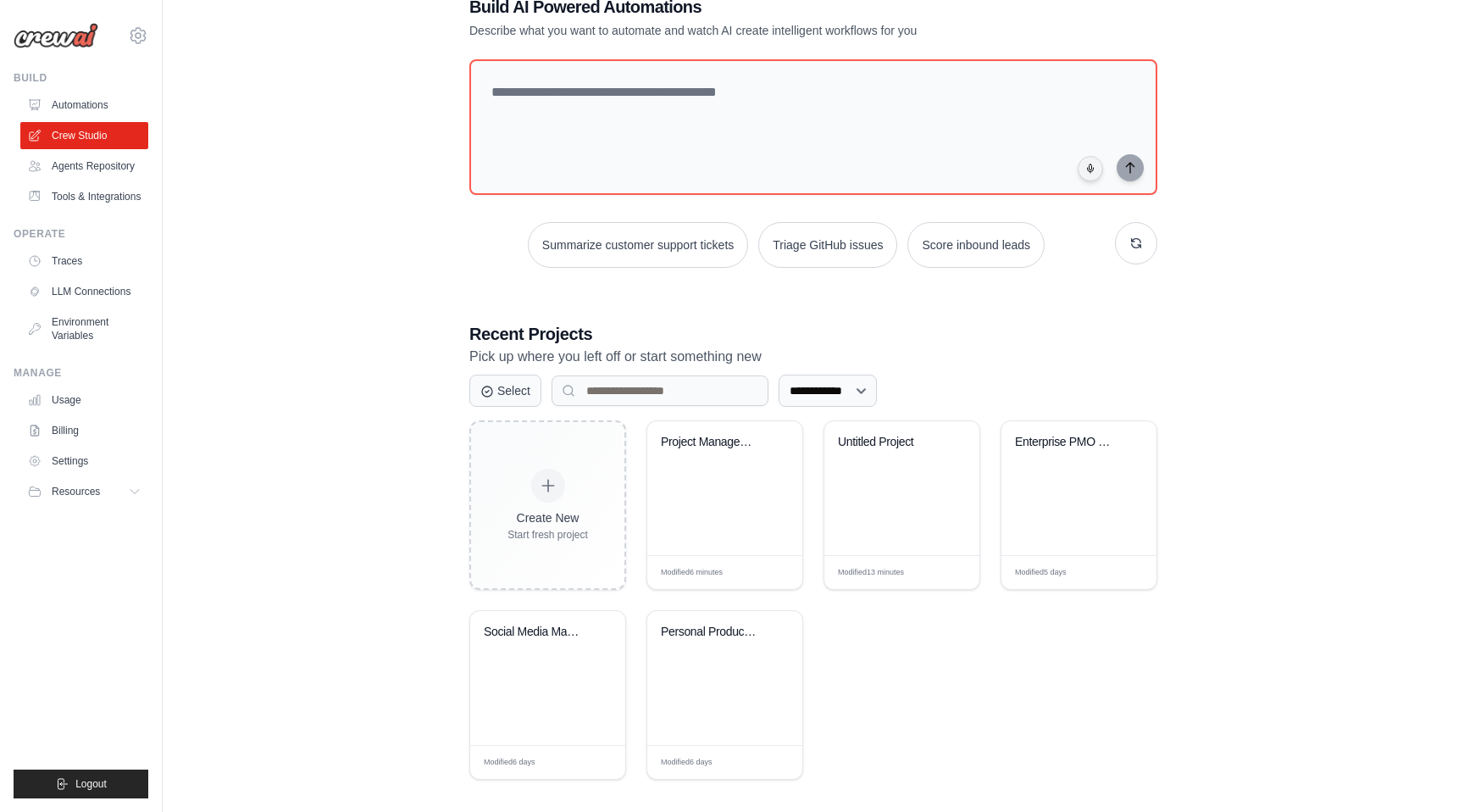
scroll to position [119, 0]
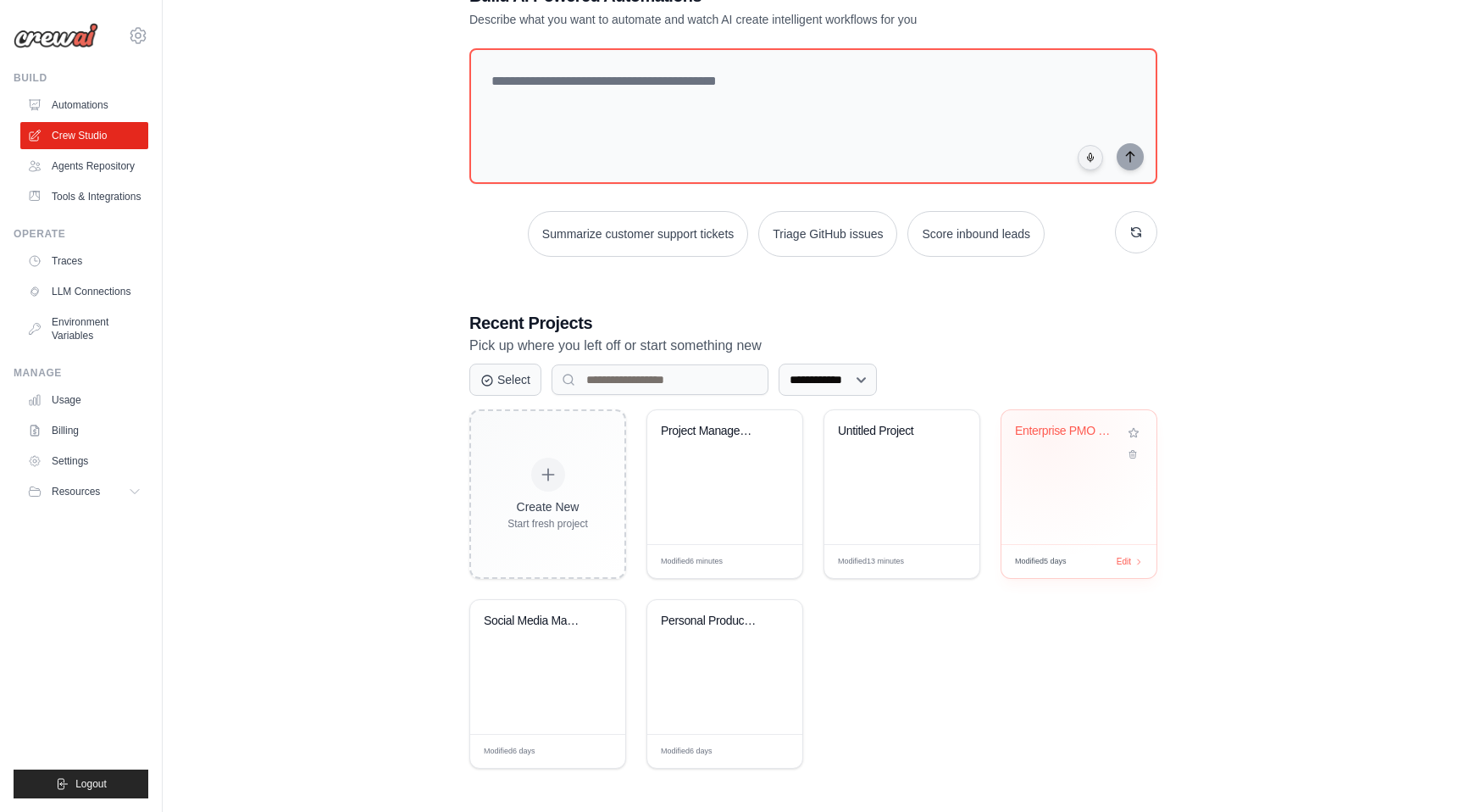
click at [1048, 433] on div "Enterprise PMO Weekly Reporting Sys..." at bounding box center [1067, 431] width 103 height 16
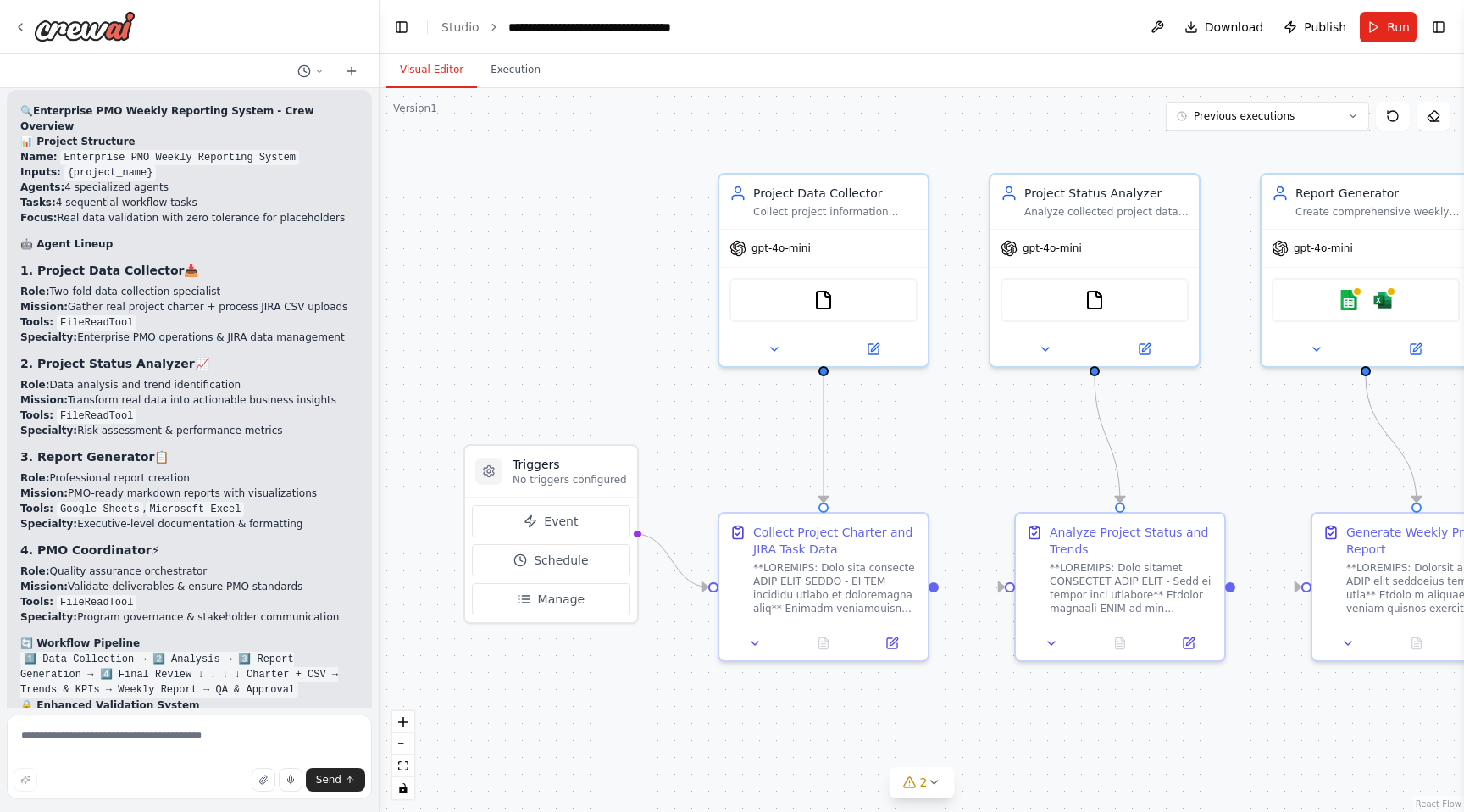
scroll to position [7781, 0]
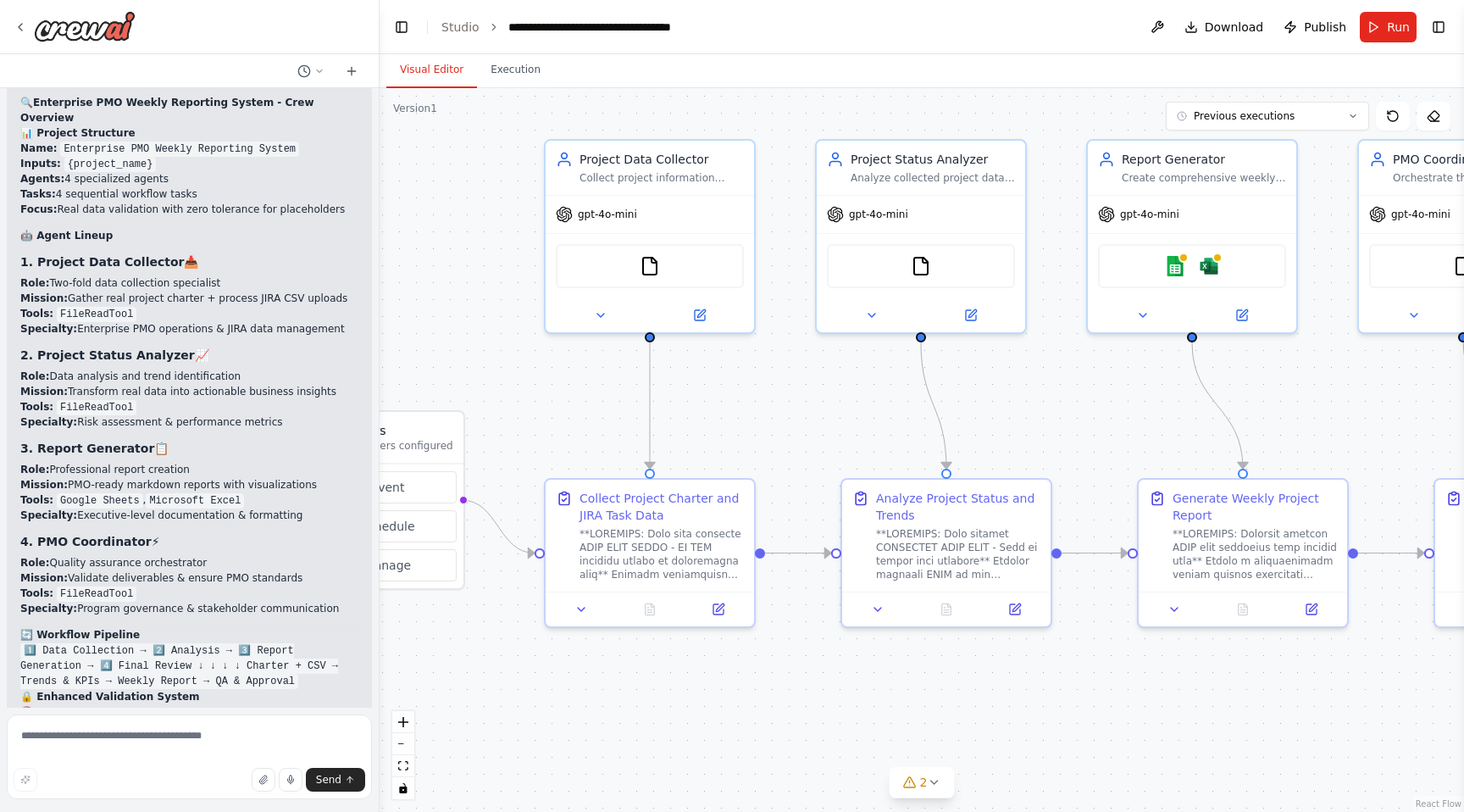
drag, startPoint x: 700, startPoint y: 410, endPoint x: 525, endPoint y: 376, distance: 178.3
click at [525, 376] on div ".deletable-edge-delete-btn { width: 20px; height: 20px; border: 0px solid #ffff…" at bounding box center [922, 449] width 1085 height 723
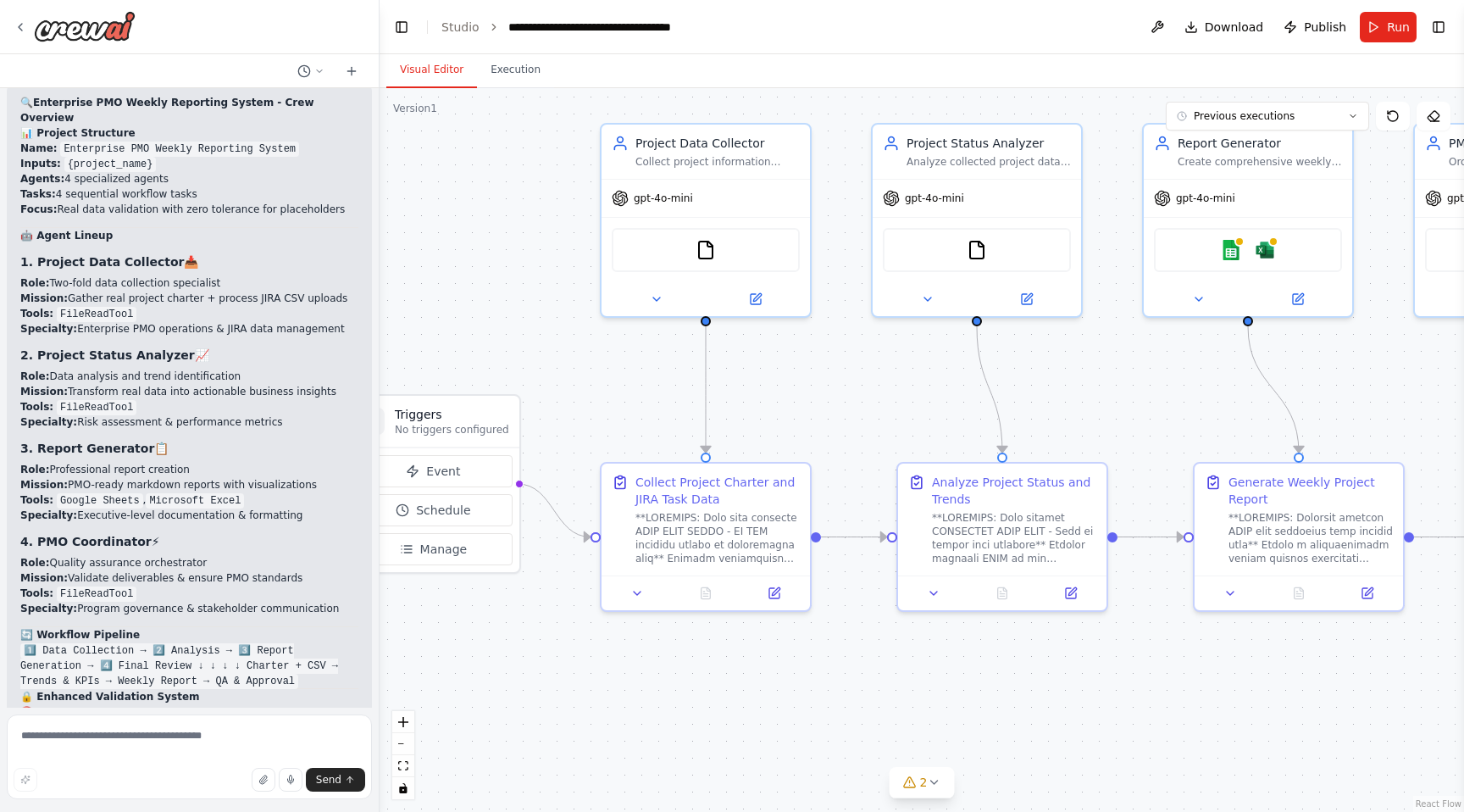
drag, startPoint x: 1015, startPoint y: 370, endPoint x: 1080, endPoint y: 354, distance: 66.9
click at [1080, 354] on div ".deletable-edge-delete-btn { width: 20px; height: 20px; border: 0px solid #ffff…" at bounding box center [922, 449] width 1085 height 723
